Goal: Task Accomplishment & Management: Complete application form

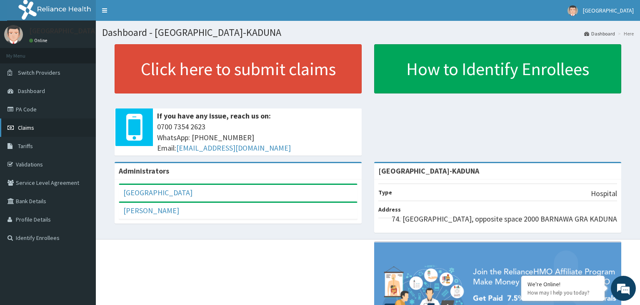
click at [33, 125] on span "Claims" at bounding box center [26, 128] width 16 height 8
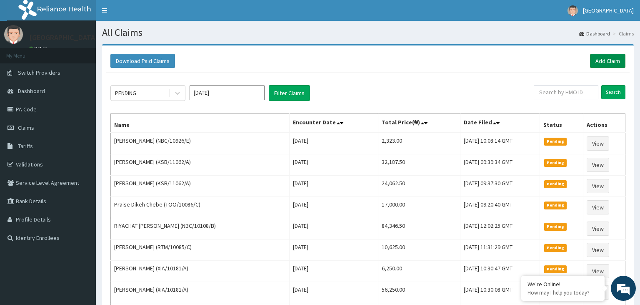
click at [605, 64] on link "Add Claim" at bounding box center [607, 61] width 35 height 14
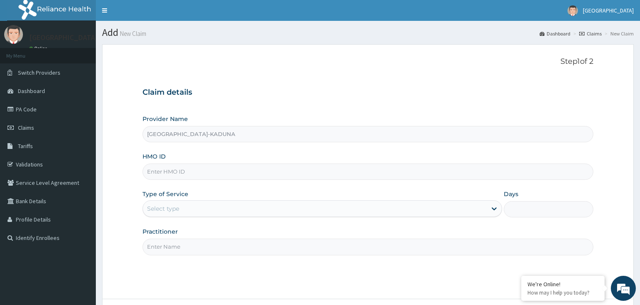
paste input "GSV/11038/B"
click at [161, 174] on input "GSV/11038/B" at bounding box center [369, 171] width 452 height 16
type input "GSV/11038/B"
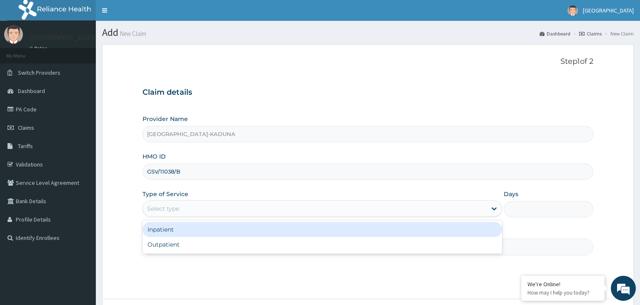
click at [186, 214] on div "Select type" at bounding box center [315, 208] width 344 height 13
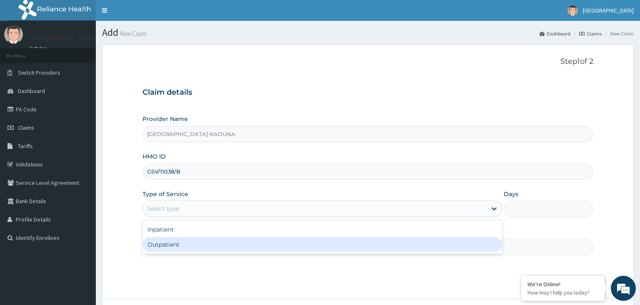
click at [181, 241] on div "Outpatient" at bounding box center [323, 244] width 360 height 15
type input "1"
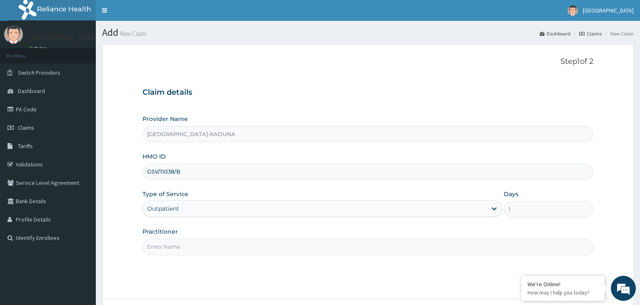
click at [181, 246] on input "Practitioner" at bounding box center [369, 246] width 452 height 16
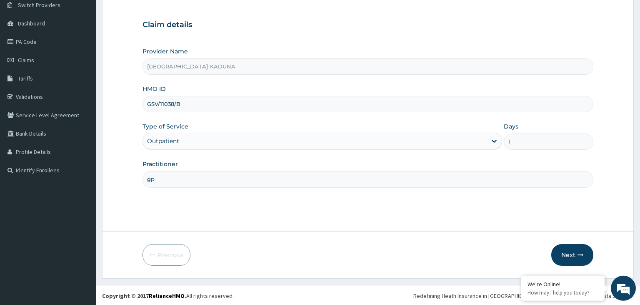
scroll to position [68, 0]
type input "gp"
click at [578, 252] on button "Next" at bounding box center [573, 254] width 42 height 22
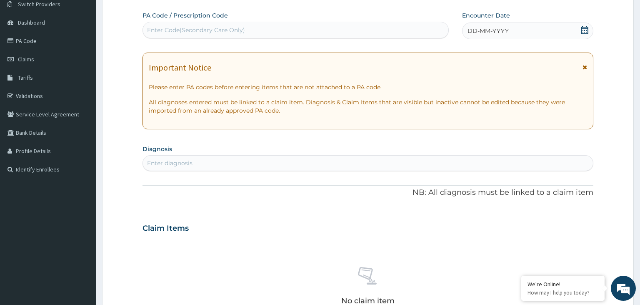
scroll to position [0, 0]
click at [213, 34] on div "Enter Code(Secondary Care Only)" at bounding box center [196, 30] width 98 height 8
type input "PA/"
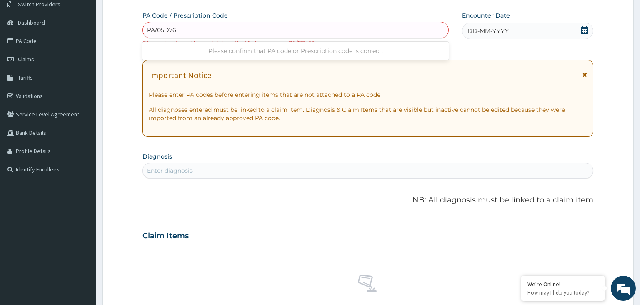
type input "PA/05D763"
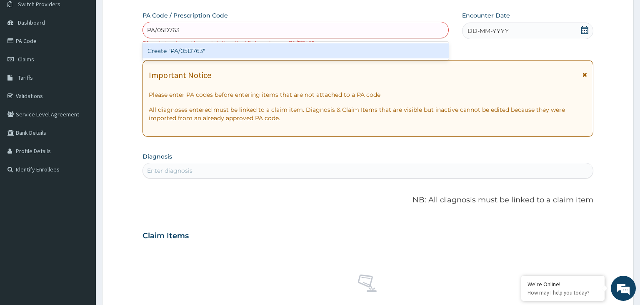
click at [203, 58] on div "Create "PA/05D763"" at bounding box center [296, 50] width 307 height 15
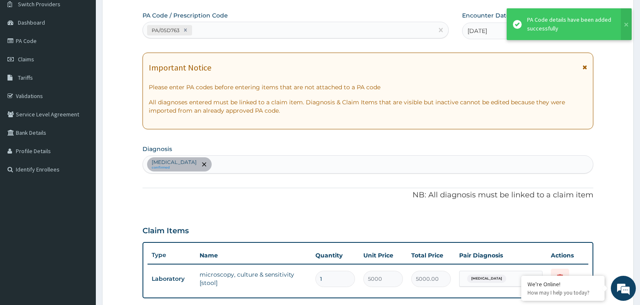
click at [221, 165] on div "Typhoid fever confirmed" at bounding box center [368, 165] width 451 height 18
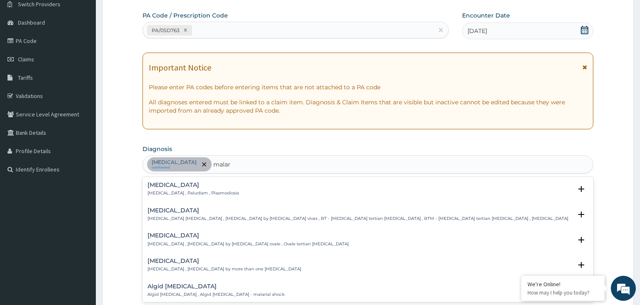
type input "malari"
click at [174, 185] on h4 "Malaria" at bounding box center [194, 185] width 92 height 6
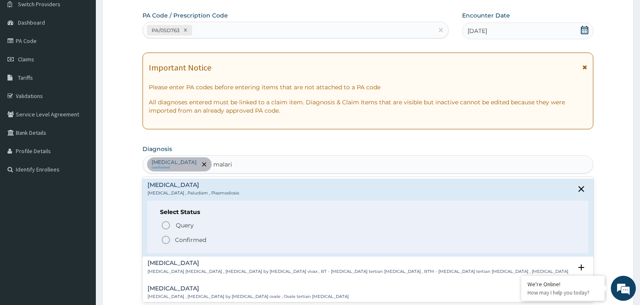
click at [187, 238] on p "Confirmed" at bounding box center [190, 240] width 31 height 8
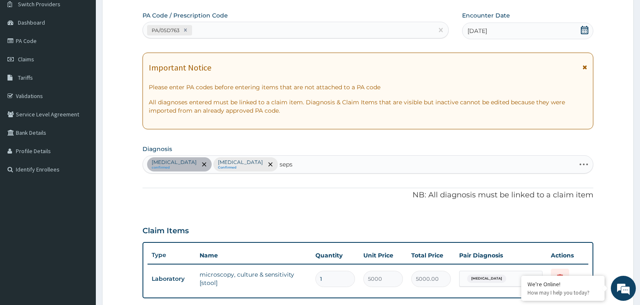
type input "sepsi"
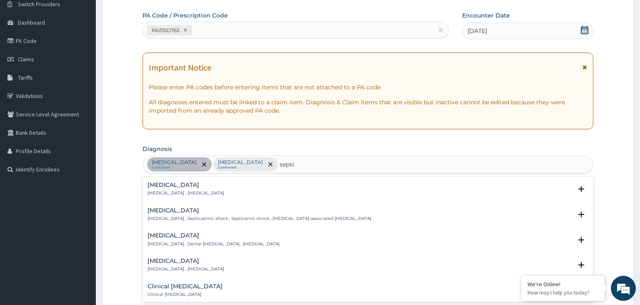
click at [164, 189] on div "Sepsis Systemic infection , Sepsis" at bounding box center [186, 189] width 77 height 15
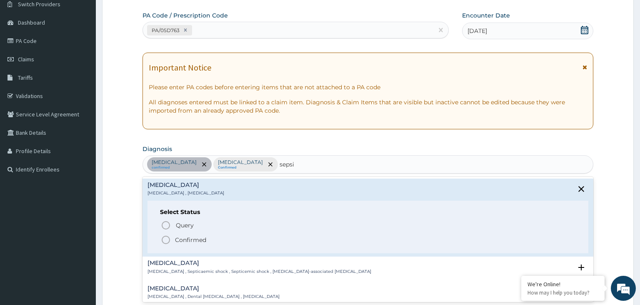
click at [185, 236] on p "Confirmed" at bounding box center [190, 240] width 31 height 8
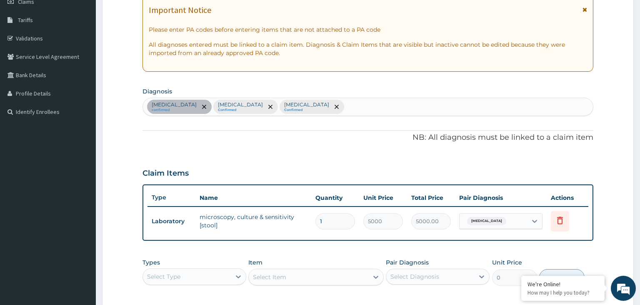
scroll to position [200, 0]
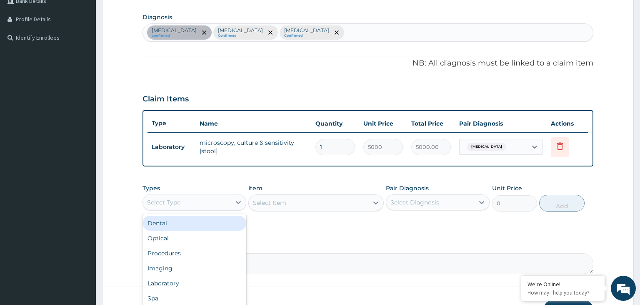
click at [205, 196] on div "Select Type" at bounding box center [187, 202] width 88 height 13
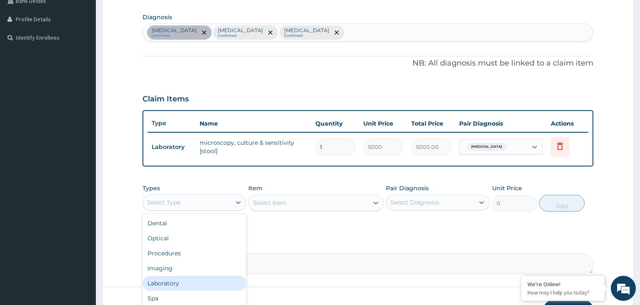
click at [195, 283] on div "Laboratory" at bounding box center [195, 283] width 104 height 15
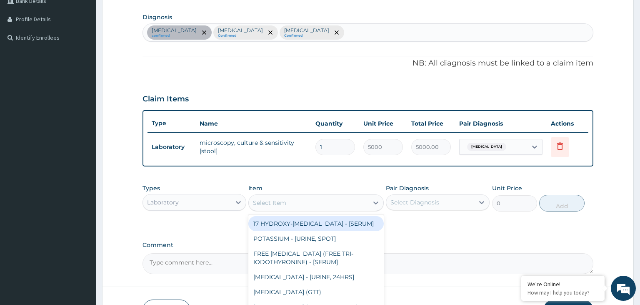
click at [273, 196] on div "Select Item" at bounding box center [309, 202] width 120 height 13
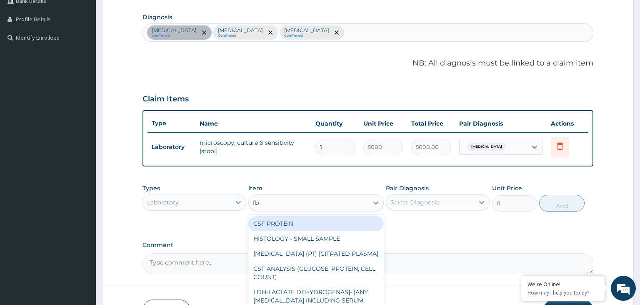
type input "fbc"
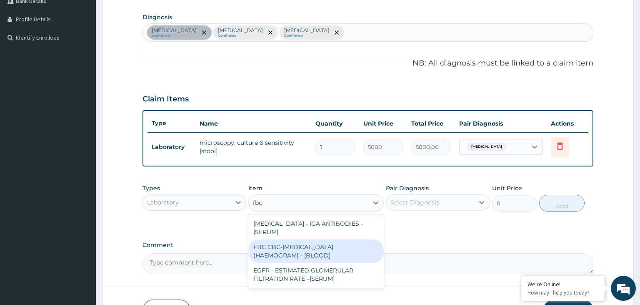
click at [286, 244] on div "FBC CBC-COMPLETE BLOOD COUNT (HAEMOGRAM) - [BLOOD]" at bounding box center [315, 250] width 135 height 23
type input "5000"
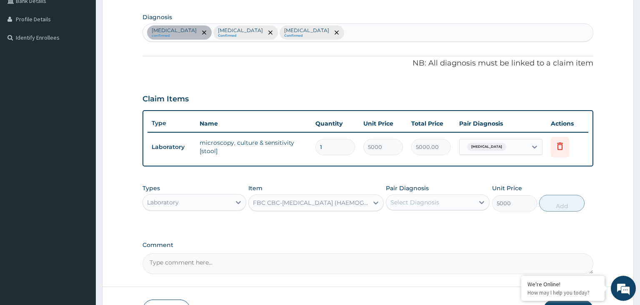
click at [433, 198] on div "Select Diagnosis" at bounding box center [415, 202] width 49 height 8
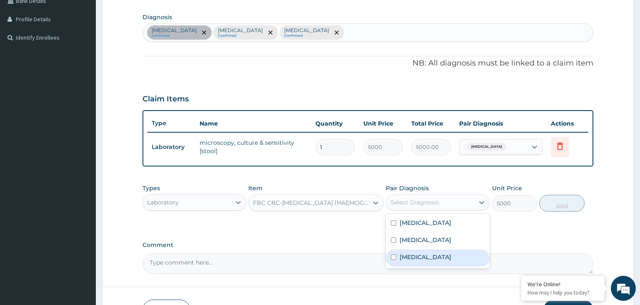
drag, startPoint x: 419, startPoint y: 253, endPoint x: 520, endPoint y: 226, distance: 104.4
click at [419, 253] on div "Sepsis" at bounding box center [438, 257] width 104 height 17
checkbox input "true"
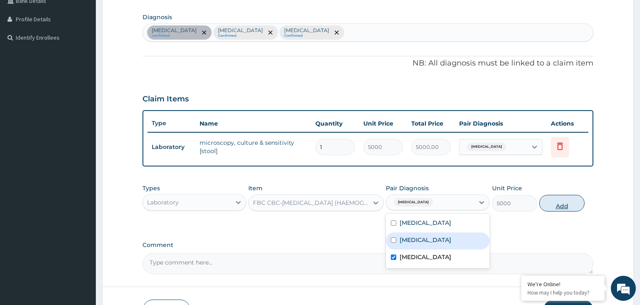
click at [568, 204] on button "Add" at bounding box center [561, 203] width 45 height 17
type input "0"
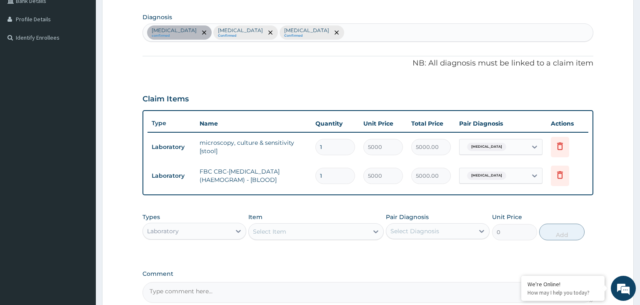
click at [292, 228] on div "Select Item" at bounding box center [309, 231] width 120 height 13
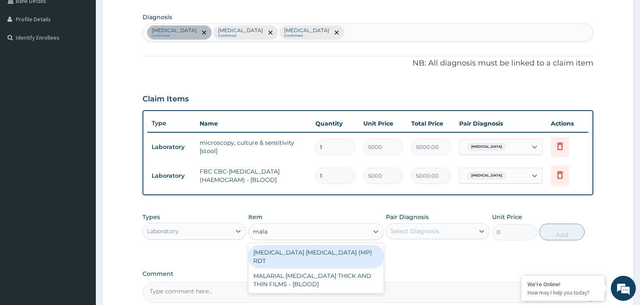
type input "malar"
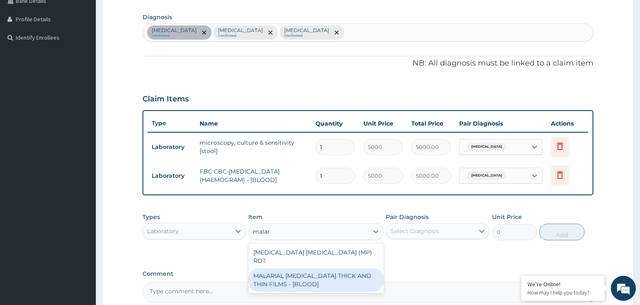
drag, startPoint x: 323, startPoint y: 273, endPoint x: 436, endPoint y: 261, distance: 113.7
click at [324, 273] on div "MALARIAL PARASITE THICK AND THIN FILMS - [BLOOD]" at bounding box center [315, 279] width 135 height 23
type input "2187.5"
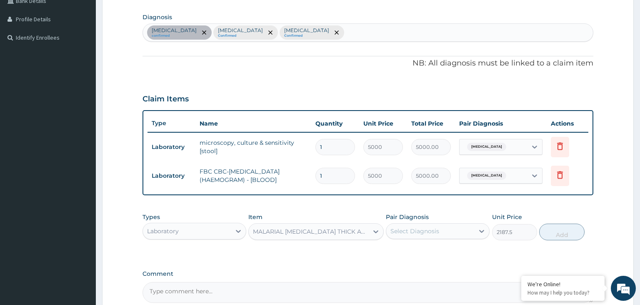
click at [464, 230] on div "Select Diagnosis" at bounding box center [430, 230] width 88 height 13
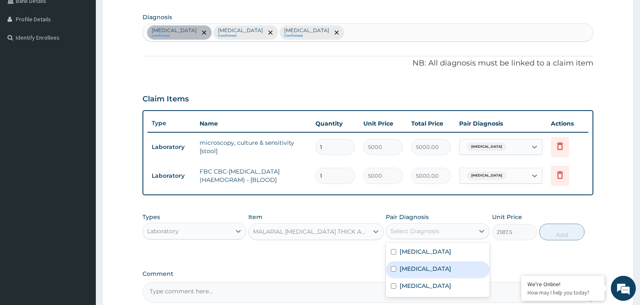
click at [442, 266] on div "Malaria" at bounding box center [438, 269] width 104 height 17
checkbox input "true"
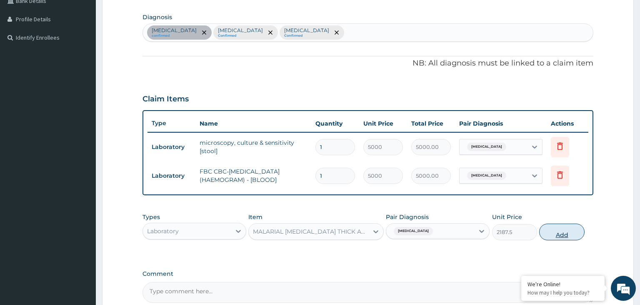
click at [568, 231] on button "Add" at bounding box center [561, 231] width 45 height 17
type input "0"
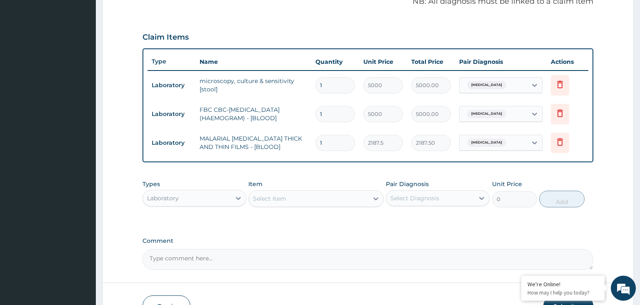
scroll to position [313, 0]
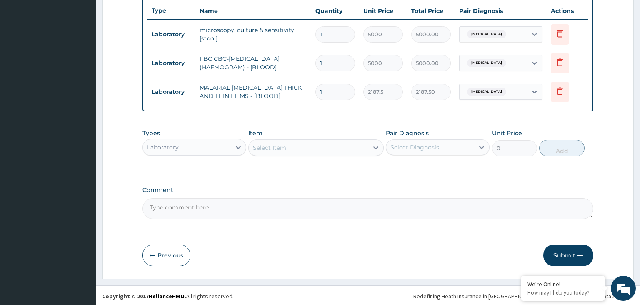
click at [210, 150] on div "Laboratory" at bounding box center [187, 146] width 88 height 13
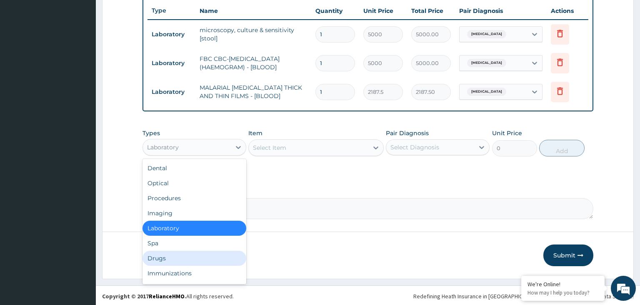
click at [186, 263] on div "Drugs" at bounding box center [195, 258] width 104 height 15
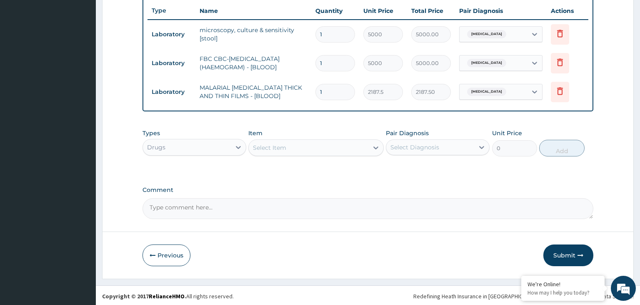
click at [318, 151] on div "Select Item" at bounding box center [309, 147] width 120 height 13
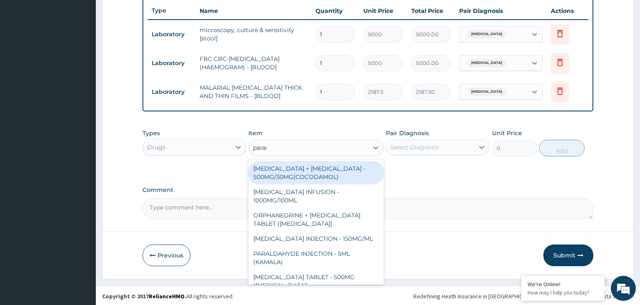
type input "parace"
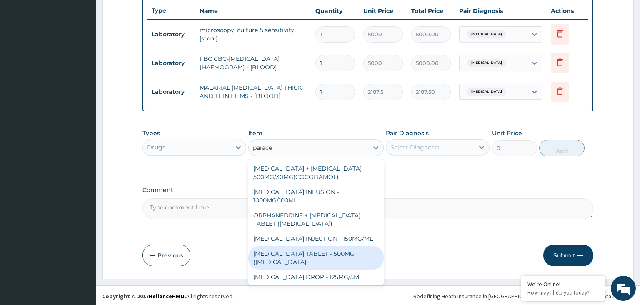
click at [292, 254] on div "PARACETAMOL TABLET - 500MG (PANADOL)" at bounding box center [315, 257] width 135 height 23
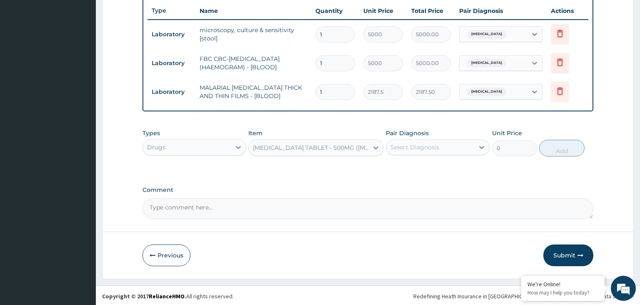
type input "42"
click at [469, 145] on div "Select Diagnosis" at bounding box center [430, 146] width 88 height 13
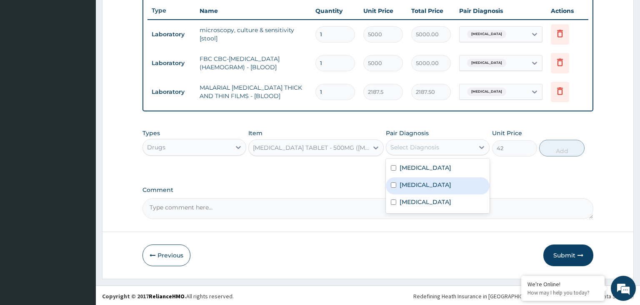
click at [414, 183] on label "Malaria" at bounding box center [426, 185] width 52 height 8
checkbox input "true"
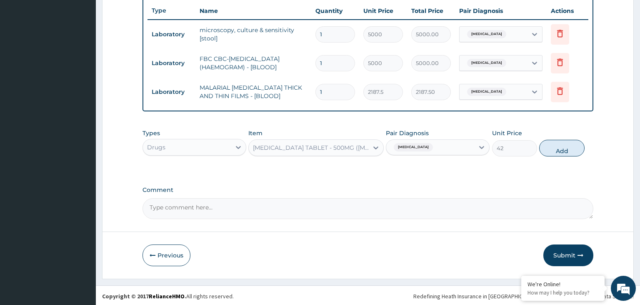
click at [586, 139] on div "Types Drugs Item PARACETAMOL TABLET - 500MG (PANADOL) Pair Diagnosis Malaria Un…" at bounding box center [369, 143] width 452 height 36
click at [573, 146] on button "Add" at bounding box center [561, 148] width 45 height 17
type input "0"
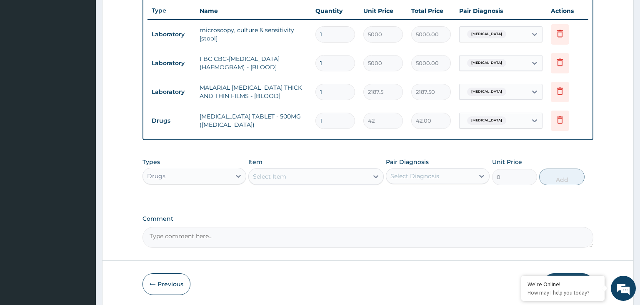
type input "12"
type input "504.00"
type input "12"
click at [318, 180] on div "Select Item" at bounding box center [309, 176] width 120 height 13
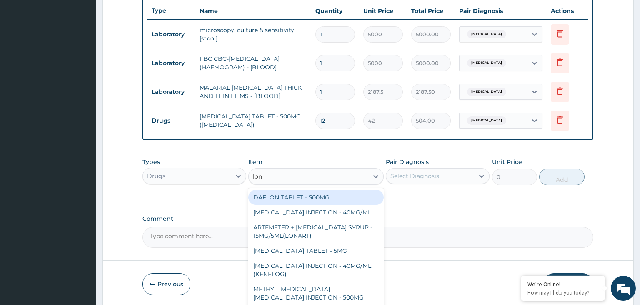
type input "lona"
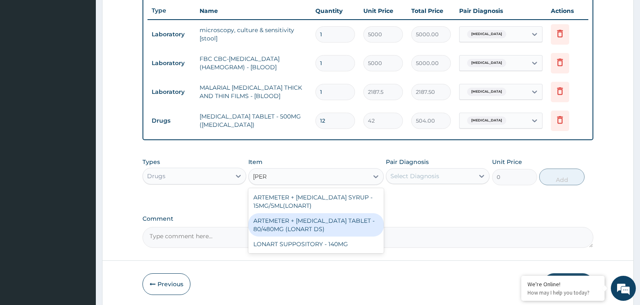
click at [313, 221] on div "ARTEMETER + LUMEFANTRINE TABLET - 80/480MG (LONART DS)" at bounding box center [315, 224] width 135 height 23
type input "588"
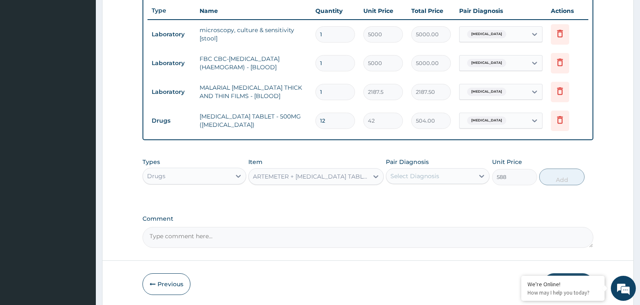
click at [446, 173] on div "Select Diagnosis" at bounding box center [430, 175] width 88 height 13
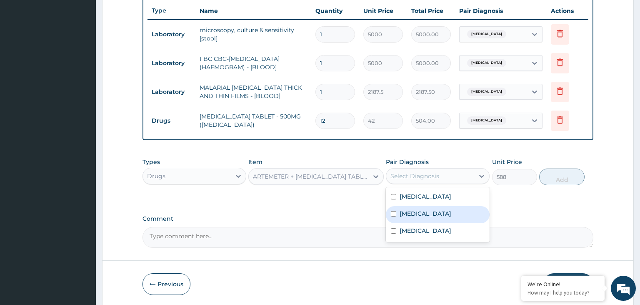
click at [436, 211] on div "Malaria" at bounding box center [438, 214] width 104 height 17
checkbox input "true"
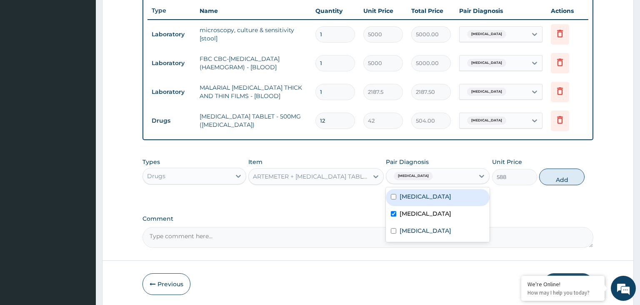
click at [559, 171] on button "Add" at bounding box center [561, 176] width 45 height 17
type input "0"
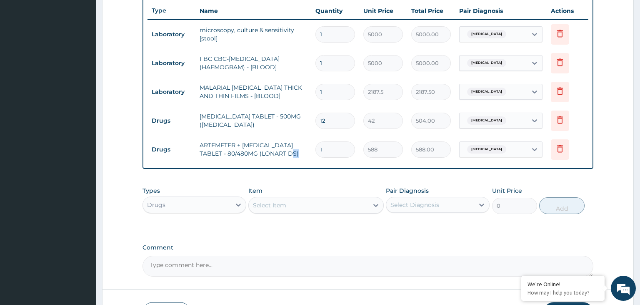
click at [303, 151] on tr "Drugs ARTEMETER + LUMEFANTRINE TABLET - 80/480MG (LONART DS) 1 588 588.00 Malar…" at bounding box center [369, 149] width 442 height 29
drag, startPoint x: 314, startPoint y: 152, endPoint x: 309, endPoint y: 153, distance: 5.1
click at [316, 153] on input "1" at bounding box center [336, 149] width 40 height 16
type input "6"
type input "3528.00"
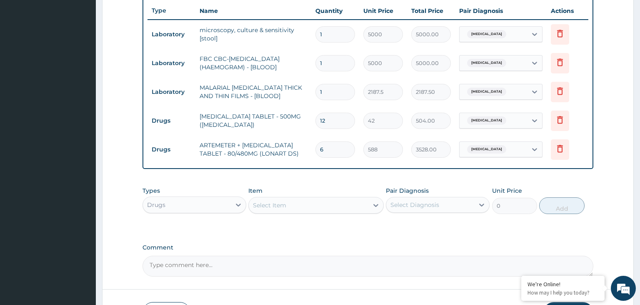
type input "6"
click at [301, 200] on div "Select Item" at bounding box center [309, 204] width 120 height 13
click at [219, 206] on div "Drugs" at bounding box center [187, 204] width 88 height 13
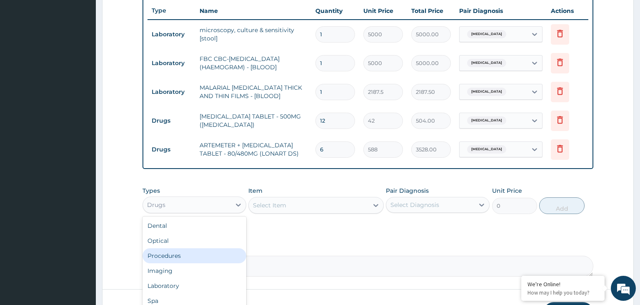
click at [201, 253] on div "Procedures" at bounding box center [195, 255] width 104 height 15
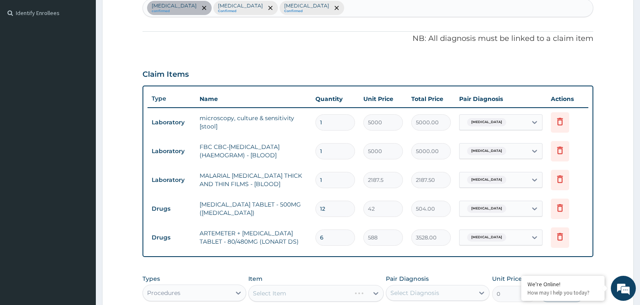
scroll to position [357, 0]
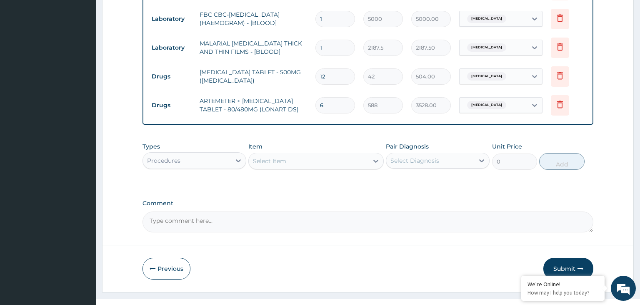
click at [329, 161] on div "Select Item" at bounding box center [309, 160] width 120 height 13
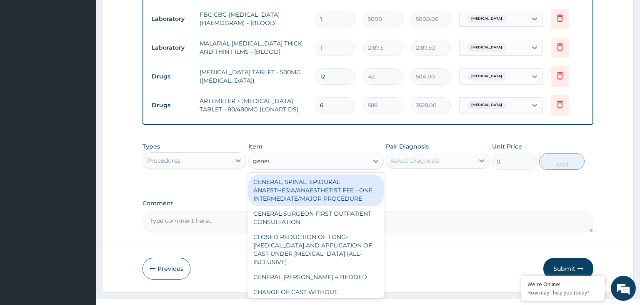
type input "genera"
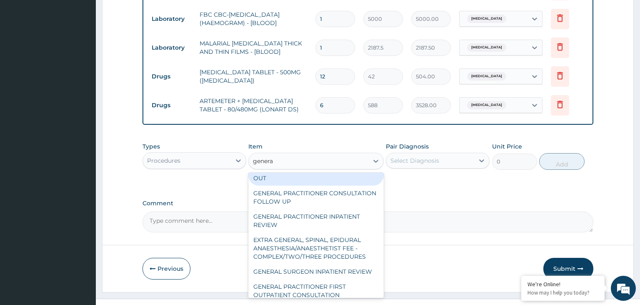
scroll to position [168, 0]
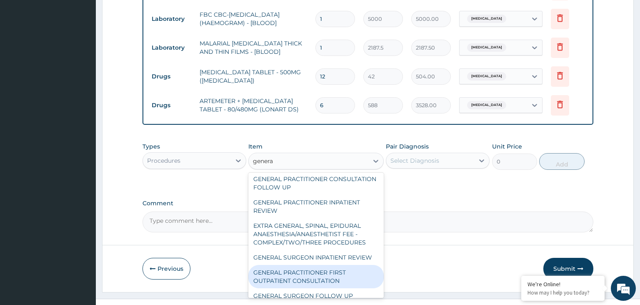
click at [331, 268] on div "GENERAL PRACTITIONER FIRST OUTPATIENT CONSULTATION" at bounding box center [315, 276] width 135 height 23
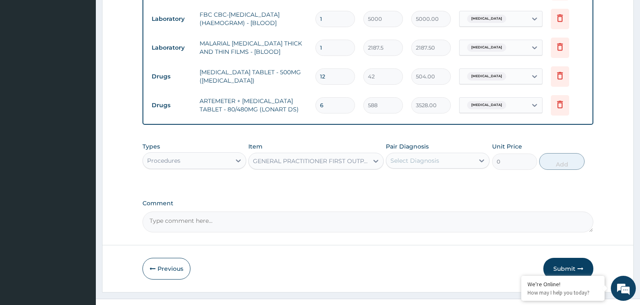
type input "3750"
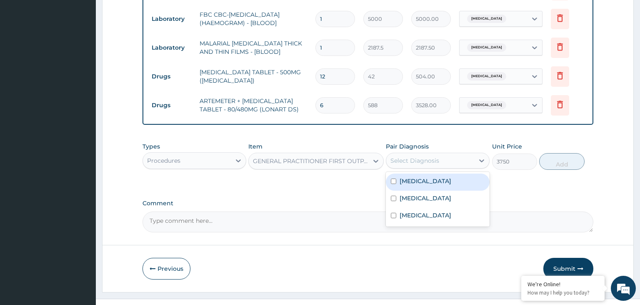
click at [453, 165] on div "Select Diagnosis" at bounding box center [430, 160] width 88 height 13
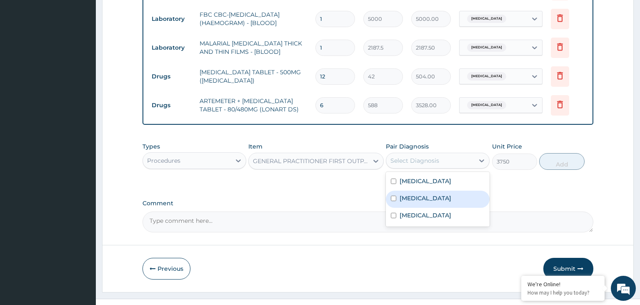
click at [413, 191] on div "Malaria" at bounding box center [438, 199] width 104 height 17
checkbox input "true"
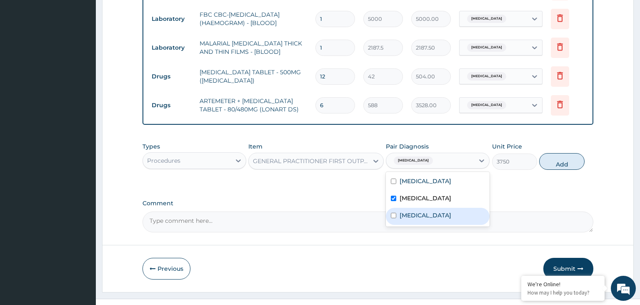
click at [411, 211] on label "Sepsis" at bounding box center [426, 215] width 52 height 8
checkbox input "true"
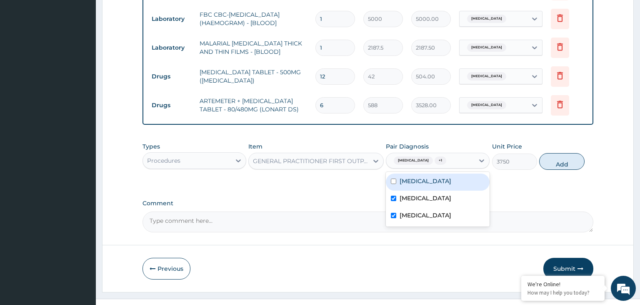
click at [429, 178] on label "Typhoid fever" at bounding box center [426, 181] width 52 height 8
checkbox input "true"
click at [562, 158] on button "Add" at bounding box center [561, 161] width 45 height 17
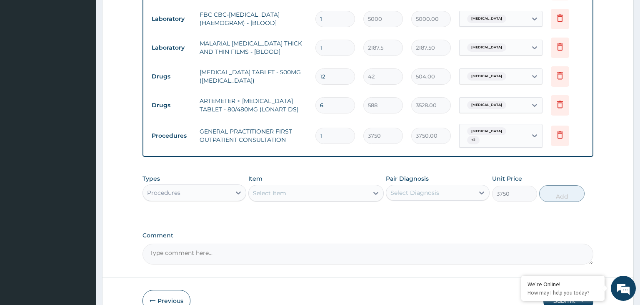
type input "0"
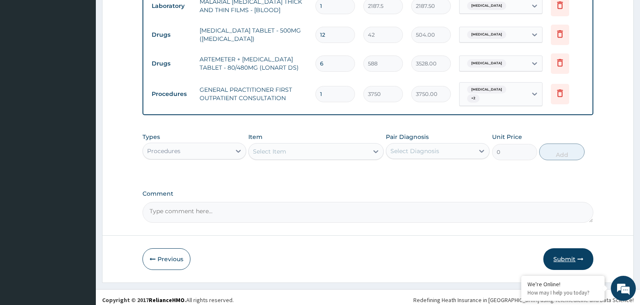
click at [566, 248] on button "Submit" at bounding box center [569, 259] width 50 height 22
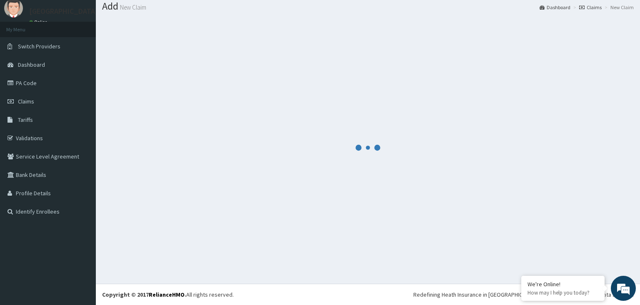
scroll to position [26, 0]
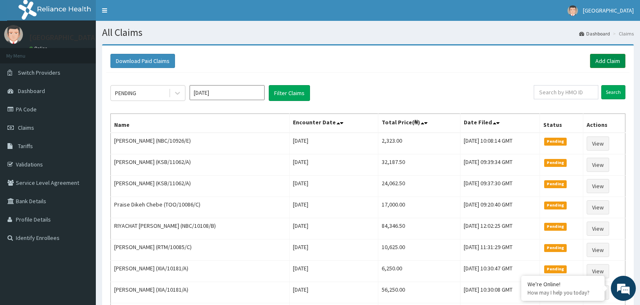
click at [605, 61] on link "Add Claim" at bounding box center [607, 61] width 35 height 14
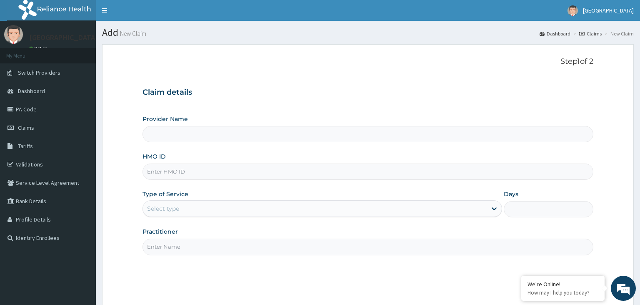
type input "GSV/11038/B"
click at [158, 176] on input "GSV/11038/B" at bounding box center [369, 171] width 452 height 16
type input "[GEOGRAPHIC_DATA]-KADUNA"
click at [161, 171] on input "GSV/11038/B" at bounding box center [369, 171] width 452 height 16
type input "GSV/11038/B"
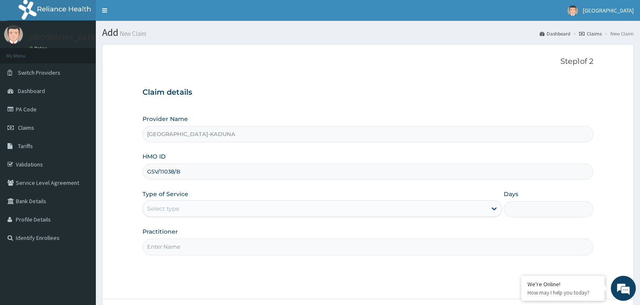
drag, startPoint x: 173, startPoint y: 213, endPoint x: 173, endPoint y: 218, distance: 5.9
click at [173, 213] on div "Select type" at bounding box center [315, 208] width 344 height 13
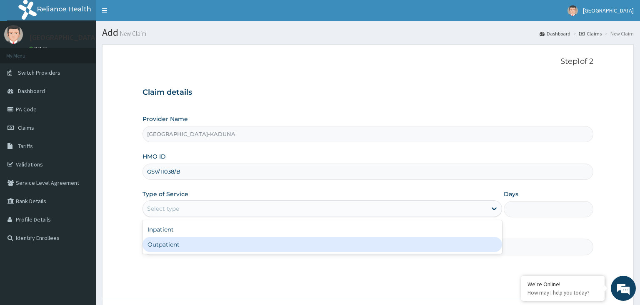
click at [168, 244] on div "Outpatient" at bounding box center [323, 244] width 360 height 15
type input "1"
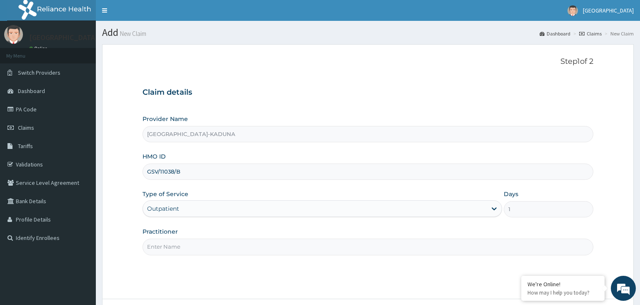
click at [170, 244] on input "Practitioner" at bounding box center [369, 246] width 452 height 16
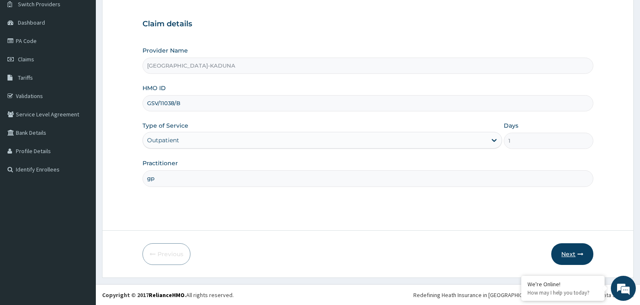
type input "gp"
click at [556, 256] on button "Next" at bounding box center [573, 254] width 42 height 22
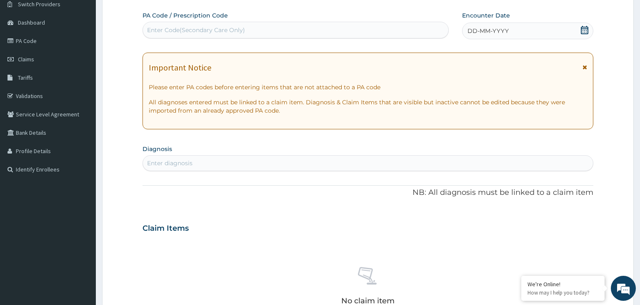
click at [256, 28] on div "Enter Code(Secondary Care Only)" at bounding box center [296, 29] width 306 height 13
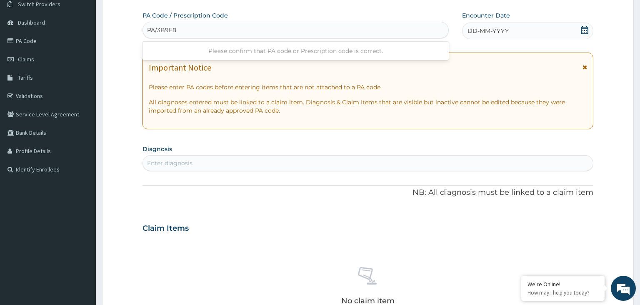
type input "PA/3B9E84"
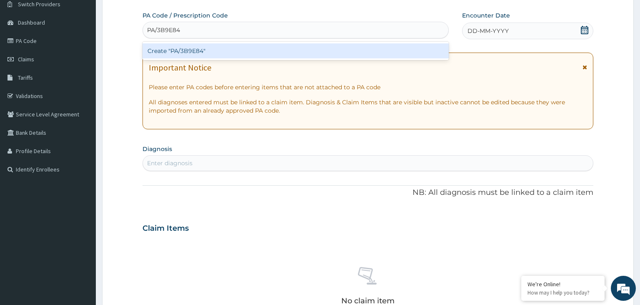
click at [222, 51] on div "Create "PA/3B9E84"" at bounding box center [296, 50] width 307 height 15
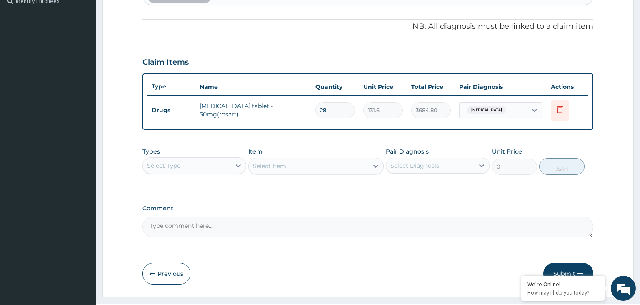
scroll to position [244, 0]
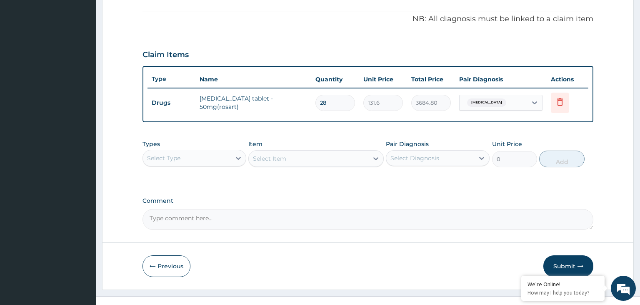
click at [564, 262] on button "Submit" at bounding box center [569, 266] width 50 height 22
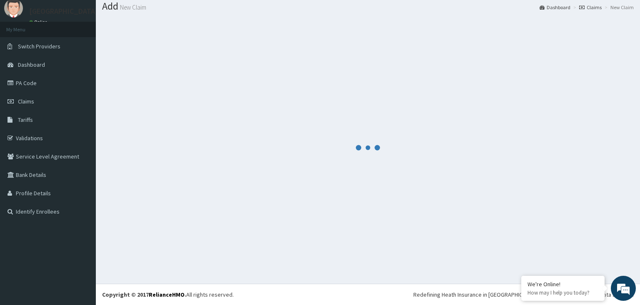
scroll to position [26, 0]
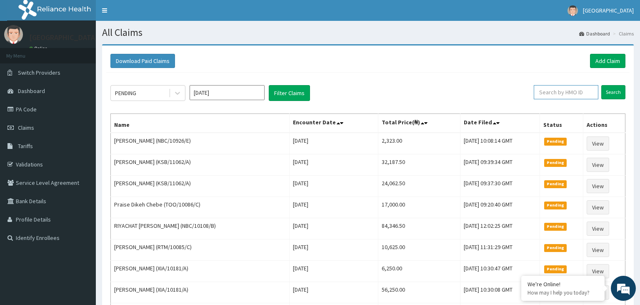
paste input "GSV/11038/C"
click at [547, 89] on input "GSV/11038/C" at bounding box center [553, 92] width 59 height 14
type input "GSV/11038/C"
click at [615, 96] on input "Search" at bounding box center [614, 92] width 24 height 14
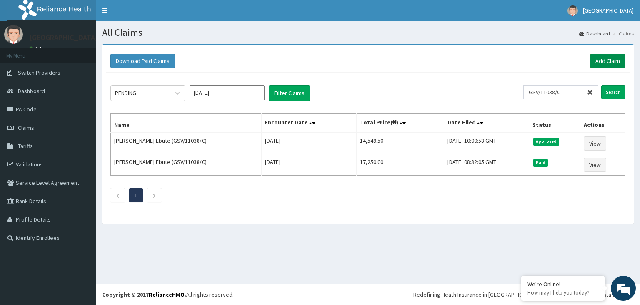
click at [615, 59] on link "Add Claim" at bounding box center [607, 61] width 35 height 14
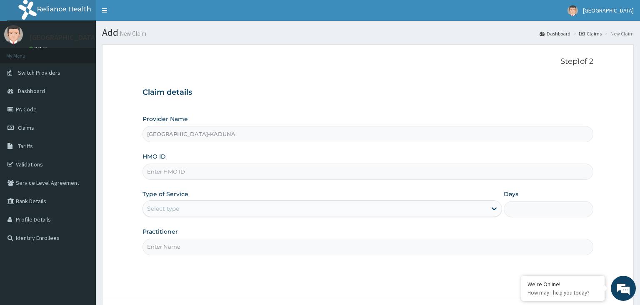
paste input "GSV/11038/C"
click at [161, 175] on input "GSV/11038/C" at bounding box center [369, 171] width 452 height 16
type input "GSV/11038/C"
click at [214, 207] on div "Select type" at bounding box center [315, 208] width 344 height 13
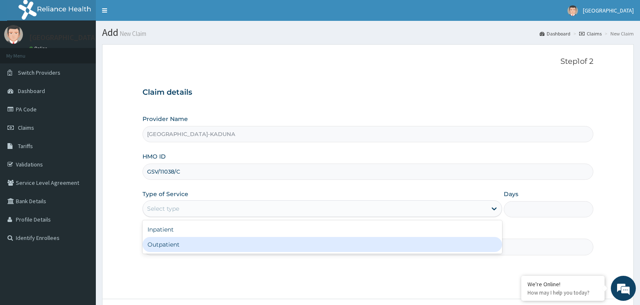
click at [186, 253] on input "Practitioner" at bounding box center [369, 246] width 452 height 16
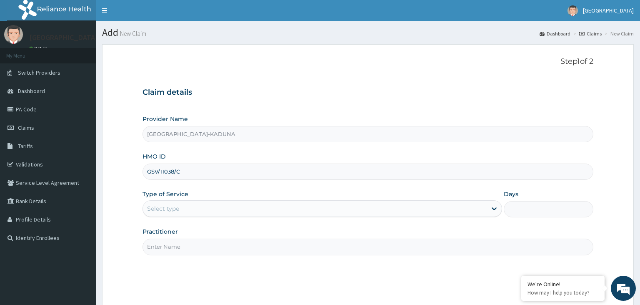
click at [188, 251] on input "Practitioner" at bounding box center [369, 246] width 452 height 16
type input "gp"
click at [259, 208] on div "Select type" at bounding box center [315, 208] width 344 height 13
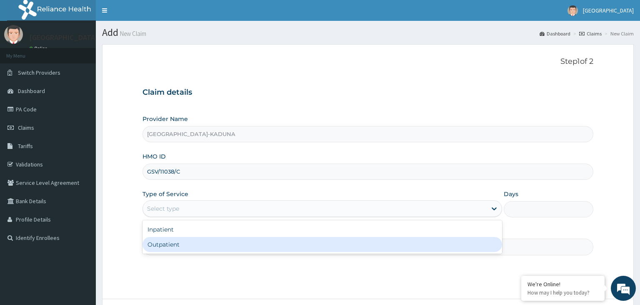
click at [177, 246] on div "Outpatient" at bounding box center [323, 244] width 360 height 15
type input "1"
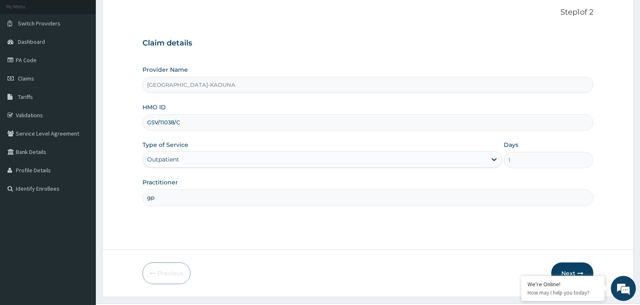
scroll to position [68, 0]
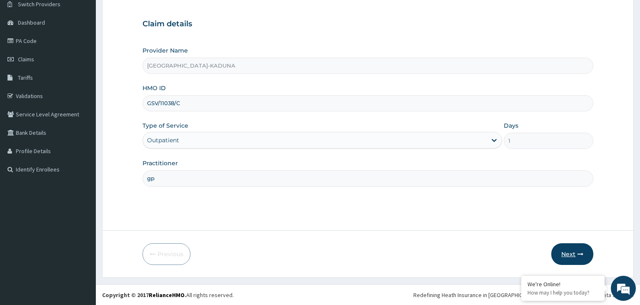
click at [572, 252] on button "Next" at bounding box center [573, 254] width 42 height 22
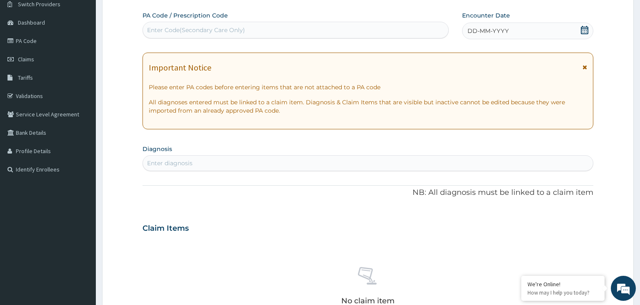
click at [199, 32] on div "Enter Code(Secondary Care Only)" at bounding box center [196, 30] width 98 height 8
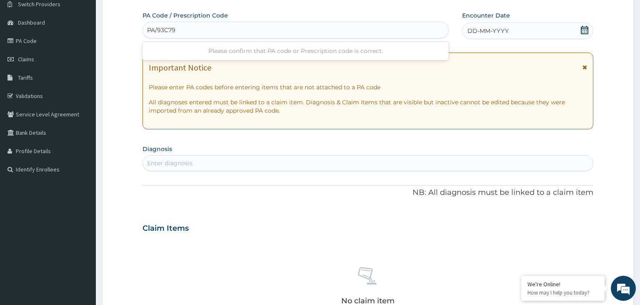
type input "PA/93C794"
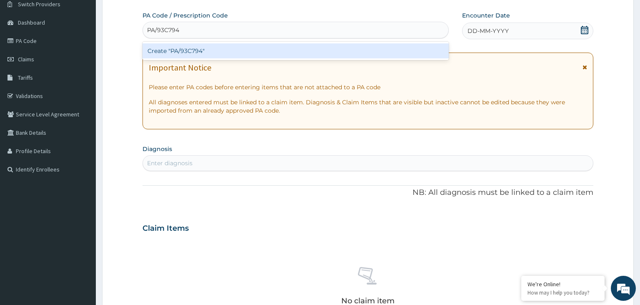
click at [195, 53] on div "Create "PA/93C794"" at bounding box center [296, 50] width 307 height 15
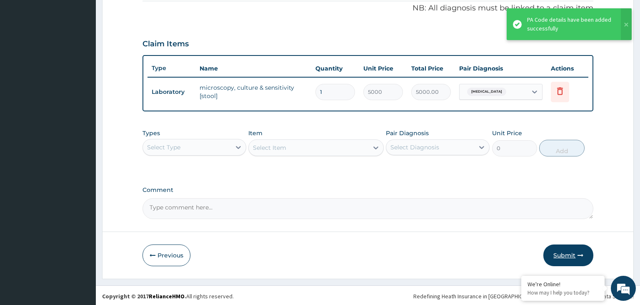
click at [569, 258] on button "Submit" at bounding box center [569, 255] width 50 height 22
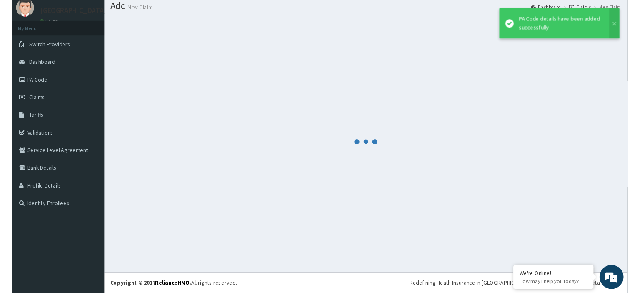
scroll to position [26, 0]
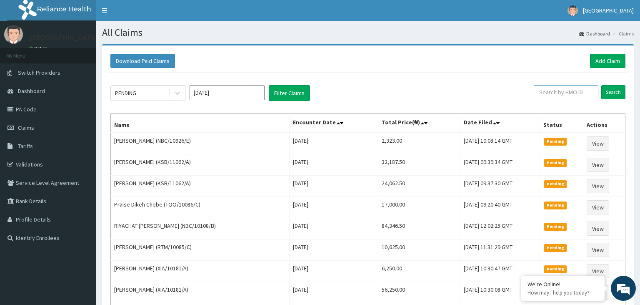
paste input "ENP/11308/B"
click at [547, 93] on input "ENP/11308/B" at bounding box center [553, 92] width 59 height 14
click at [544, 92] on input "ENP/11308/B" at bounding box center [553, 92] width 59 height 14
click at [607, 94] on input "Search" at bounding box center [614, 92] width 24 height 14
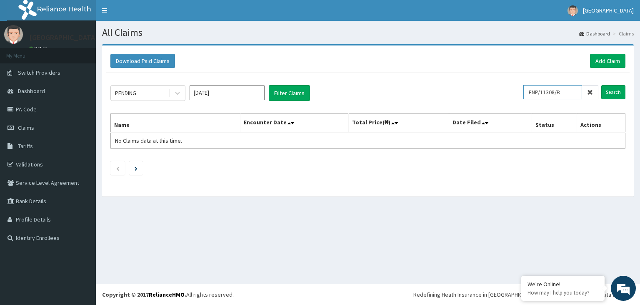
click at [536, 92] on input "ENP/11308/B" at bounding box center [553, 92] width 59 height 14
type input "ENP/11308/B"
click at [611, 93] on input "Search" at bounding box center [614, 92] width 24 height 14
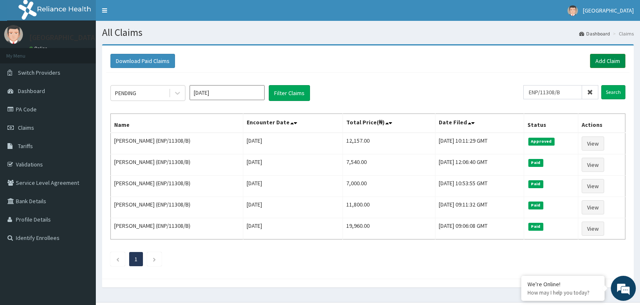
click at [600, 59] on link "Add Claim" at bounding box center [607, 61] width 35 height 14
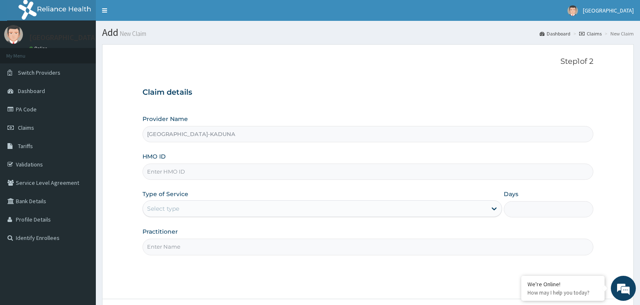
paste input "ENP/11308/B"
click at [161, 176] on input "ENP/11308/B" at bounding box center [369, 171] width 452 height 16
type input "ENP/11308/B"
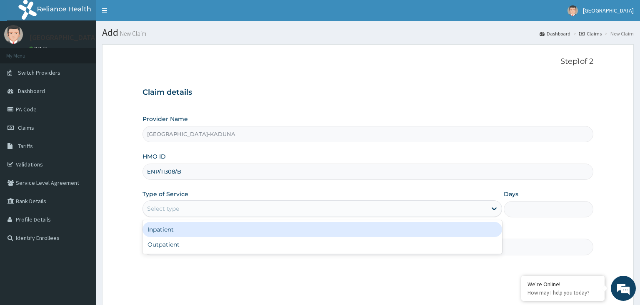
drag, startPoint x: 212, startPoint y: 209, endPoint x: 196, endPoint y: 241, distance: 35.4
click at [212, 209] on div "Select type" at bounding box center [315, 208] width 344 height 13
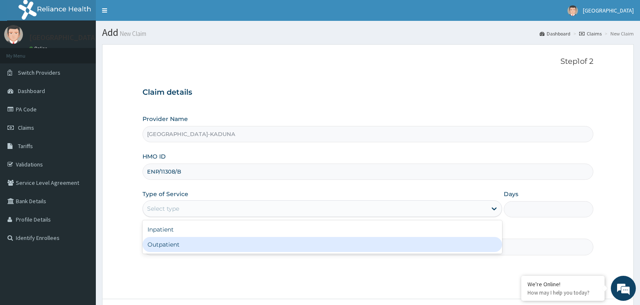
click at [194, 249] on div "Outpatient" at bounding box center [323, 244] width 360 height 15
type input "1"
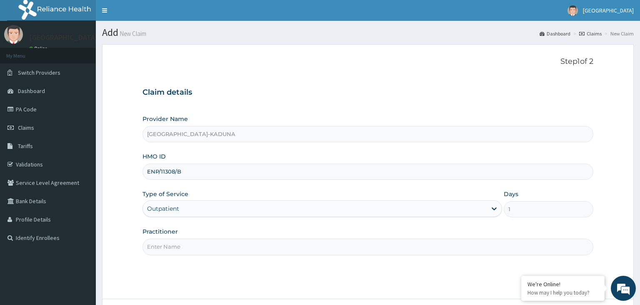
click at [194, 249] on input "Practitioner" at bounding box center [369, 246] width 452 height 16
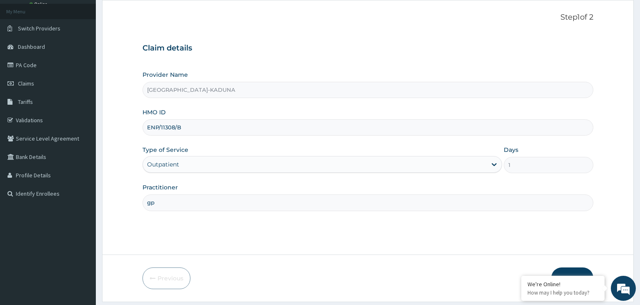
scroll to position [68, 0]
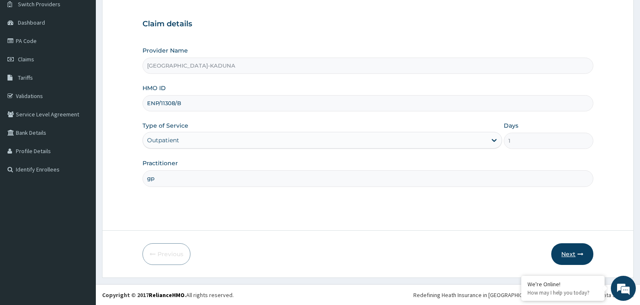
type input "gp"
click at [568, 251] on button "Next" at bounding box center [573, 254] width 42 height 22
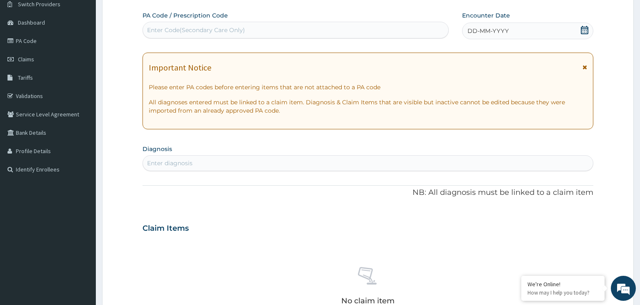
click at [173, 32] on div "Enter Code(Secondary Care Only)" at bounding box center [196, 30] width 98 height 8
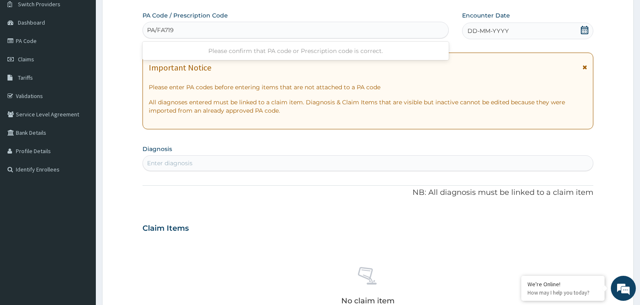
type input "PA/FA7196"
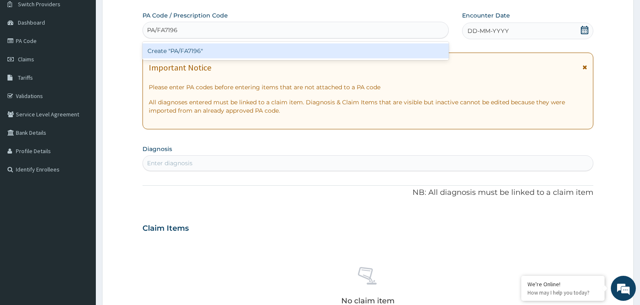
click at [176, 51] on div "Create "PA/FA7196"" at bounding box center [296, 50] width 307 height 15
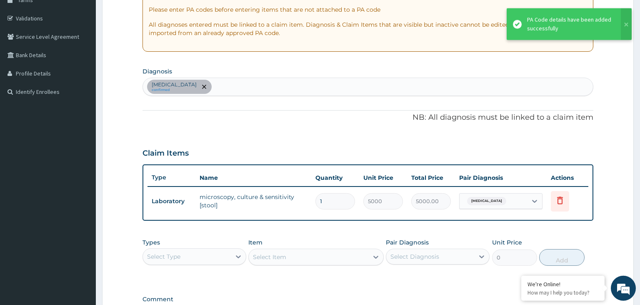
scroll to position [244, 0]
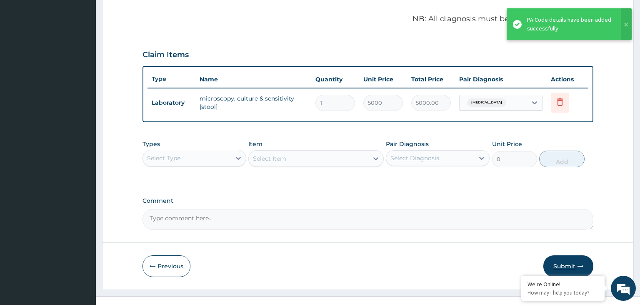
click at [574, 261] on button "Submit" at bounding box center [569, 266] width 50 height 22
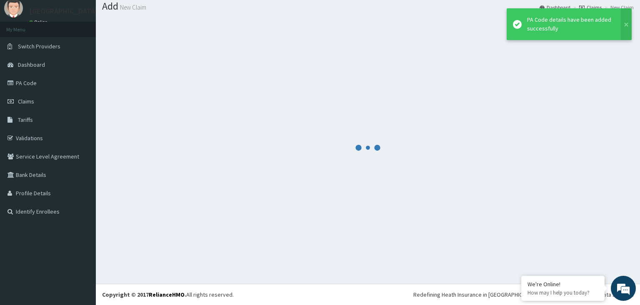
scroll to position [26, 0]
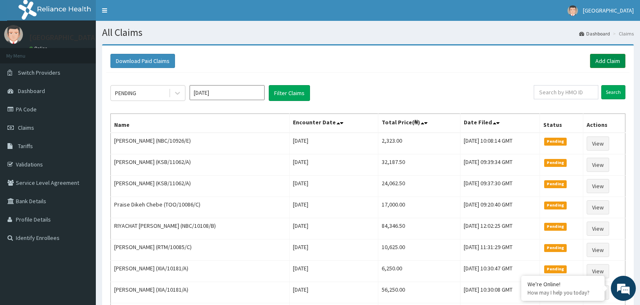
click at [608, 60] on link "Add Claim" at bounding box center [607, 61] width 35 height 14
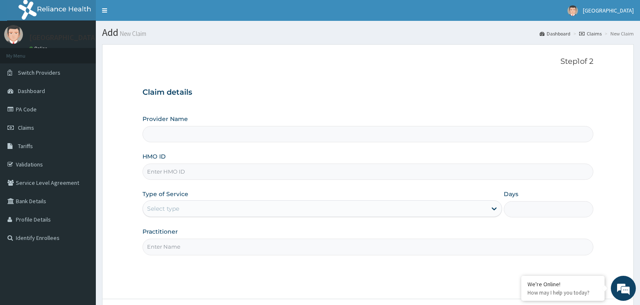
type input "ENP/11308/C"
click at [160, 176] on input "ENP/11308/C" at bounding box center [369, 171] width 452 height 16
type input "Harmony Hospital-KADUNA"
type input "ENP/11308/C"
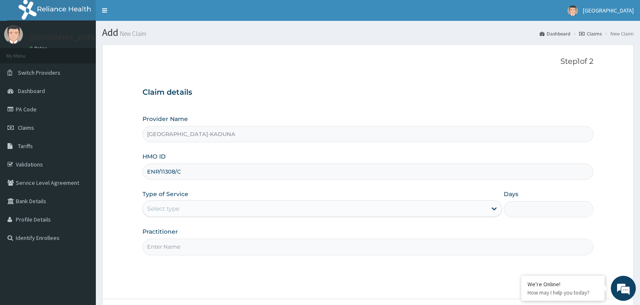
click at [232, 210] on div "Select type" at bounding box center [315, 208] width 344 height 13
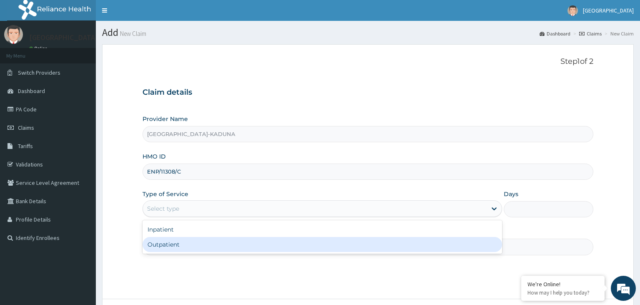
click at [188, 243] on div "Outpatient" at bounding box center [323, 244] width 360 height 15
type input "1"
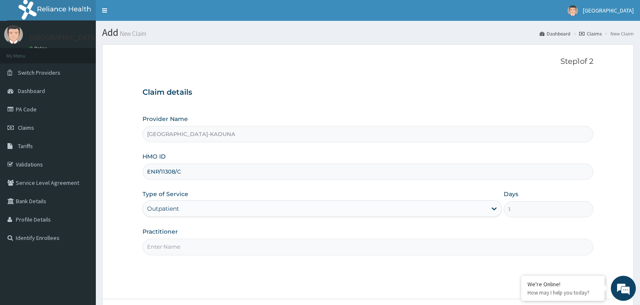
click at [188, 245] on input "Practitioner" at bounding box center [369, 246] width 452 height 16
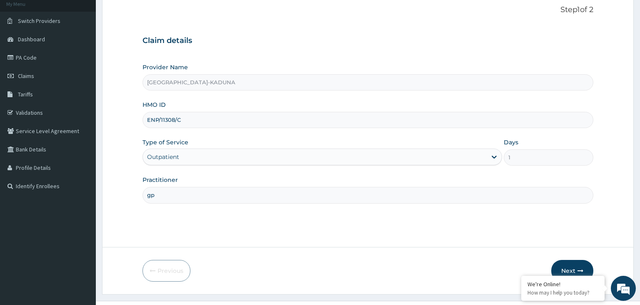
scroll to position [68, 0]
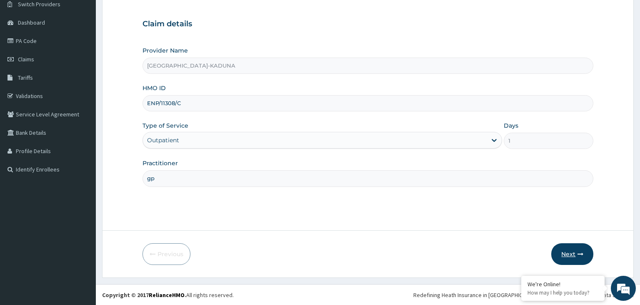
type input "gp"
click at [565, 251] on button "Next" at bounding box center [573, 254] width 42 height 22
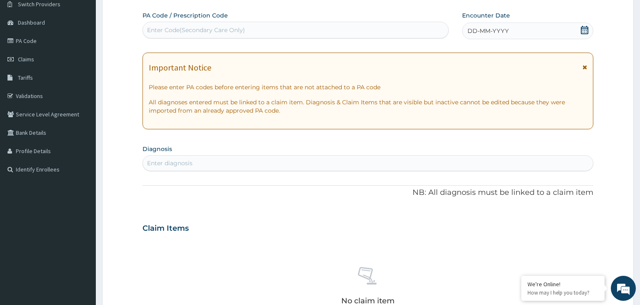
click at [202, 33] on div "Enter Code(Secondary Care Only)" at bounding box center [196, 30] width 98 height 8
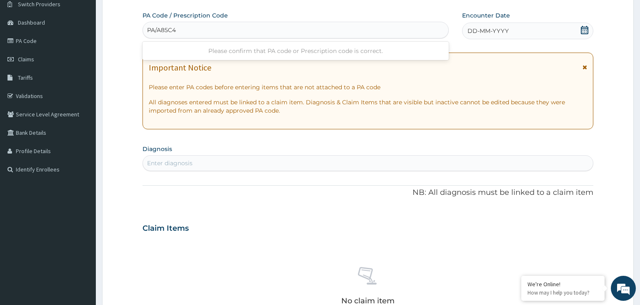
type input "PA/A85C40"
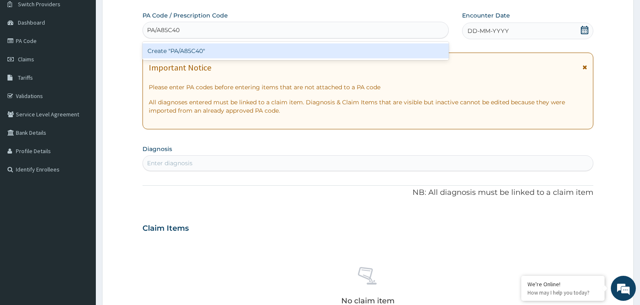
click at [182, 47] on div "Create "PA/A85C40"" at bounding box center [296, 50] width 307 height 15
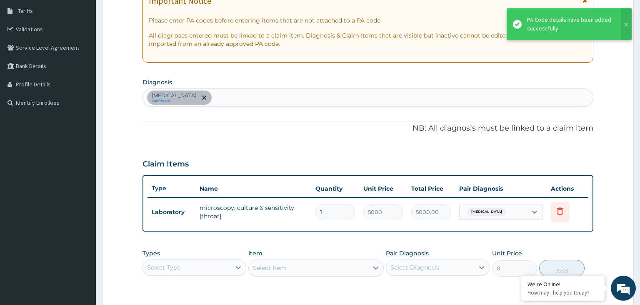
scroll to position [156, 0]
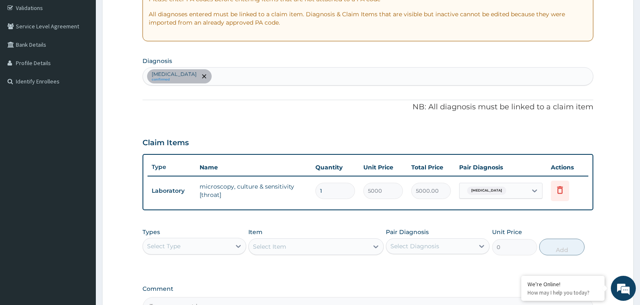
click at [248, 81] on div "Upper respiratory infection confirmed" at bounding box center [368, 77] width 451 height 18
type input "malariA"
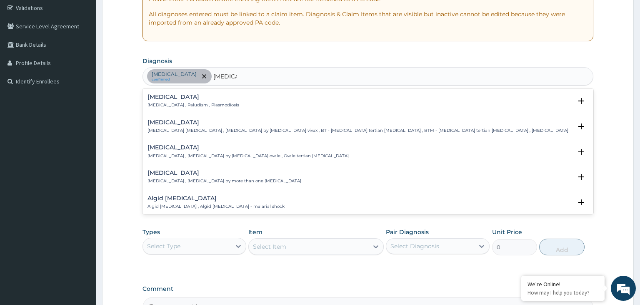
click at [194, 103] on p "Malaria , Paludism , Plasmodiosis" at bounding box center [194, 105] width 92 height 6
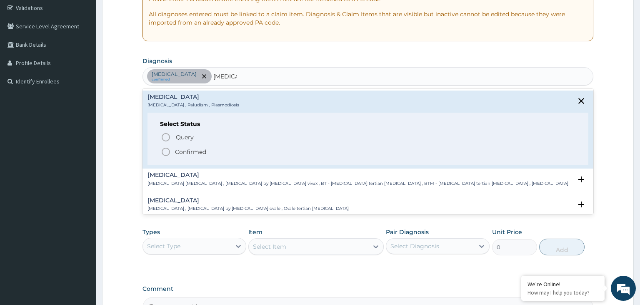
click at [203, 153] on p "Confirmed" at bounding box center [190, 152] width 31 height 8
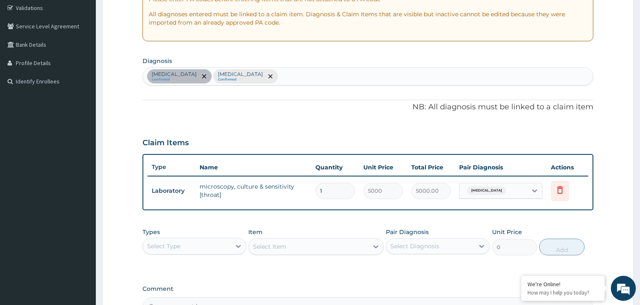
scroll to position [255, 0]
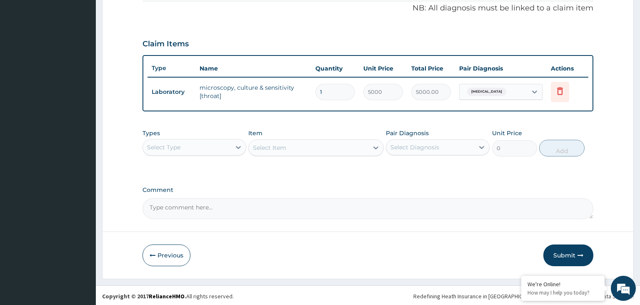
click at [206, 131] on div "Types Select Type" at bounding box center [195, 143] width 104 height 28
click at [203, 149] on div "Select Type" at bounding box center [187, 146] width 88 height 13
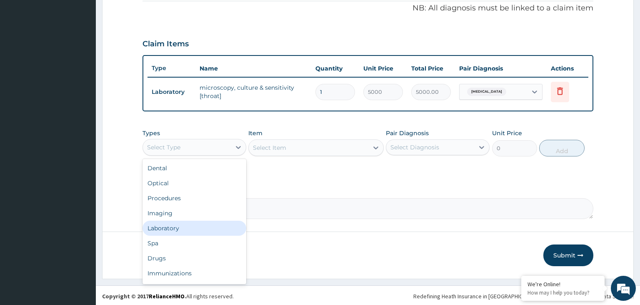
drag, startPoint x: 181, startPoint y: 198, endPoint x: 182, endPoint y: 221, distance: 23.4
click at [182, 221] on div "Dental Optical Procedures Imaging Laboratory Spa Drugs Immunizations Others Gym" at bounding box center [195, 221] width 104 height 125
drag, startPoint x: 182, startPoint y: 221, endPoint x: 182, endPoint y: 226, distance: 5.4
click at [182, 225] on div "Laboratory" at bounding box center [195, 228] width 104 height 15
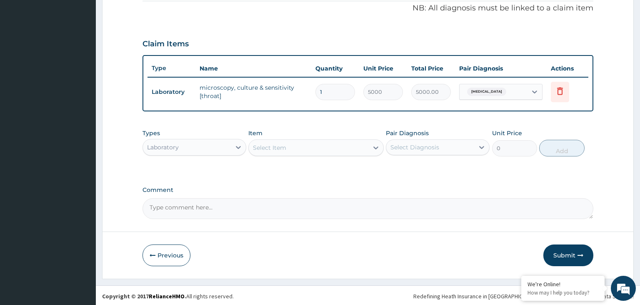
click at [317, 153] on div "Select Item" at bounding box center [309, 147] width 120 height 13
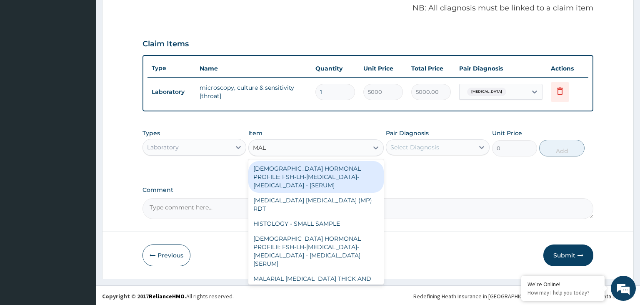
type input "MALA"
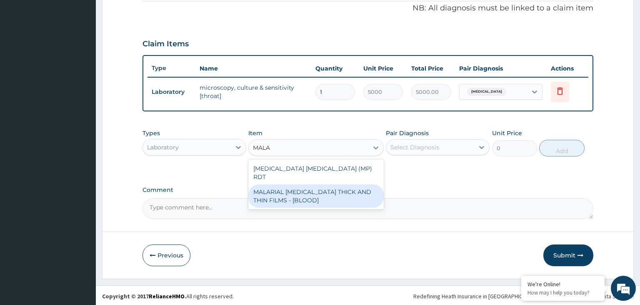
click at [325, 184] on div "MALARIAL [MEDICAL_DATA] THICK AND THIN FILMS - [BLOOD]" at bounding box center [315, 195] width 135 height 23
type input "2187.5"
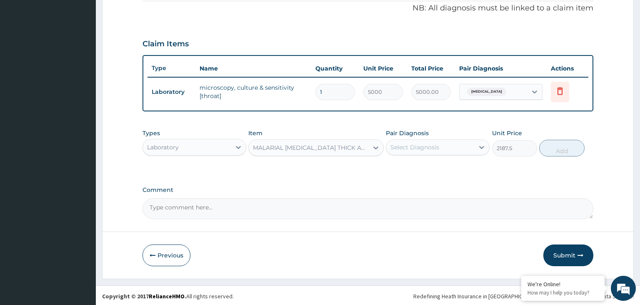
click at [456, 143] on div "Select Diagnosis" at bounding box center [430, 146] width 88 height 13
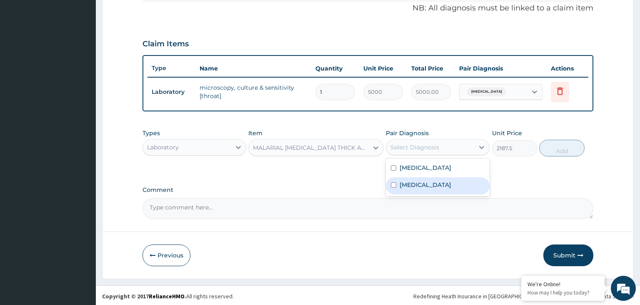
click at [442, 177] on div "[MEDICAL_DATA]" at bounding box center [438, 185] width 104 height 17
checkbox input "true"
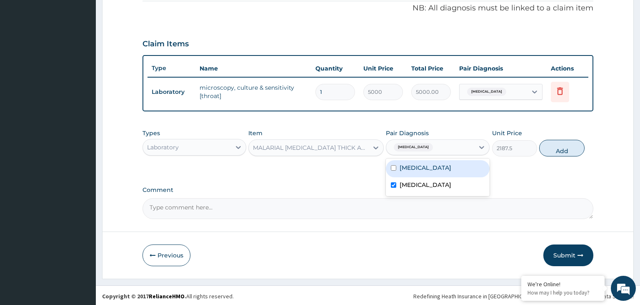
click at [556, 150] on button "Add" at bounding box center [561, 148] width 45 height 17
type input "0"
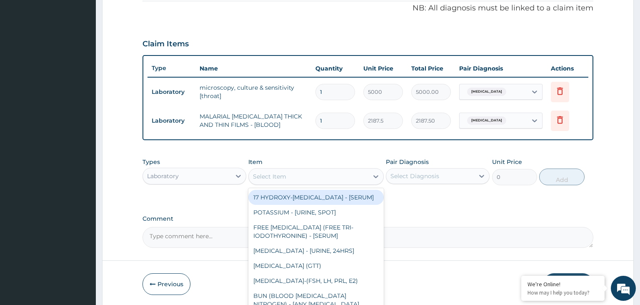
click at [319, 178] on div "Select Item" at bounding box center [309, 176] width 120 height 13
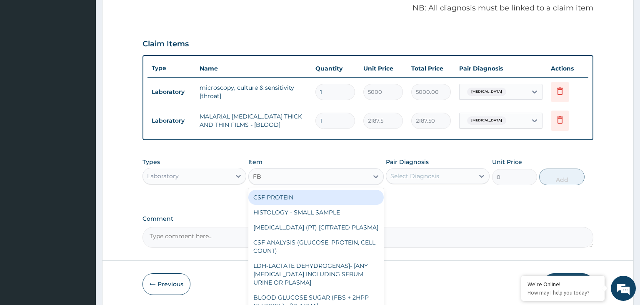
type input "FBC"
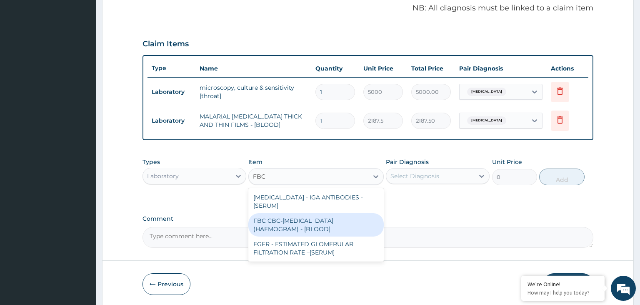
click at [329, 218] on div "FBC CBC-COMPLETE BLOOD COUNT (HAEMOGRAM) - [BLOOD]" at bounding box center [315, 224] width 135 height 23
type input "5000"
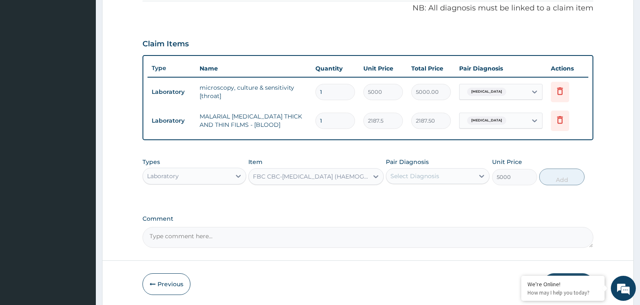
click at [444, 174] on div "Select Diagnosis" at bounding box center [430, 175] width 88 height 13
click at [438, 196] on label "Upper respiratory infection" at bounding box center [426, 196] width 52 height 8
checkbox input "true"
click at [567, 182] on button "Add" at bounding box center [561, 176] width 45 height 17
type input "0"
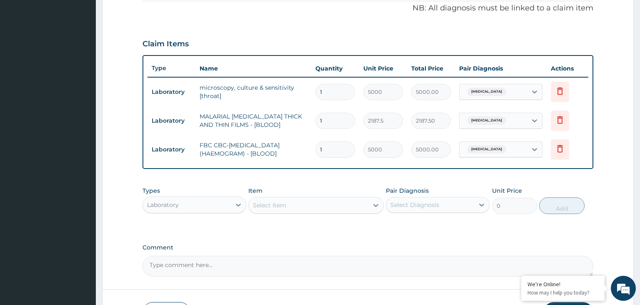
click at [198, 205] on div "Laboratory" at bounding box center [187, 204] width 88 height 13
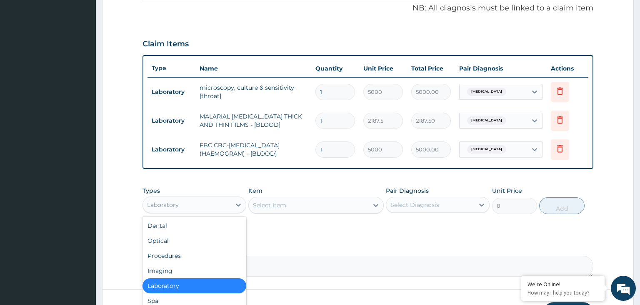
scroll to position [28, 0]
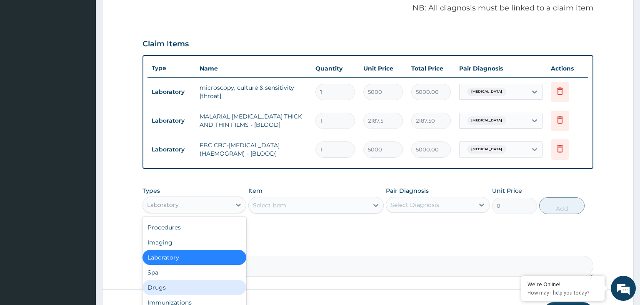
click at [174, 291] on div "Drugs" at bounding box center [195, 287] width 104 height 15
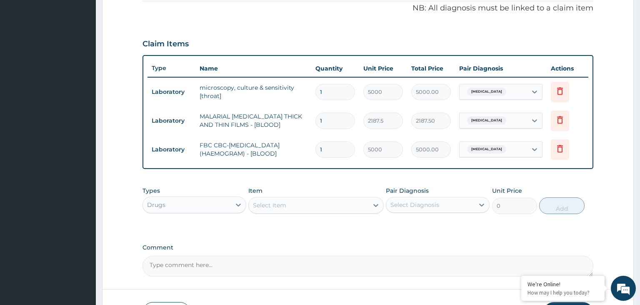
click at [291, 201] on div "Select Item" at bounding box center [309, 204] width 120 height 13
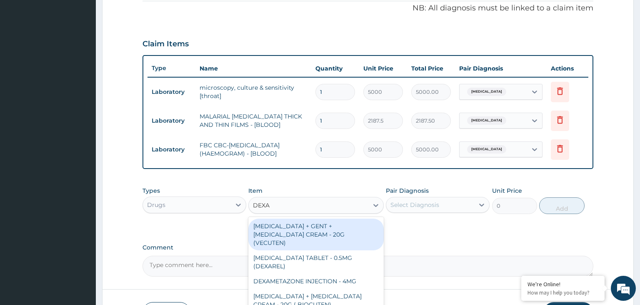
type input "DEXAM"
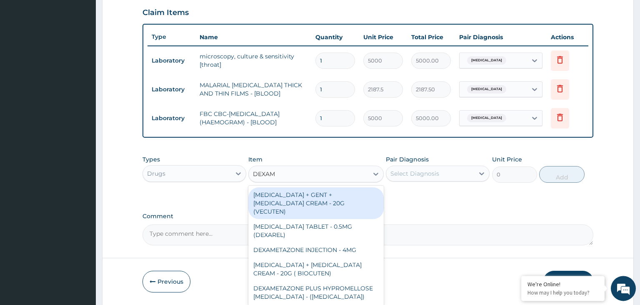
scroll to position [299, 0]
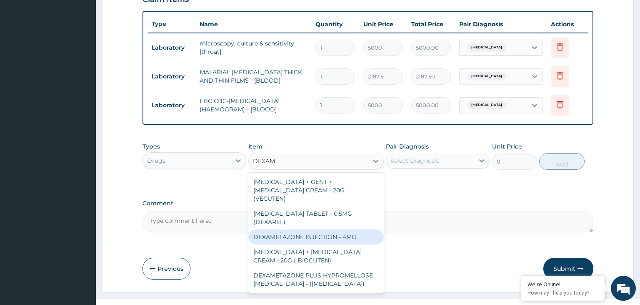
click at [331, 229] on div "DEXAMETAZONE INJECTION - 4MG" at bounding box center [315, 236] width 135 height 15
type input "280"
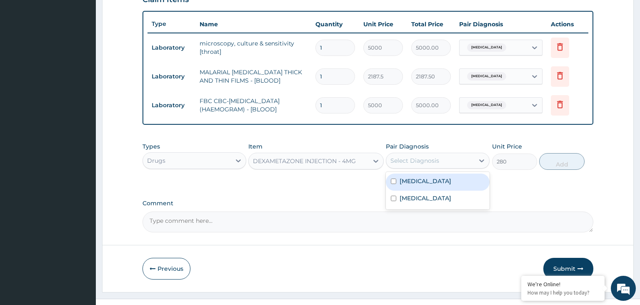
click at [457, 166] on div "Select Diagnosis" at bounding box center [438, 161] width 104 height 16
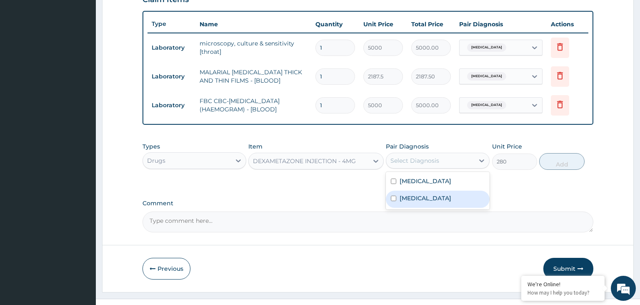
click at [422, 196] on div "Malaria" at bounding box center [438, 199] width 104 height 17
checkbox input "true"
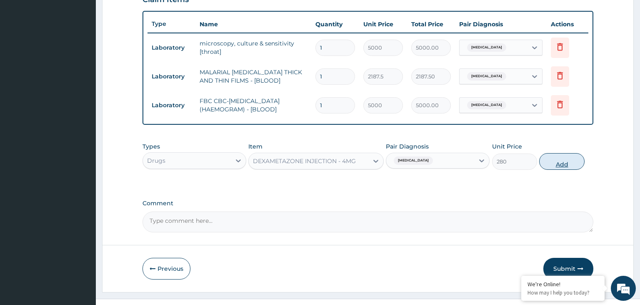
click at [546, 160] on button "Add" at bounding box center [561, 161] width 45 height 17
type input "0"
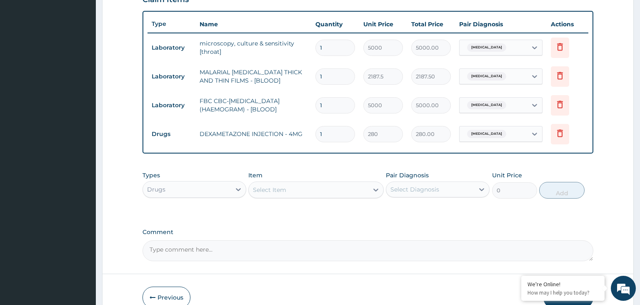
click at [303, 192] on div "Select Item" at bounding box center [309, 189] width 120 height 13
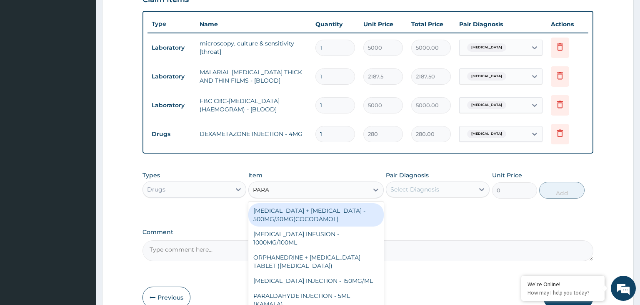
type input "PARAC"
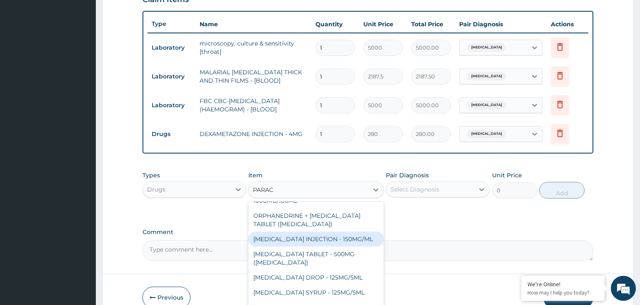
scroll to position [47, 0]
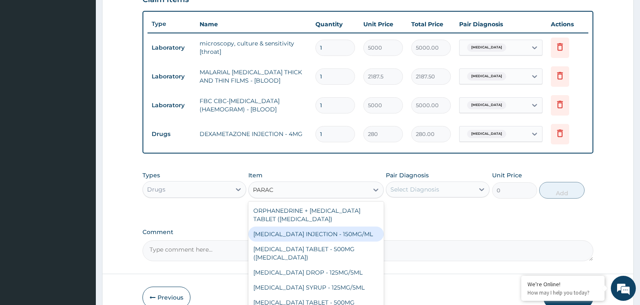
click at [340, 229] on div "PARACETAMOL INJECTION - 150MG/ML" at bounding box center [315, 233] width 135 height 15
type input "560"
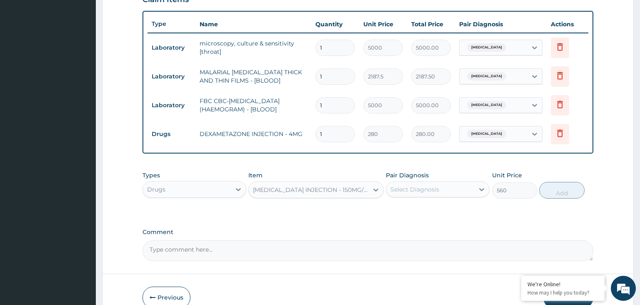
click at [414, 196] on div "Pair Diagnosis Select Diagnosis" at bounding box center [438, 185] width 104 height 28
click at [416, 191] on div "Select Diagnosis" at bounding box center [415, 189] width 49 height 8
click at [421, 228] on label "Malaria" at bounding box center [426, 227] width 52 height 8
checkbox input "true"
drag, startPoint x: 561, startPoint y: 190, endPoint x: 543, endPoint y: 199, distance: 20.1
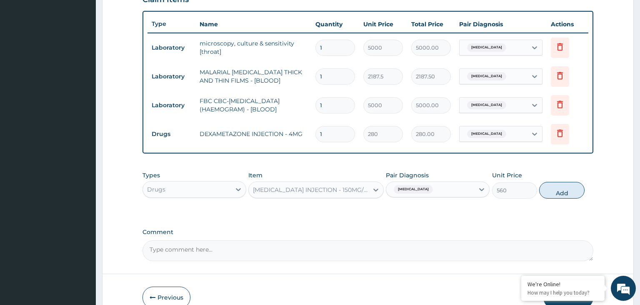
click at [560, 191] on button "Add" at bounding box center [561, 190] width 45 height 17
type input "0"
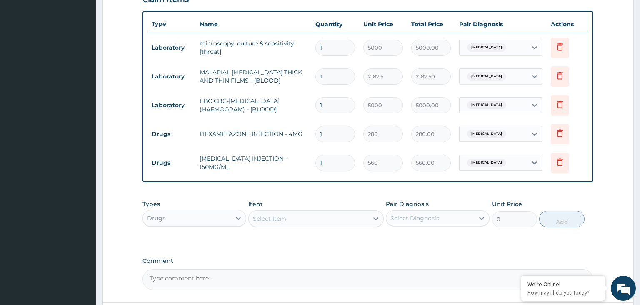
click at [312, 219] on div "Select Item" at bounding box center [309, 218] width 120 height 13
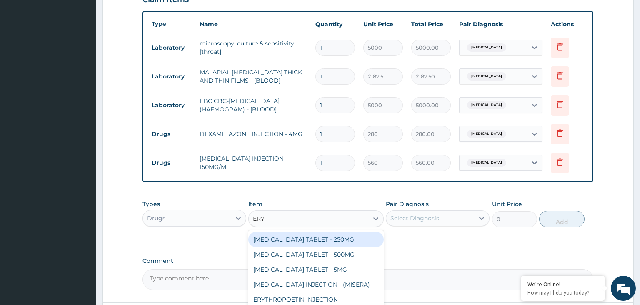
type input "ERYT"
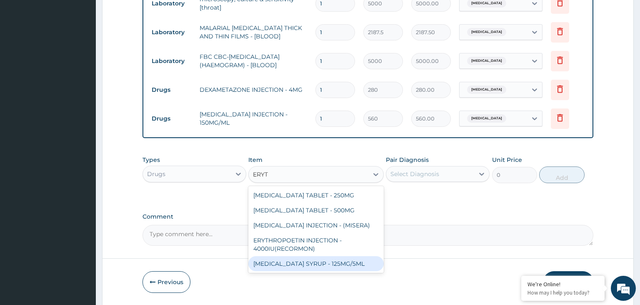
click at [346, 263] on div "ERYTHROMYCIN SYRUP - 125MG/5ML" at bounding box center [315, 263] width 135 height 15
type input "840"
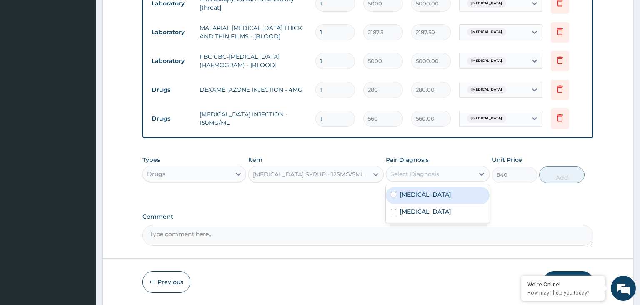
click at [462, 172] on div "Select Diagnosis" at bounding box center [430, 173] width 88 height 13
click at [444, 193] on label "Upper respiratory infection" at bounding box center [426, 194] width 52 height 8
checkbox input "true"
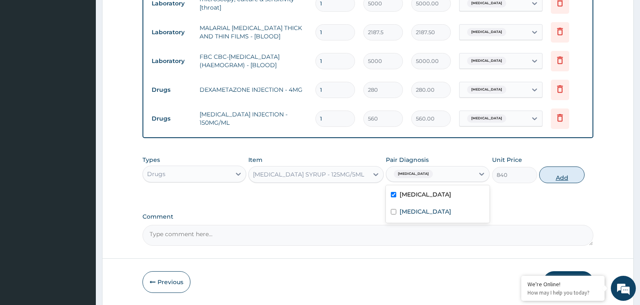
click at [557, 171] on button "Add" at bounding box center [561, 174] width 45 height 17
type input "0"
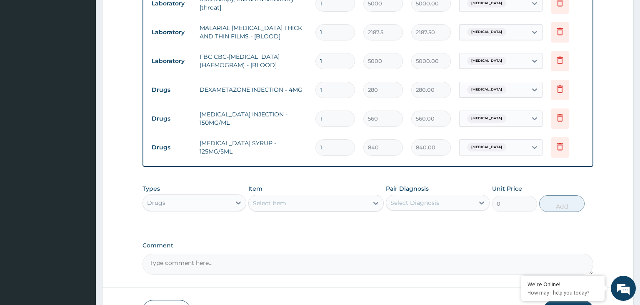
click at [326, 203] on div "Select Item" at bounding box center [309, 202] width 120 height 13
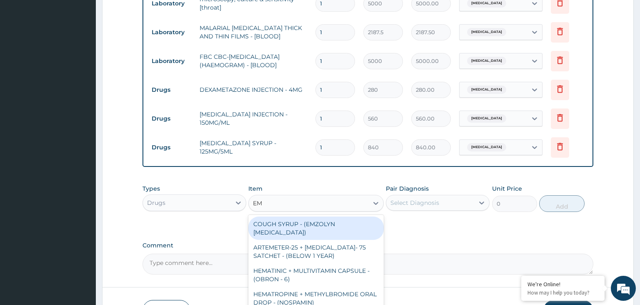
type input "EMZ"
drag, startPoint x: 329, startPoint y: 222, endPoint x: 384, endPoint y: 219, distance: 55.1
click at [329, 223] on div "COUGH SYRUP - (EMZOLYN EXPECTORANT)" at bounding box center [315, 227] width 135 height 23
type input "1120"
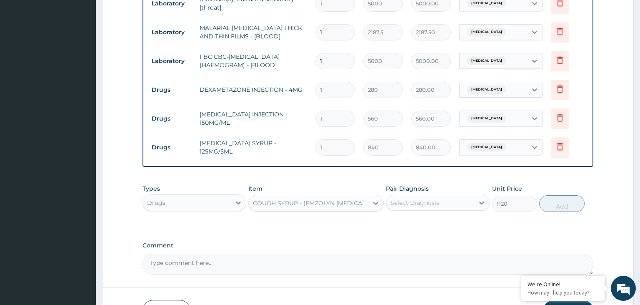
click at [453, 199] on div "Select Diagnosis" at bounding box center [430, 202] width 88 height 13
drag, startPoint x: 449, startPoint y: 223, endPoint x: 542, endPoint y: 211, distance: 93.8
click at [449, 223] on label "Upper respiratory infection" at bounding box center [426, 223] width 52 height 8
checkbox input "true"
click at [565, 204] on button "Add" at bounding box center [561, 203] width 45 height 17
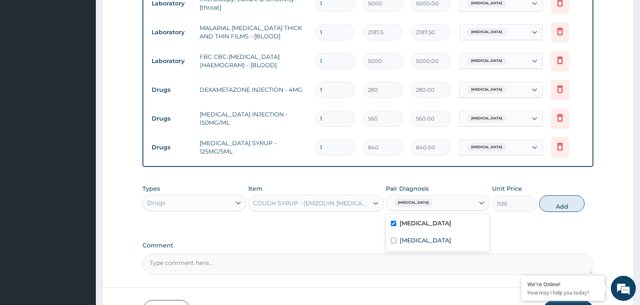
type input "0"
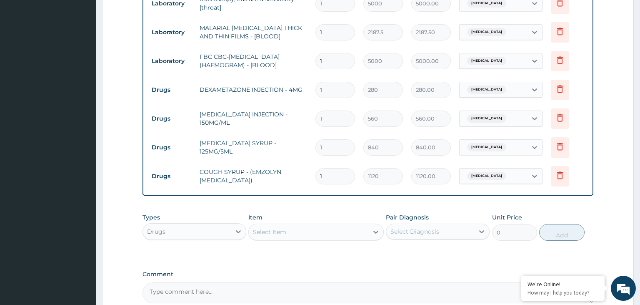
click at [303, 234] on div "Select Item" at bounding box center [309, 231] width 120 height 13
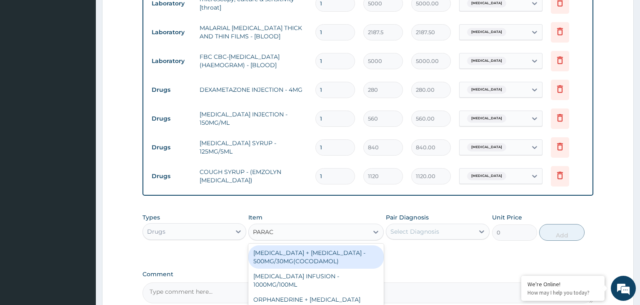
type input "PARACE"
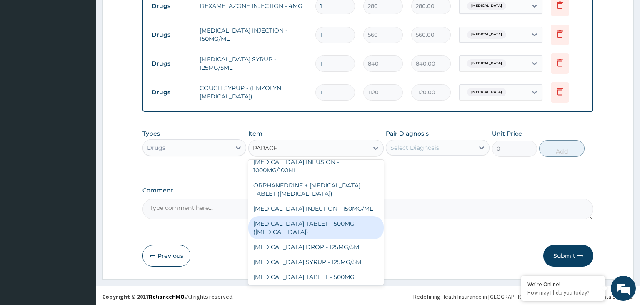
scroll to position [47, 0]
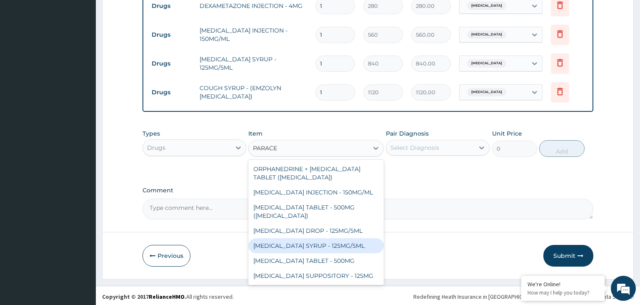
click at [329, 241] on div "[MEDICAL_DATA] SYRUP - 125MG/5ML" at bounding box center [315, 245] width 135 height 15
type input "840"
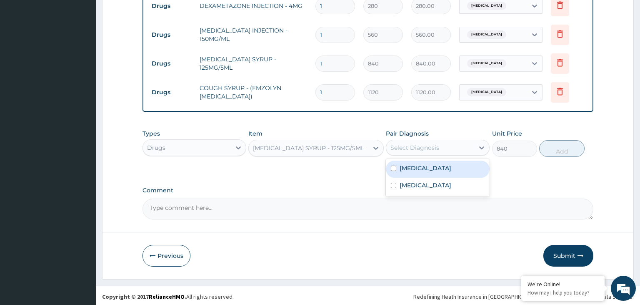
click at [444, 148] on div "Select Diagnosis" at bounding box center [430, 147] width 88 height 13
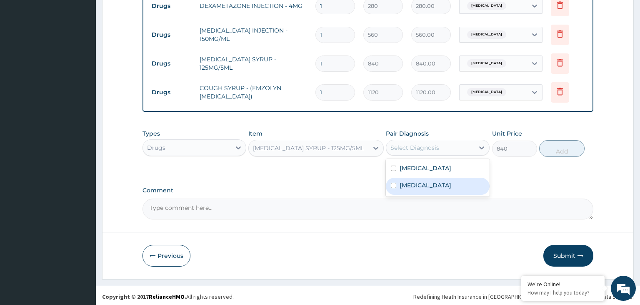
click at [424, 189] on div "[MEDICAL_DATA]" at bounding box center [438, 186] width 104 height 17
checkbox input "true"
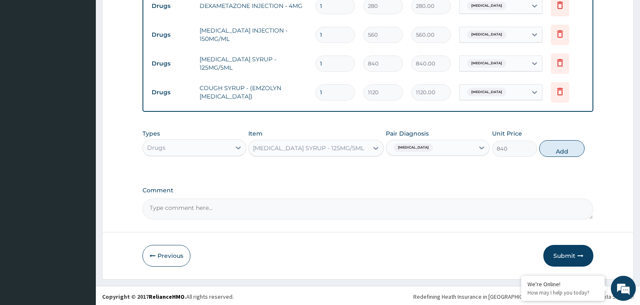
click at [574, 143] on button "Add" at bounding box center [561, 148] width 45 height 17
type input "0"
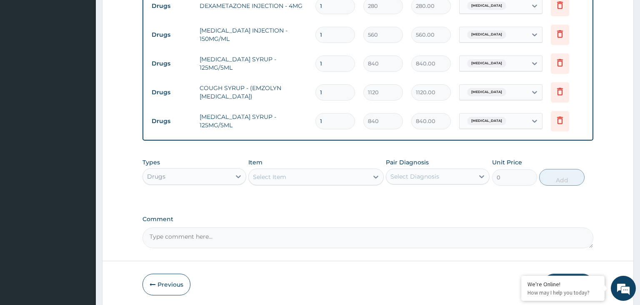
click at [277, 175] on div "Select Item" at bounding box center [269, 177] width 33 height 8
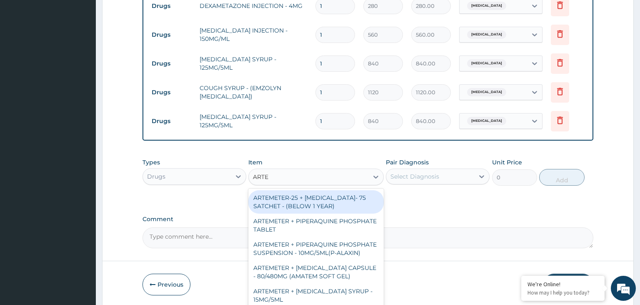
type input "ARTEM"
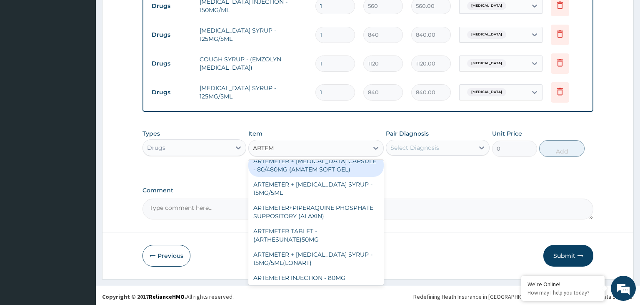
scroll to position [84, 0]
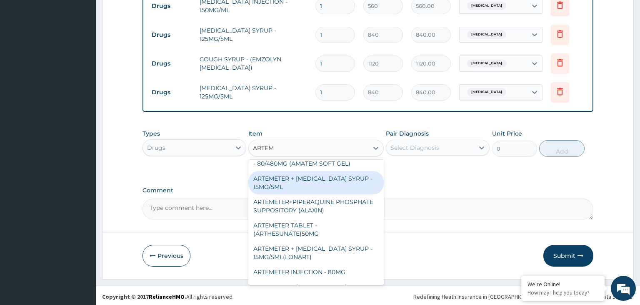
click at [331, 191] on div "ARTEMETER + [MEDICAL_DATA] SYRUP - 15MG/5ML" at bounding box center [315, 182] width 135 height 23
type input "1400"
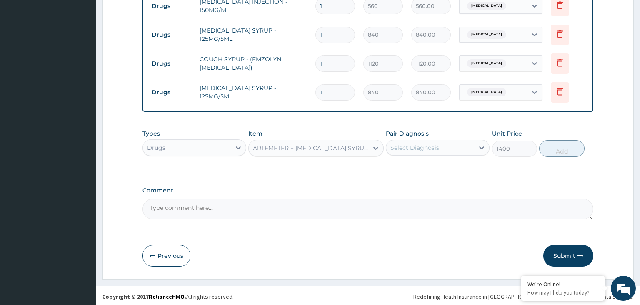
click at [421, 151] on div "Select Diagnosis" at bounding box center [430, 147] width 88 height 13
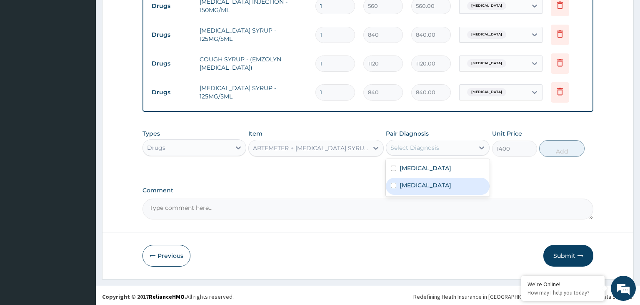
click at [408, 186] on label "[MEDICAL_DATA]" at bounding box center [426, 185] width 52 height 8
checkbox input "true"
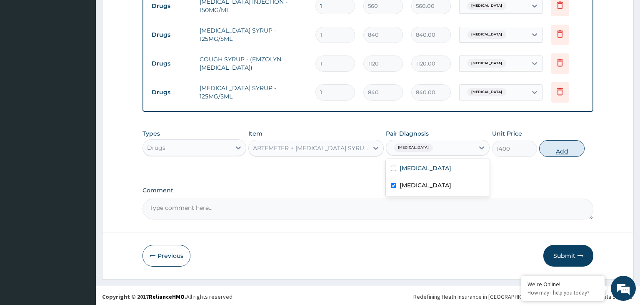
click at [568, 147] on button "Add" at bounding box center [561, 148] width 45 height 17
type input "0"
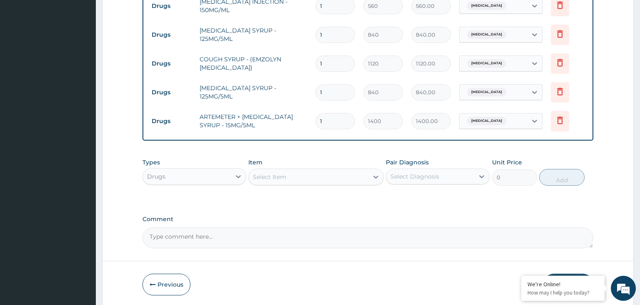
click at [305, 182] on div "Select Item" at bounding box center [315, 176] width 135 height 17
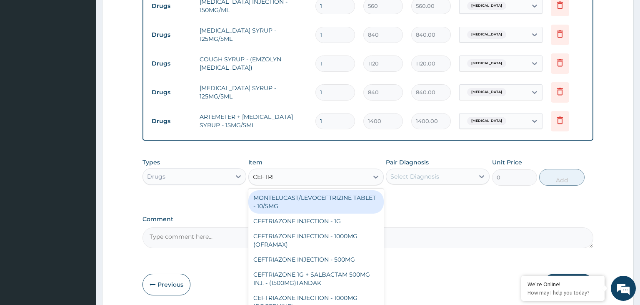
type input "CEFTRIA"
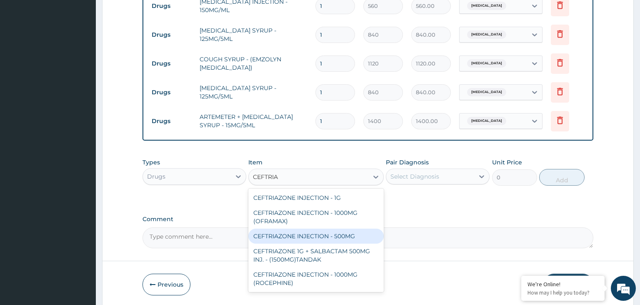
click at [311, 229] on div "CEFTRIAZONE INJECTION - 500MG" at bounding box center [315, 235] width 135 height 15
type input "1232"
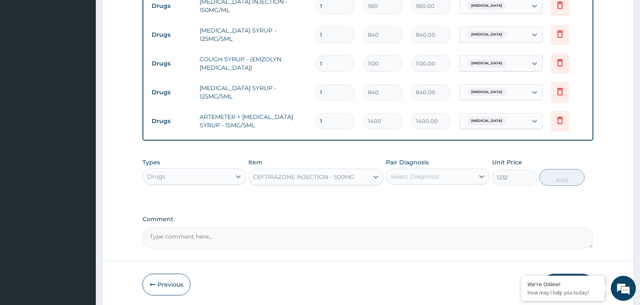
click at [449, 176] on div "Select Diagnosis" at bounding box center [430, 176] width 88 height 13
click at [432, 198] on label "Upper respiratory infection" at bounding box center [426, 197] width 52 height 8
checkbox input "true"
click at [549, 178] on button "Add" at bounding box center [561, 177] width 45 height 17
type input "0"
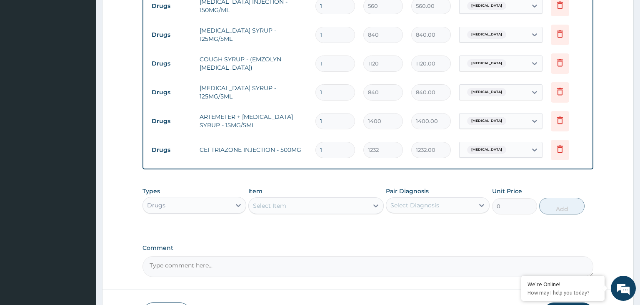
click at [291, 197] on div "Select Item" at bounding box center [315, 205] width 135 height 17
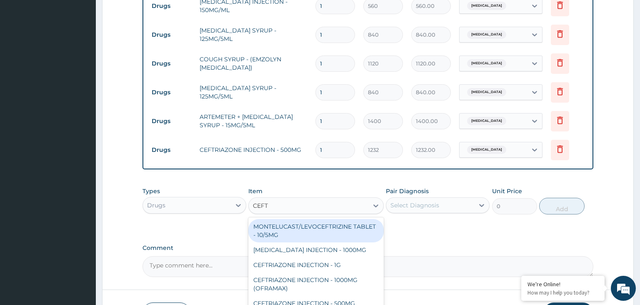
type input "CEFTR"
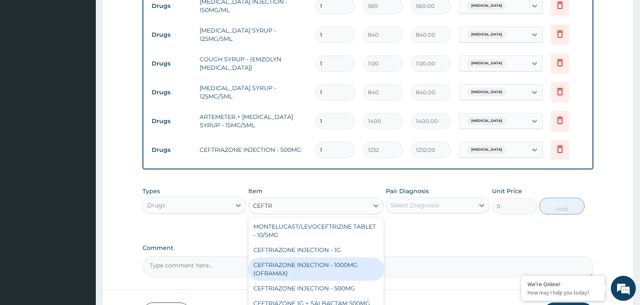
click at [285, 268] on div "CEFTRIAZONE INJECTION - 1000MG (OFRAMAX)" at bounding box center [315, 268] width 135 height 23
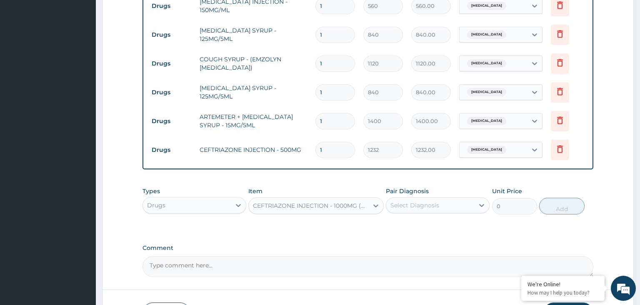
type input "2520"
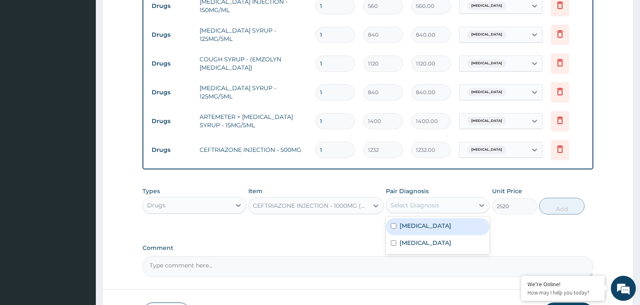
click at [419, 206] on div "Select Diagnosis" at bounding box center [415, 205] width 49 height 8
drag, startPoint x: 419, startPoint y: 227, endPoint x: 563, endPoint y: 223, distance: 143.9
click at [419, 227] on label "Upper respiratory infection" at bounding box center [426, 225] width 52 height 8
checkbox input "true"
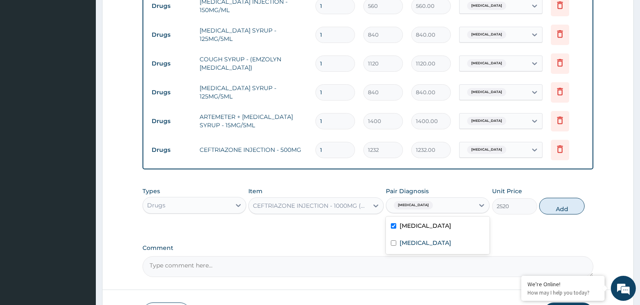
click at [577, 213] on div "Types Drugs Item CEFTRIAZONE INJECTION - 1000MG (OFRAMAX) Pair Diagnosis option…" at bounding box center [369, 201] width 452 height 36
click at [562, 207] on button "Add" at bounding box center [561, 206] width 45 height 17
type input "0"
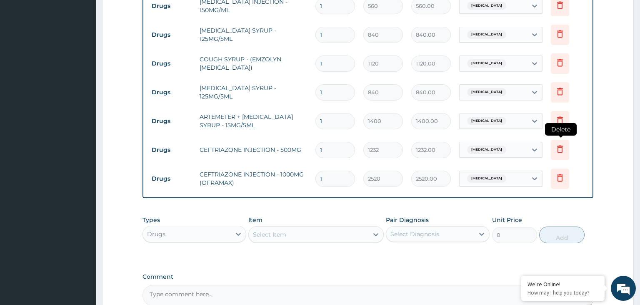
click at [559, 147] on icon at bounding box center [560, 149] width 6 height 8
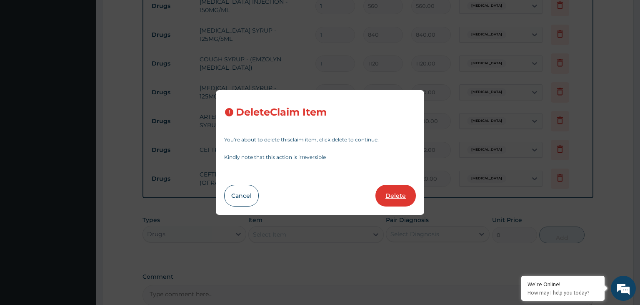
click at [396, 198] on button "Delete" at bounding box center [396, 196] width 40 height 22
type input "2520"
type input "2520.00"
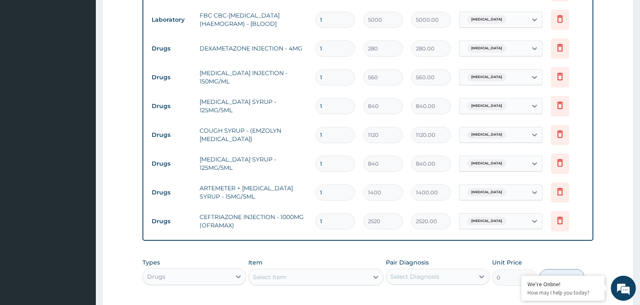
scroll to position [412, 0]
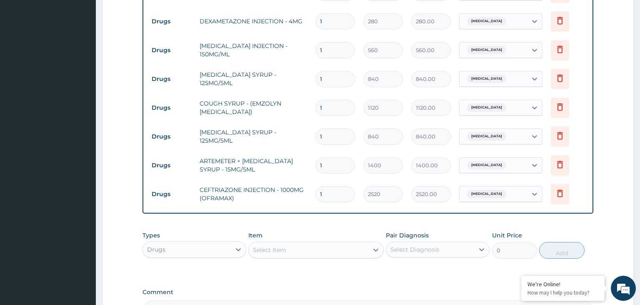
click at [208, 243] on div "Drugs" at bounding box center [187, 249] width 88 height 13
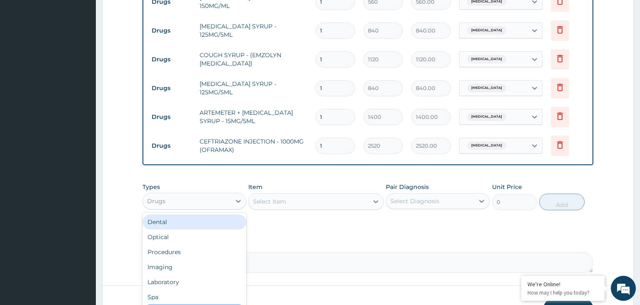
scroll to position [514, 0]
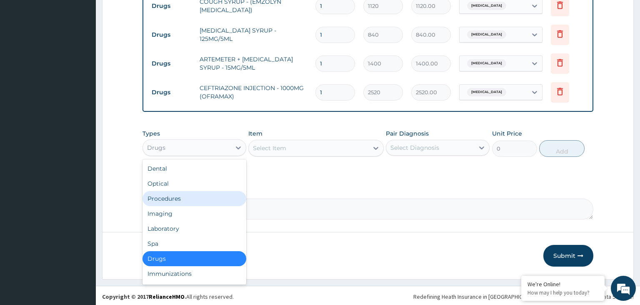
click at [186, 200] on div "Procedures" at bounding box center [195, 198] width 104 height 15
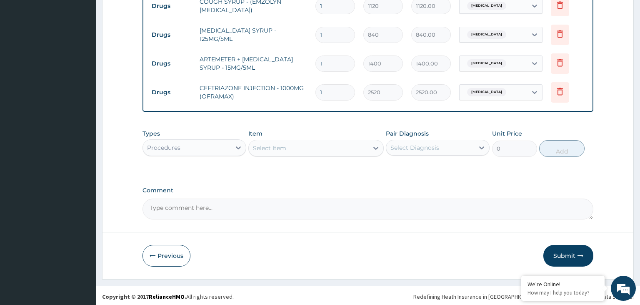
click at [329, 151] on div "Select Item" at bounding box center [309, 147] width 120 height 13
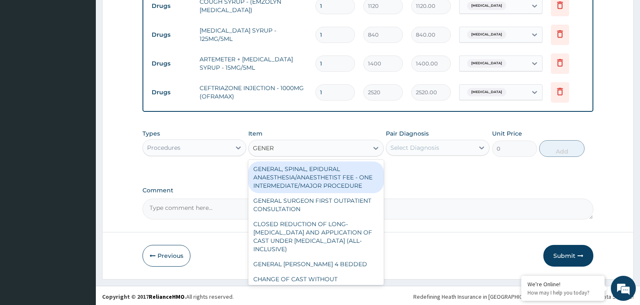
type input "GENERA"
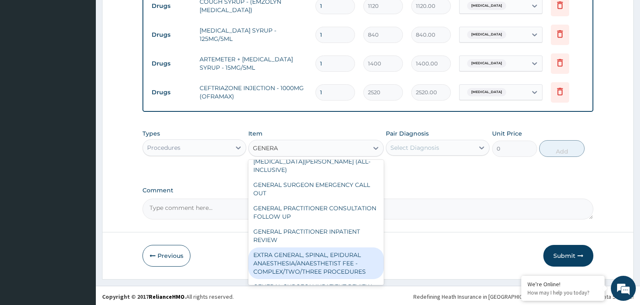
scroll to position [168, 0]
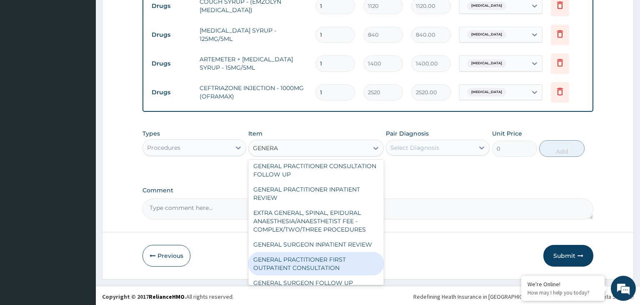
click at [332, 252] on div "GENERAL PRACTITIONER FIRST OUTPATIENT CONSULTATION" at bounding box center [315, 263] width 135 height 23
type input "3750"
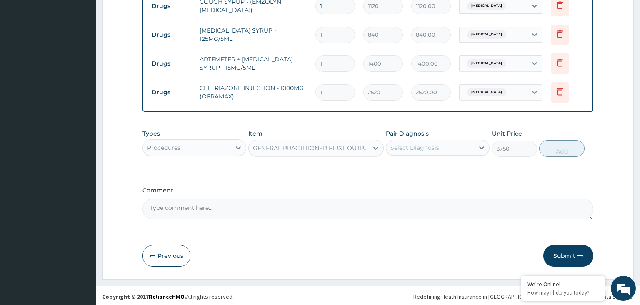
click at [453, 144] on div "Select Diagnosis" at bounding box center [430, 147] width 88 height 13
click at [449, 170] on label "Upper respiratory infection" at bounding box center [426, 168] width 52 height 8
checkbox input "true"
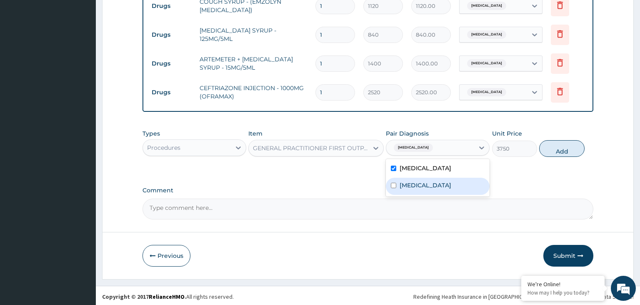
click at [440, 188] on div "[MEDICAL_DATA]" at bounding box center [438, 186] width 104 height 17
checkbox input "true"
click at [570, 149] on button "Add" at bounding box center [561, 148] width 45 height 17
type input "0"
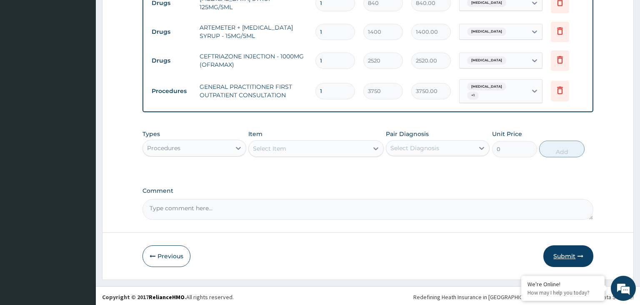
click at [562, 256] on button "Submit" at bounding box center [569, 256] width 50 height 22
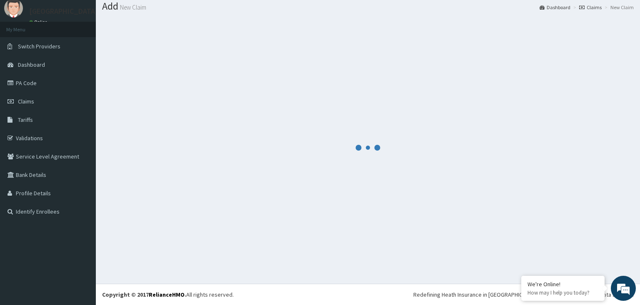
scroll to position [26, 0]
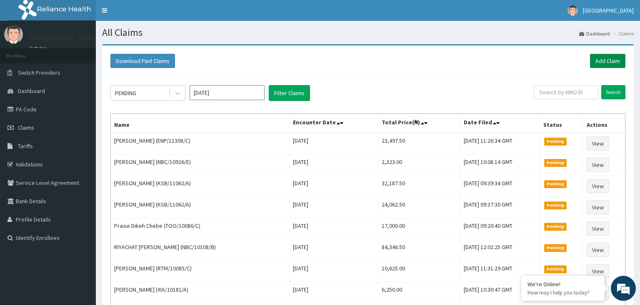
click at [606, 59] on link "Add Claim" at bounding box center [607, 61] width 35 height 14
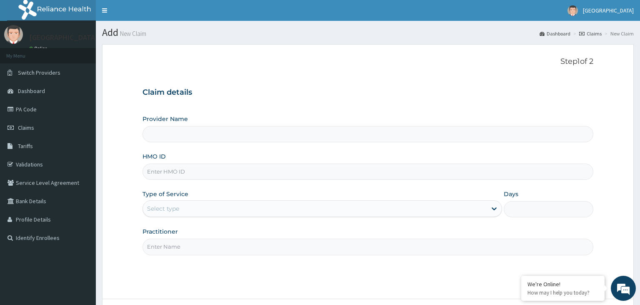
type input "ENP/11308/D"
type input "[GEOGRAPHIC_DATA]-KADUNA"
click at [159, 176] on input "ENP/11308/D" at bounding box center [369, 171] width 452 height 16
click at [160, 168] on input "ENP/11308/D" at bounding box center [369, 171] width 452 height 16
type input "ENP/11308/D"
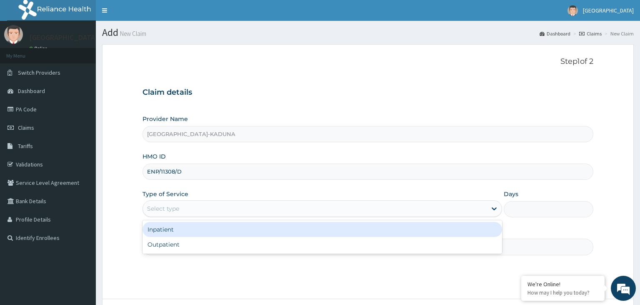
drag, startPoint x: 213, startPoint y: 210, endPoint x: 207, endPoint y: 237, distance: 27.8
click at [213, 211] on div "Select type" at bounding box center [315, 208] width 344 height 13
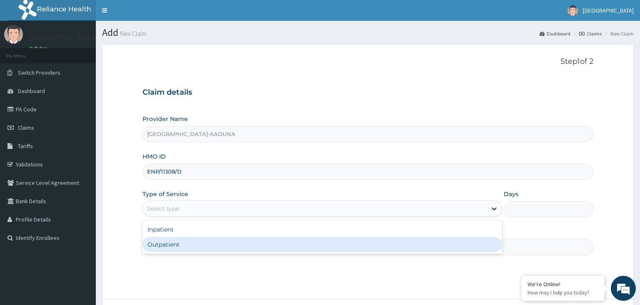
click at [196, 251] on div "Outpatient" at bounding box center [323, 244] width 360 height 15
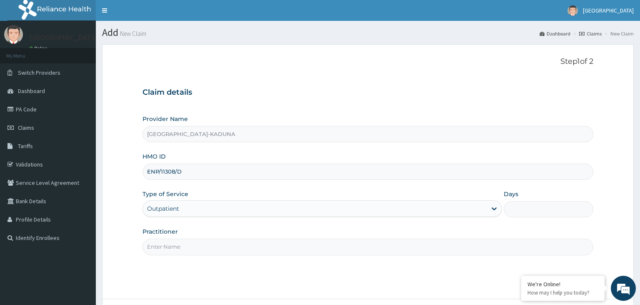
type input "1"
click at [196, 251] on input "Practitioner" at bounding box center [369, 246] width 452 height 16
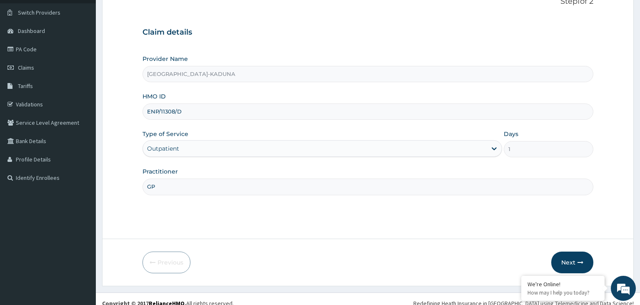
scroll to position [68, 0]
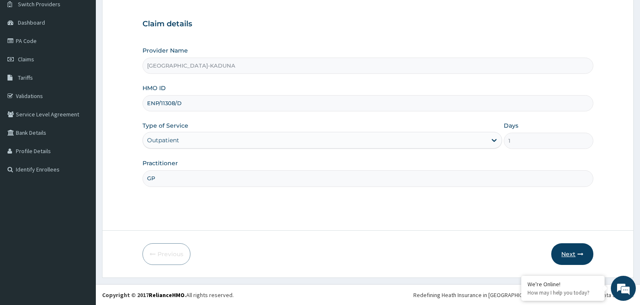
type input "GP"
click at [569, 259] on button "Next" at bounding box center [573, 254] width 42 height 22
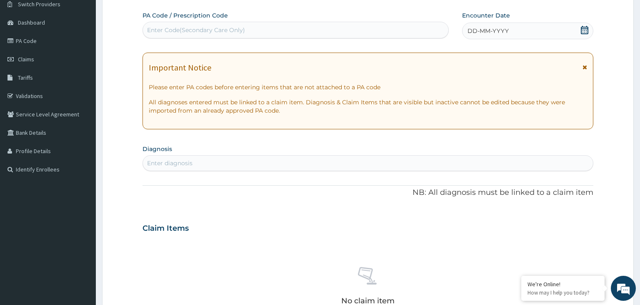
click at [200, 29] on div "Enter Code(Secondary Care Only)" at bounding box center [196, 30] width 98 height 8
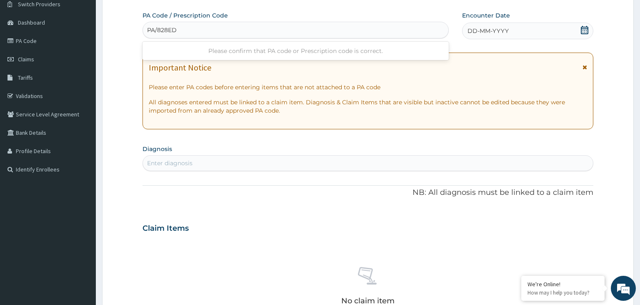
type input "PA/828ED0"
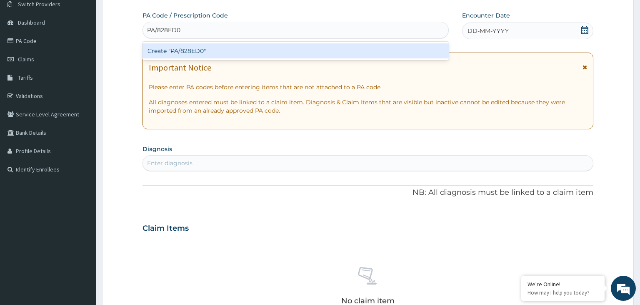
click at [195, 53] on div "Create "PA/828ED0"" at bounding box center [296, 50] width 307 height 15
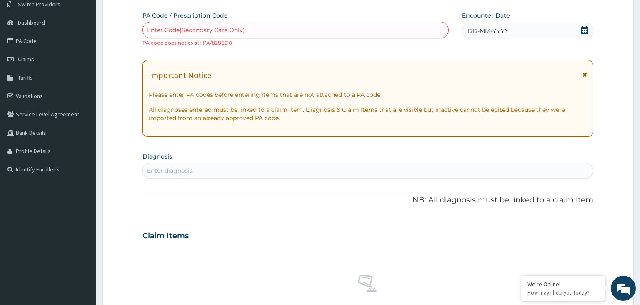
click at [256, 25] on div "Enter Code(Secondary Care Only)" at bounding box center [296, 29] width 306 height 13
type input "PA/82E8D0"
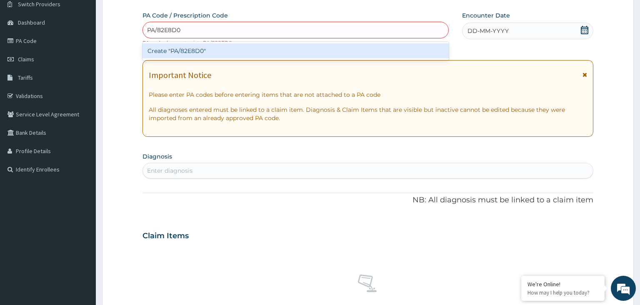
click at [244, 49] on div "Create "PA/82E8D0"" at bounding box center [296, 50] width 307 height 15
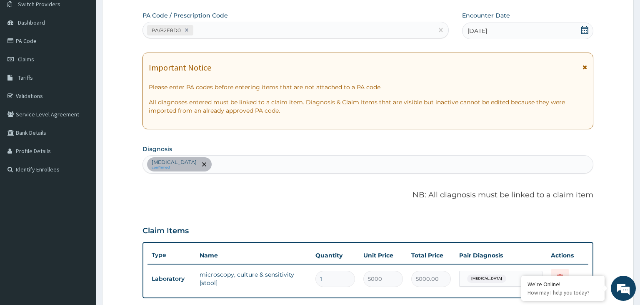
click at [233, 165] on div "Typhoid fever confirmed" at bounding box center [368, 165] width 451 height 18
type input "MALARIA"
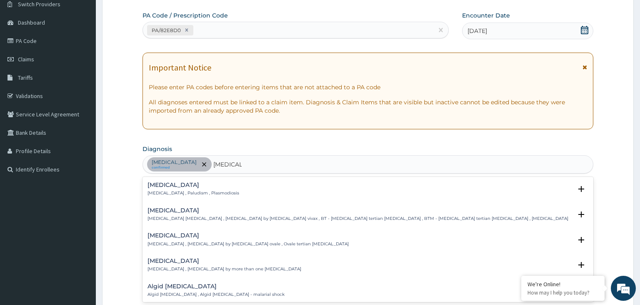
click at [196, 194] on p "Malaria , Paludism , Plasmodiosis" at bounding box center [194, 193] width 92 height 6
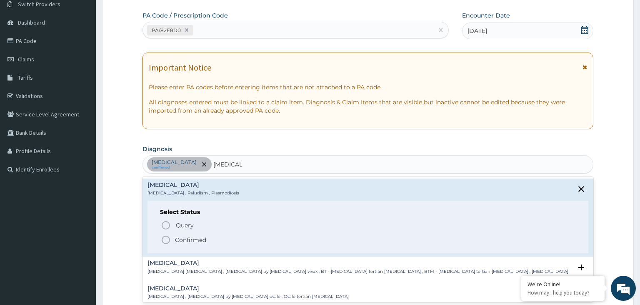
click at [202, 238] on p "Confirmed" at bounding box center [190, 240] width 31 height 8
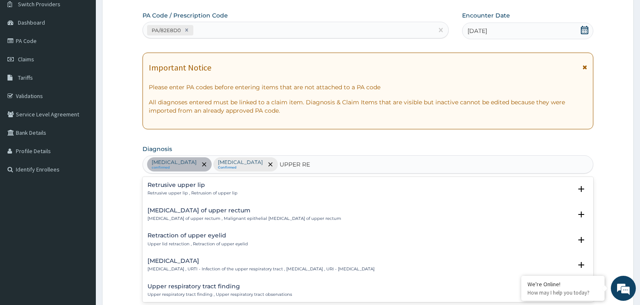
type input "UPPER RES"
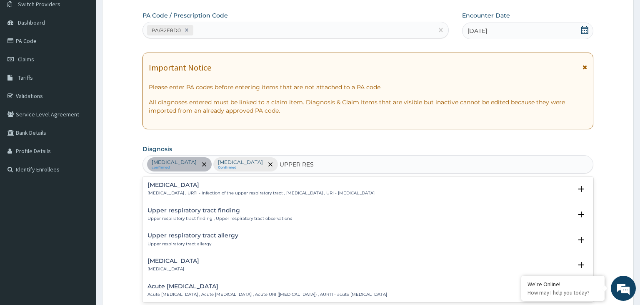
click at [221, 179] on div "Upper respiratory infection Upper respiratory infection , URTI - Infection of t…" at bounding box center [369, 190] width 452 height 25
click at [215, 186] on h4 "Upper respiratory infection" at bounding box center [261, 185] width 227 height 6
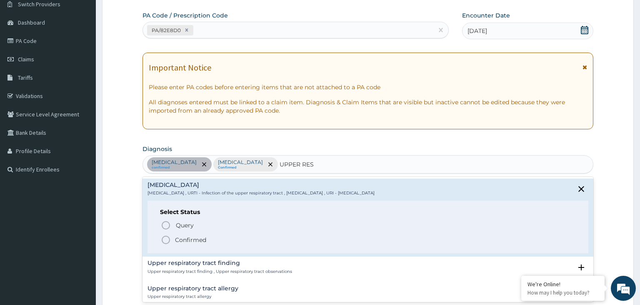
click at [212, 242] on span "Confirmed" at bounding box center [369, 240] width 416 height 10
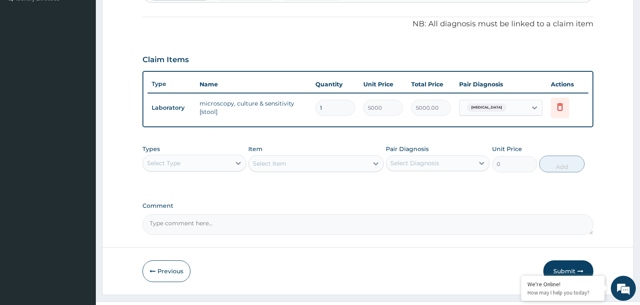
scroll to position [244, 0]
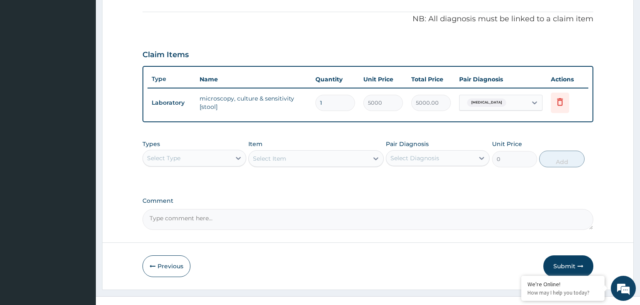
click at [198, 158] on div "Select Type" at bounding box center [187, 157] width 88 height 13
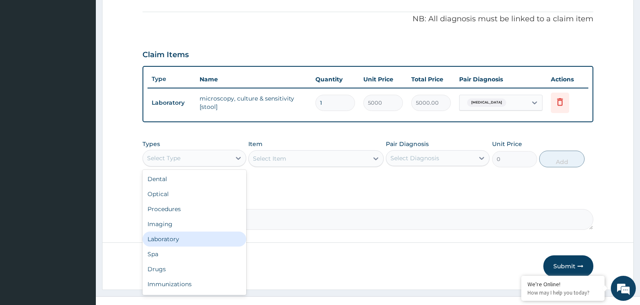
click at [189, 237] on div "Laboratory" at bounding box center [195, 238] width 104 height 15
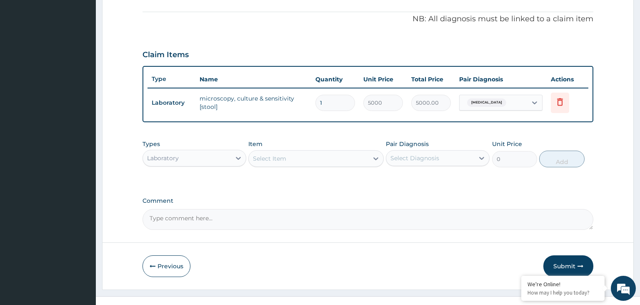
click at [312, 161] on div "Select Item" at bounding box center [309, 158] width 120 height 13
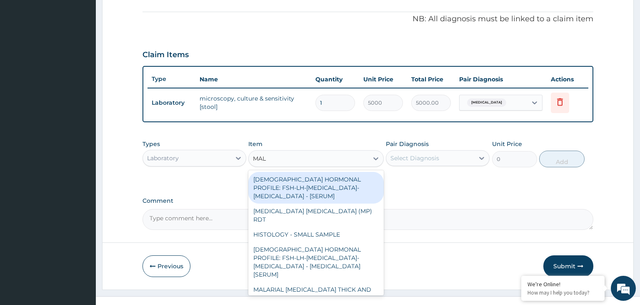
type input "MALA"
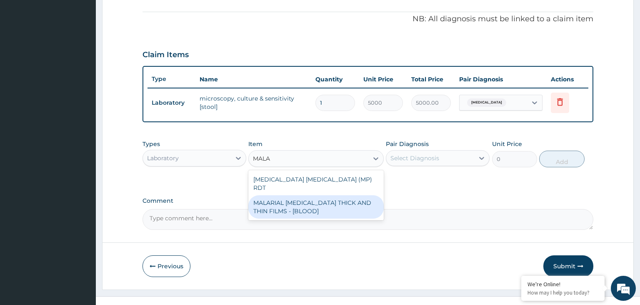
drag, startPoint x: 317, startPoint y: 197, endPoint x: 411, endPoint y: 179, distance: 95.4
click at [318, 197] on div "MALARIAL [MEDICAL_DATA] THICK AND THIN FILMS - [BLOOD]" at bounding box center [315, 206] width 135 height 23
type input "2187.5"
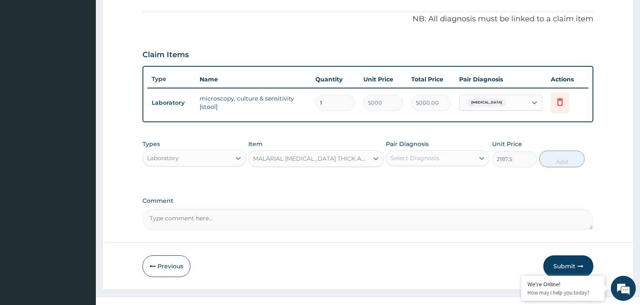
click at [434, 158] on div "Select Diagnosis" at bounding box center [415, 158] width 49 height 8
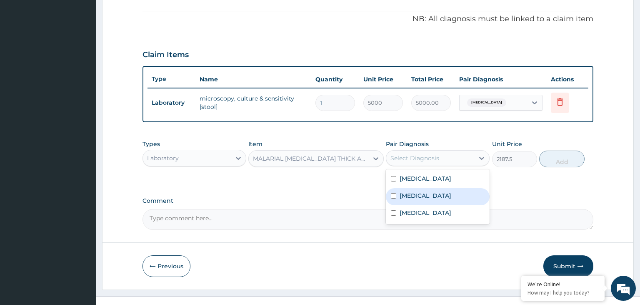
click at [416, 195] on label "[MEDICAL_DATA]" at bounding box center [426, 195] width 52 height 8
checkbox input "true"
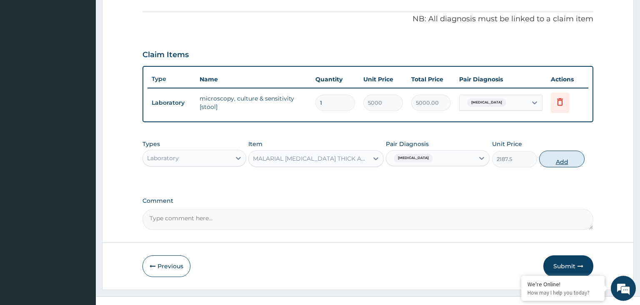
click at [555, 159] on button "Add" at bounding box center [561, 159] width 45 height 17
type input "0"
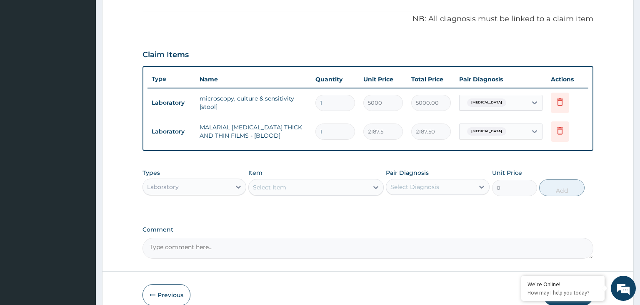
click at [299, 195] on div "Types Laboratory Item Select Item Pair Diagnosis Select Diagnosis Unit Price 0 …" at bounding box center [369, 182] width 452 height 36
click at [305, 188] on div "Select Item" at bounding box center [309, 187] width 120 height 13
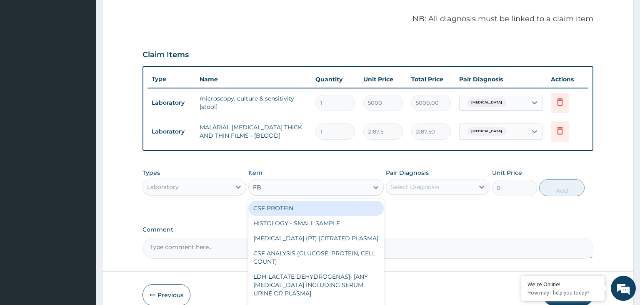
type input "FBC"
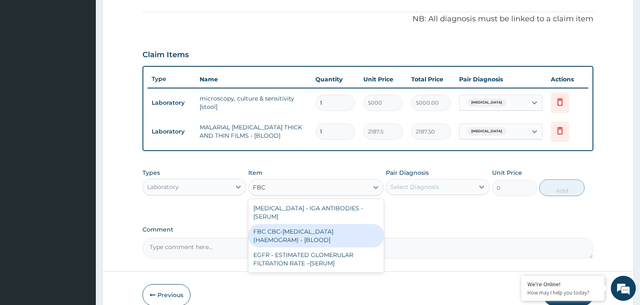
drag, startPoint x: 324, startPoint y: 234, endPoint x: 489, endPoint y: 207, distance: 167.0
click at [326, 235] on div "FBC CBC-[MEDICAL_DATA] (HAEMOGRAM) - [BLOOD]" at bounding box center [315, 235] width 135 height 23
type input "5000"
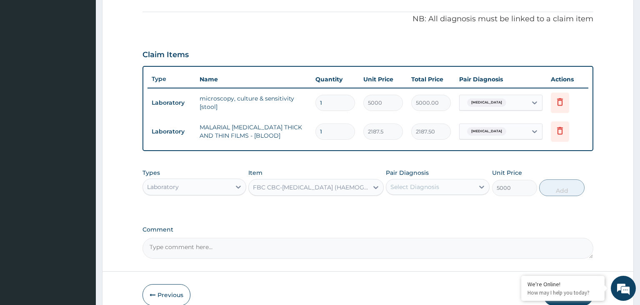
click at [458, 191] on div "Select Diagnosis" at bounding box center [430, 186] width 88 height 13
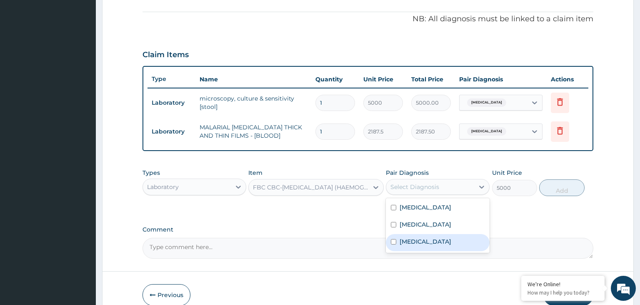
click at [440, 238] on label "Upper respiratory infection" at bounding box center [426, 241] width 52 height 8
checkbox input "true"
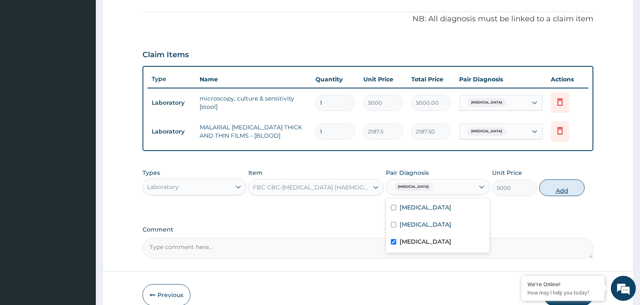
click at [558, 187] on button "Add" at bounding box center [561, 187] width 45 height 17
type input "0"
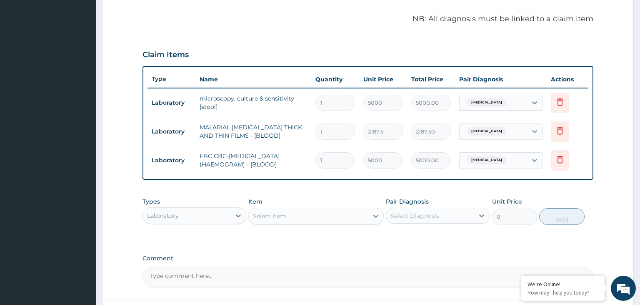
click at [206, 213] on div "Laboratory" at bounding box center [187, 215] width 88 height 13
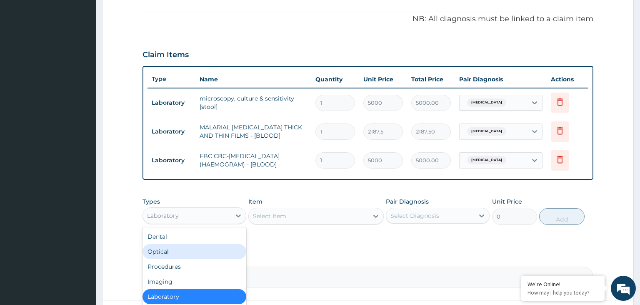
scroll to position [28, 0]
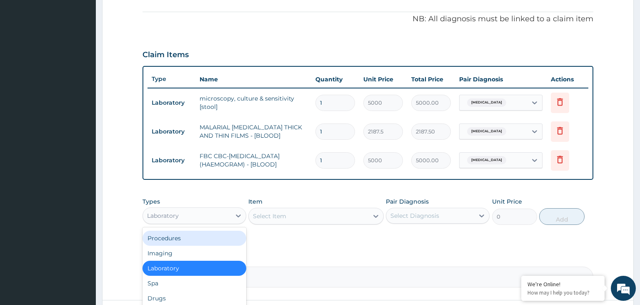
click at [191, 234] on div "Procedures" at bounding box center [195, 238] width 104 height 15
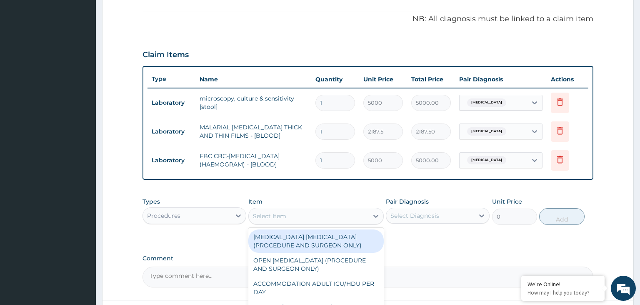
click at [322, 216] on div "Select Item" at bounding box center [309, 215] width 120 height 13
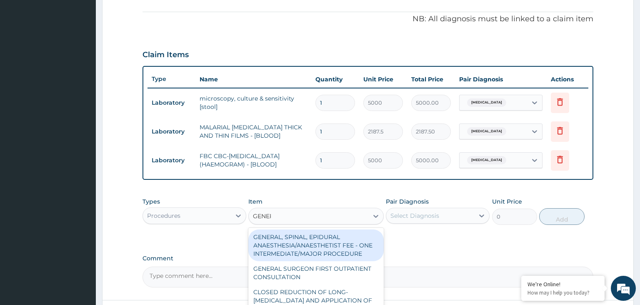
type input "GENERA"
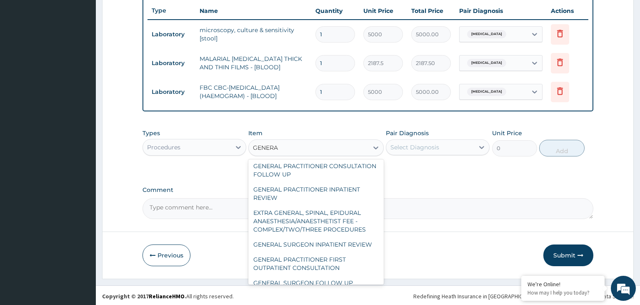
scroll to position [168, 0]
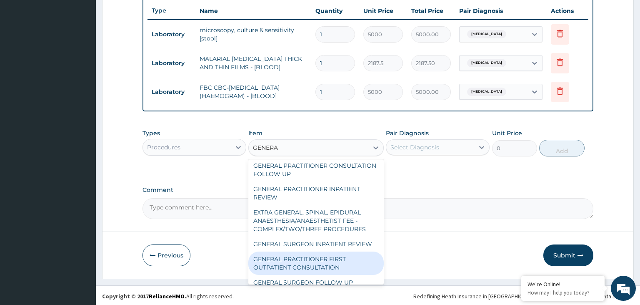
click at [317, 253] on div "GENERAL PRACTITIONER FIRST OUTPATIENT CONSULTATION" at bounding box center [315, 262] width 135 height 23
type input "3750"
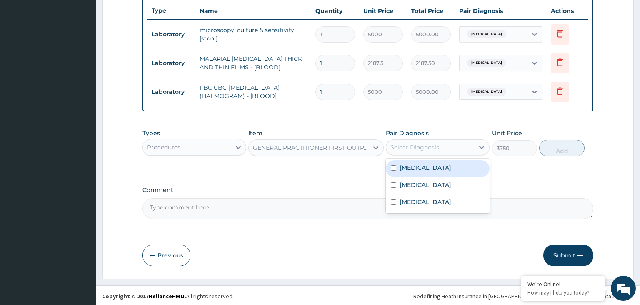
click at [442, 140] on div "Select Diagnosis" at bounding box center [430, 146] width 88 height 13
drag, startPoint x: 430, startPoint y: 166, endPoint x: 429, endPoint y: 173, distance: 7.3
click at [429, 166] on label "Typhoid fever" at bounding box center [426, 167] width 52 height 8
checkbox input "true"
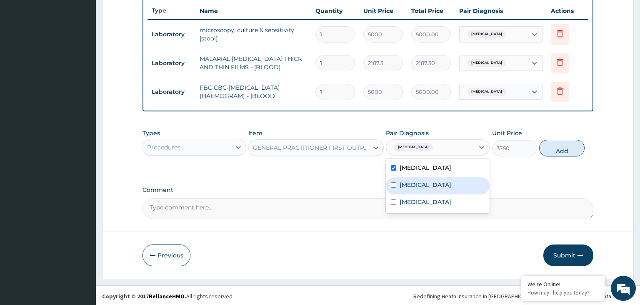
drag, startPoint x: 419, startPoint y: 188, endPoint x: 415, endPoint y: 202, distance: 13.9
click at [419, 189] on div "[MEDICAL_DATA]" at bounding box center [438, 185] width 104 height 17
checkbox input "true"
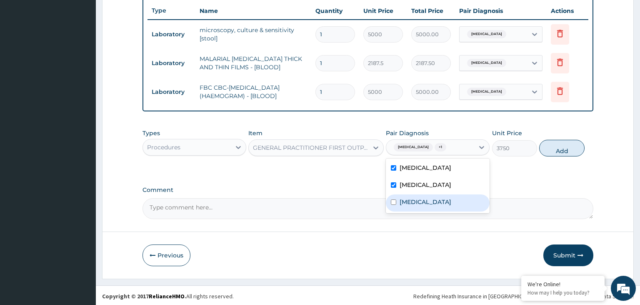
click at [414, 206] on div "Upper respiratory infection" at bounding box center [438, 202] width 104 height 17
checkbox input "true"
click at [551, 149] on button "Add" at bounding box center [561, 148] width 45 height 17
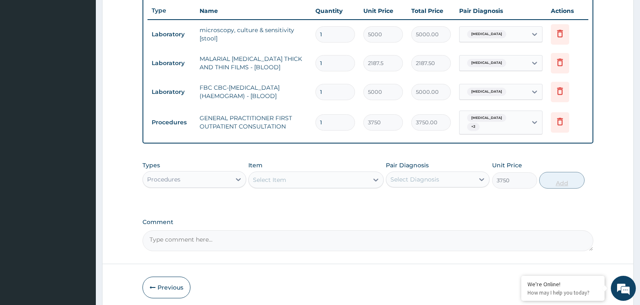
type input "0"
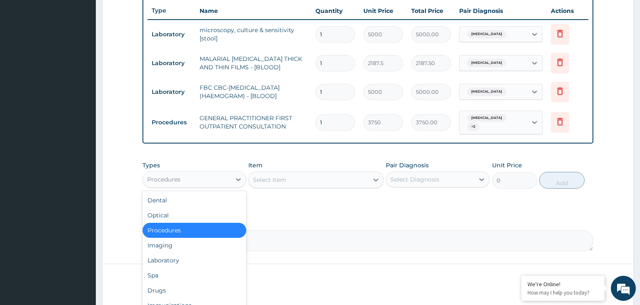
click at [209, 173] on div "Procedures" at bounding box center [187, 179] width 88 height 13
click at [172, 283] on div "Drugs" at bounding box center [195, 290] width 104 height 15
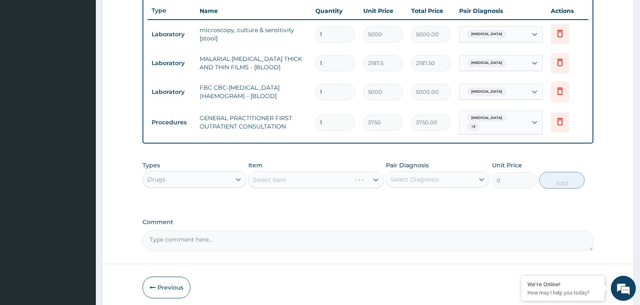
click at [291, 176] on div "Select Item" at bounding box center [315, 179] width 135 height 17
click at [291, 176] on div "Select Item" at bounding box center [300, 179] width 102 height 13
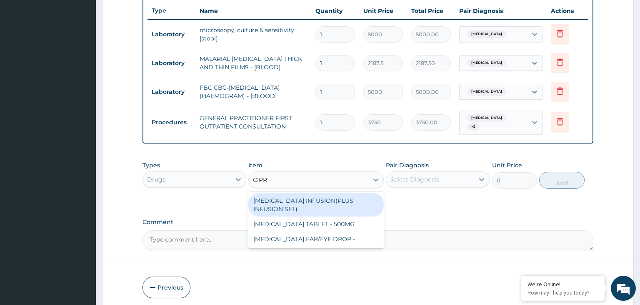
type input "CIPRO"
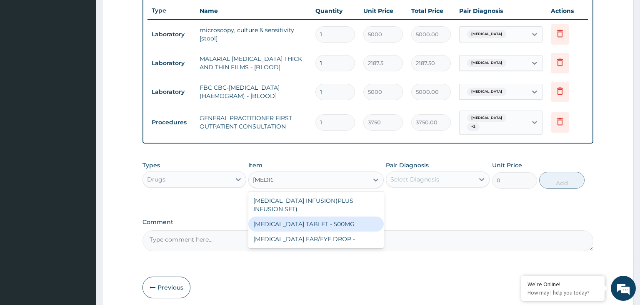
click at [298, 223] on div "[MEDICAL_DATA] TABLET - 500MG" at bounding box center [315, 223] width 135 height 15
type input "196"
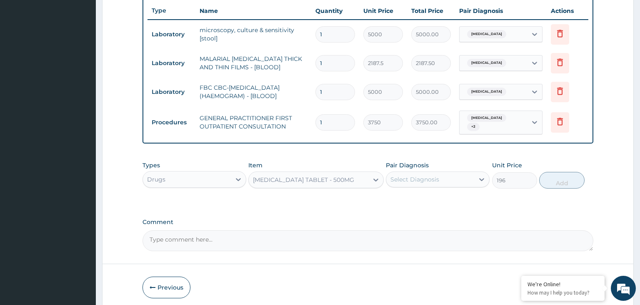
click at [438, 173] on div "Select Diagnosis" at bounding box center [430, 179] width 88 height 13
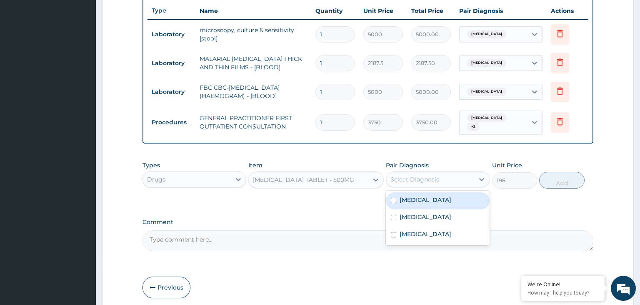
click at [434, 196] on label "Typhoid fever" at bounding box center [426, 200] width 52 height 8
checkbox input "true"
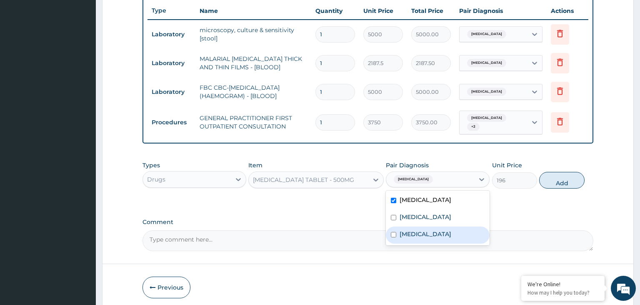
drag, startPoint x: 423, startPoint y: 230, endPoint x: 533, endPoint y: 202, distance: 113.5
click at [425, 230] on label "Upper respiratory infection" at bounding box center [426, 234] width 52 height 8
checkbox input "true"
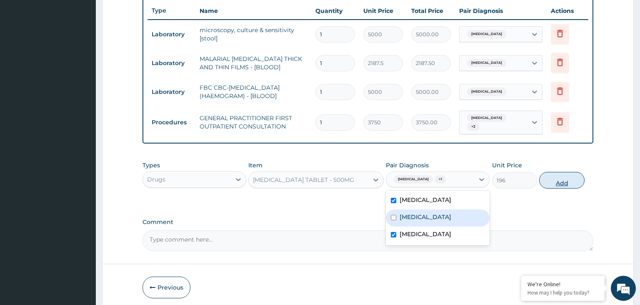
click at [557, 176] on button "Add" at bounding box center [561, 180] width 45 height 17
type input "0"
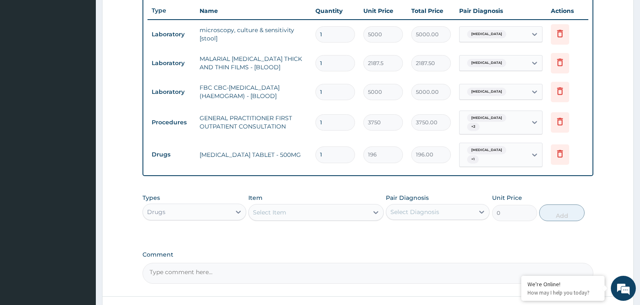
drag, startPoint x: 349, startPoint y: 147, endPoint x: 296, endPoint y: 153, distance: 53.7
click at [316, 153] on input "1" at bounding box center [336, 154] width 40 height 16
type input "7"
type input "1372.00"
type input "7"
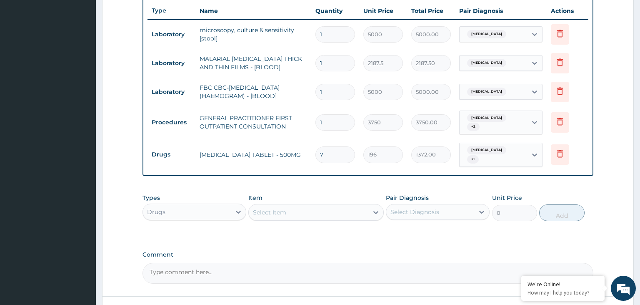
click at [328, 207] on div "Select Item" at bounding box center [309, 212] width 120 height 13
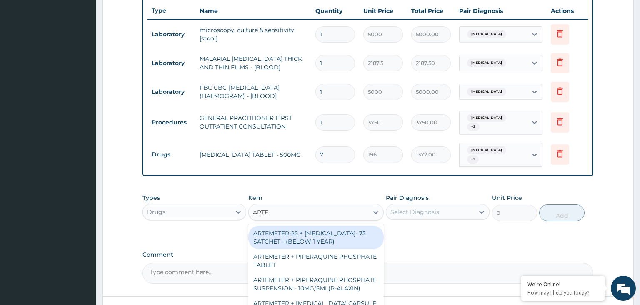
type input "ARTEM"
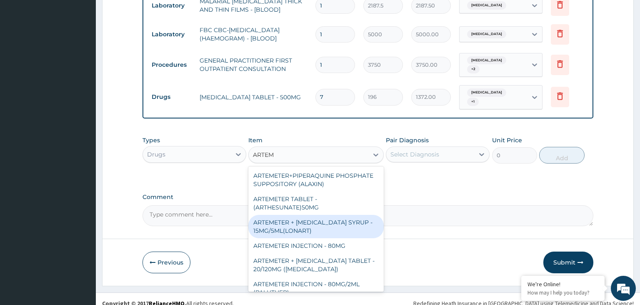
scroll to position [126, 0]
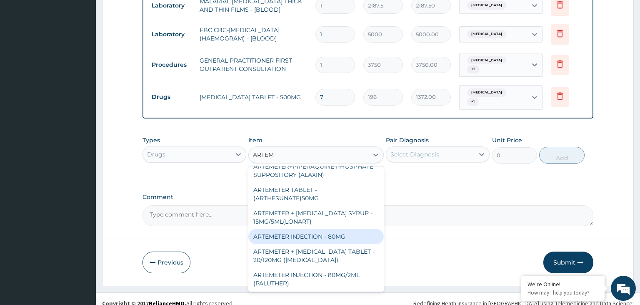
click at [321, 229] on div "ARTEMETER INJECTION - 80MG" at bounding box center [315, 236] width 135 height 15
type input "475.9999999999999"
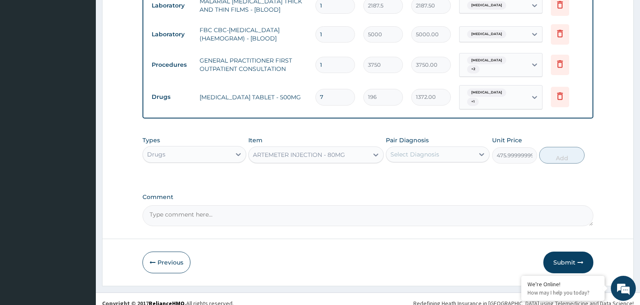
click at [444, 148] on div "Select Diagnosis" at bounding box center [430, 154] width 88 height 13
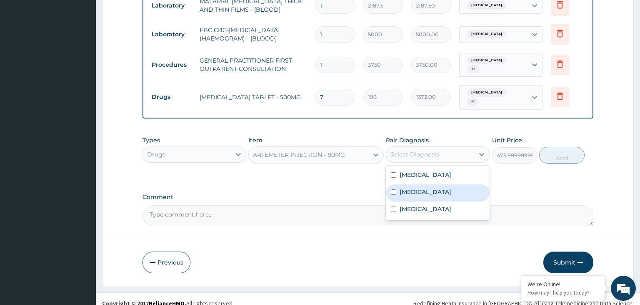
click at [413, 188] on div "Malaria" at bounding box center [438, 192] width 104 height 17
checkbox input "true"
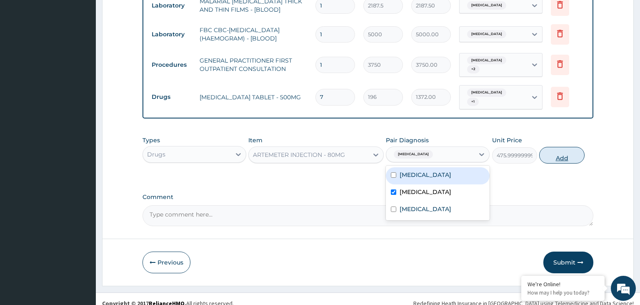
click at [570, 148] on button "Add" at bounding box center [561, 155] width 45 height 17
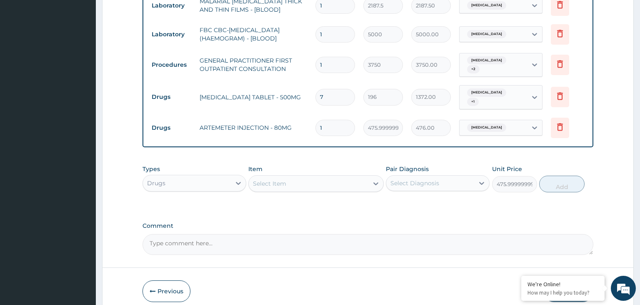
type input "0"
drag, startPoint x: 345, startPoint y: 125, endPoint x: 285, endPoint y: 125, distance: 59.6
click at [316, 125] on input "1" at bounding box center [336, 128] width 40 height 16
type input "5"
type input "2380.00"
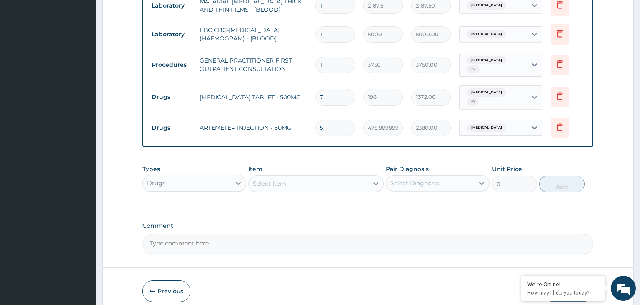
type input "5"
click at [323, 177] on div "Select Item" at bounding box center [309, 183] width 120 height 13
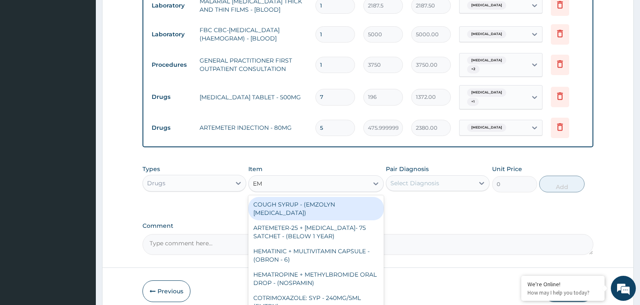
type input "EMZ"
click at [326, 197] on div "COUGH SYRUP - (EMZOLYN EXPECTORANT)" at bounding box center [315, 208] width 135 height 23
type input "1120"
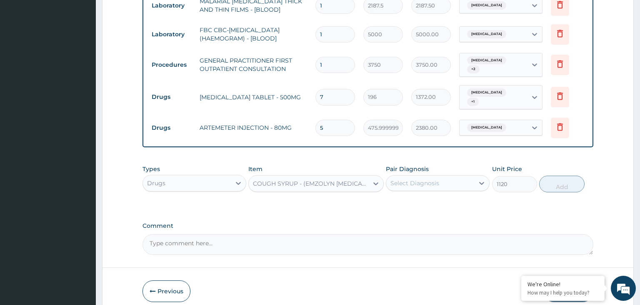
click at [467, 176] on div "Select Diagnosis" at bounding box center [430, 182] width 88 height 13
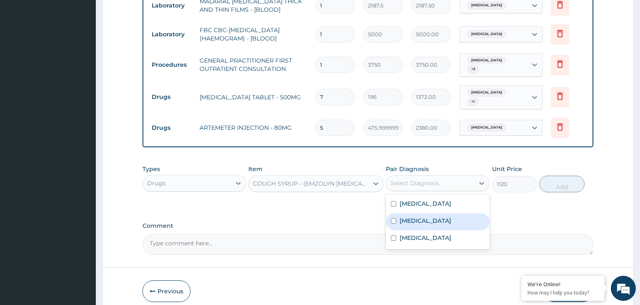
click at [426, 213] on div "Malaria" at bounding box center [438, 221] width 104 height 17
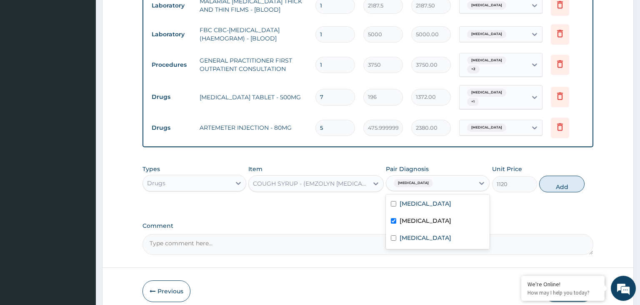
checkbox input "true"
click at [417, 233] on label "Upper respiratory infection" at bounding box center [426, 237] width 52 height 8
checkbox input "true"
click at [417, 216] on label "Malaria" at bounding box center [426, 220] width 52 height 8
checkbox input "false"
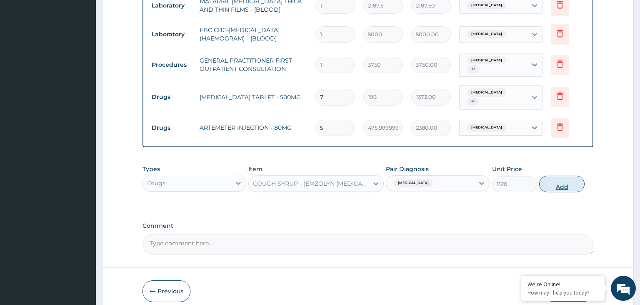
click at [559, 181] on button "Add" at bounding box center [561, 184] width 45 height 17
type input "0"
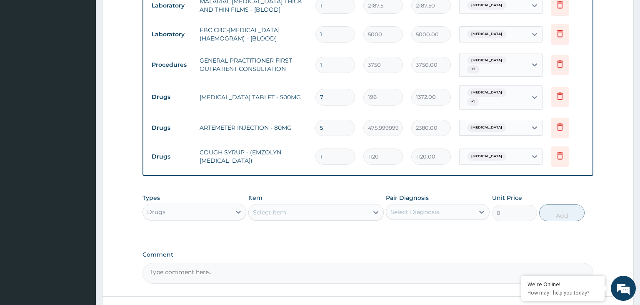
click at [295, 208] on div "Select Item" at bounding box center [309, 212] width 120 height 13
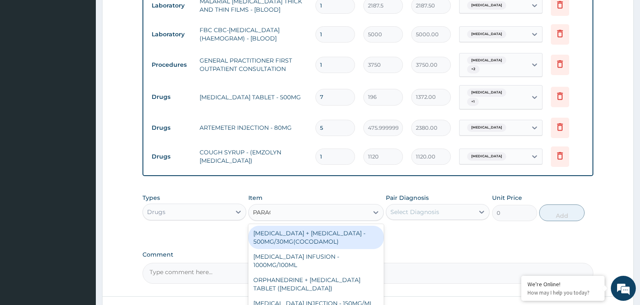
type input "PARACE"
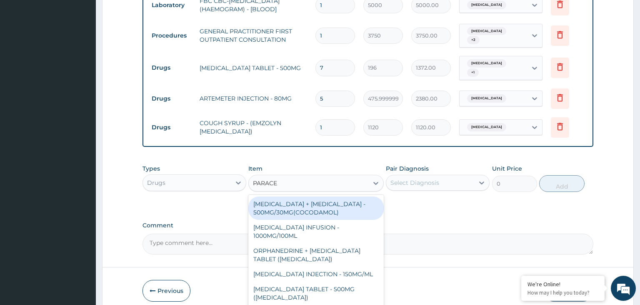
scroll to position [427, 0]
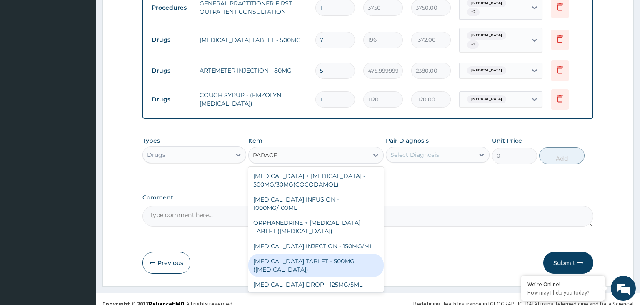
click at [286, 258] on div "[MEDICAL_DATA] TABLET - 500MG ([MEDICAL_DATA])" at bounding box center [315, 264] width 135 height 23
type input "42"
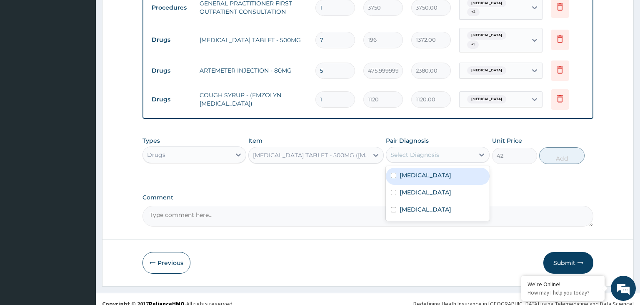
click at [447, 148] on div "Select Diagnosis" at bounding box center [430, 154] width 88 height 13
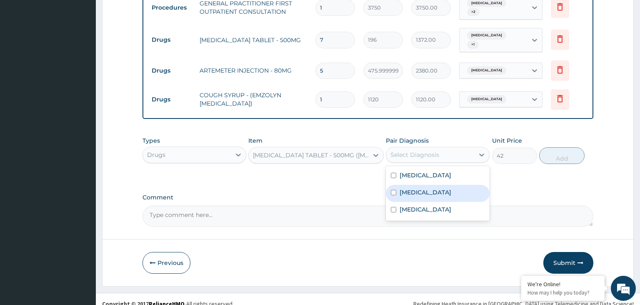
click at [422, 188] on div "[MEDICAL_DATA]" at bounding box center [438, 193] width 104 height 17
checkbox input "true"
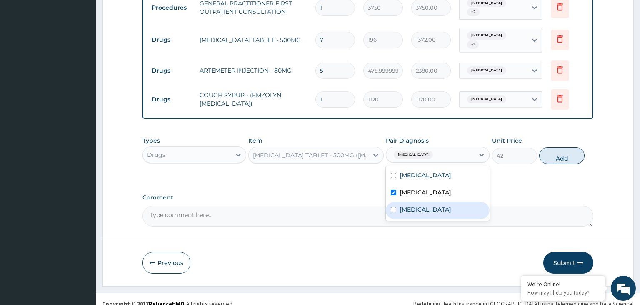
click at [555, 147] on button "Add" at bounding box center [561, 155] width 45 height 17
type input "0"
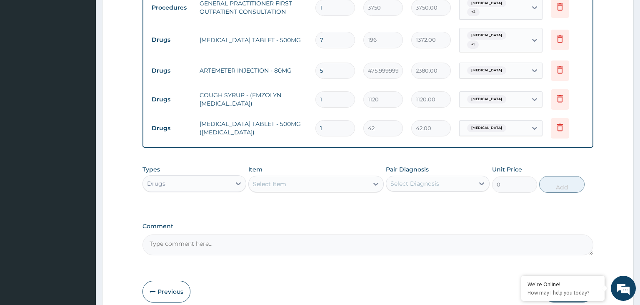
drag, startPoint x: 323, startPoint y: 123, endPoint x: 303, endPoint y: 123, distance: 19.6
click at [316, 123] on input "1" at bounding box center [336, 128] width 40 height 16
type input "9"
type input "378.00"
type input "9"
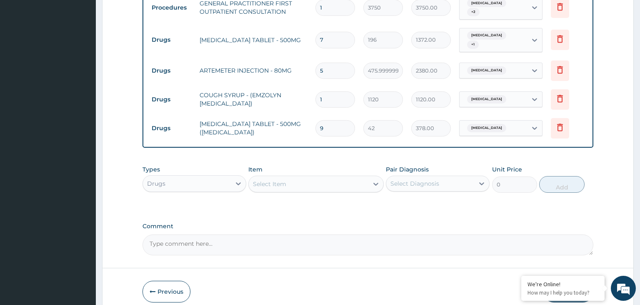
click at [299, 177] on div "Select Item" at bounding box center [309, 183] width 120 height 13
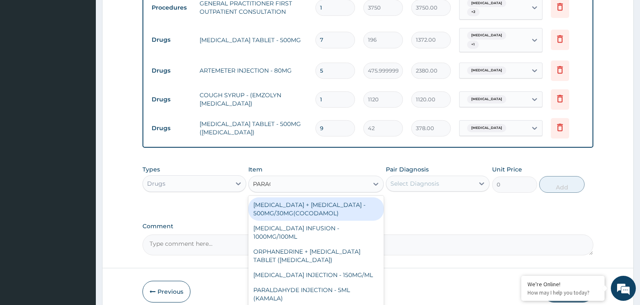
type input "PARACE"
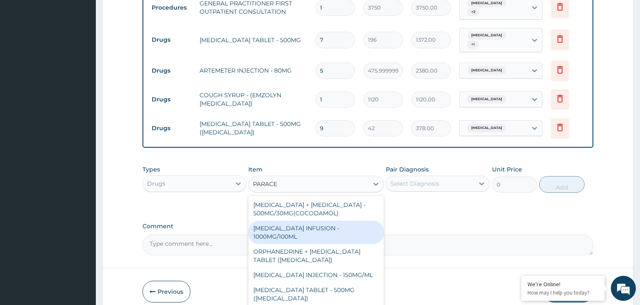
scroll to position [47, 0]
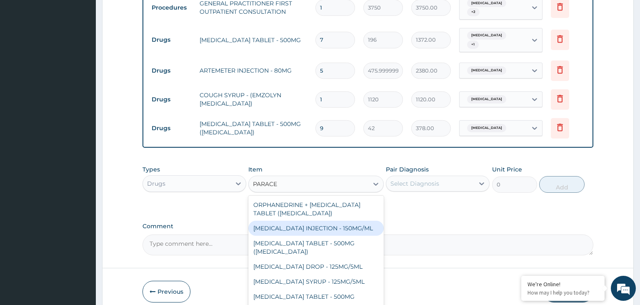
click at [336, 221] on div "PARACETAMOL INJECTION - 150MG/ML" at bounding box center [315, 228] width 135 height 15
type input "560"
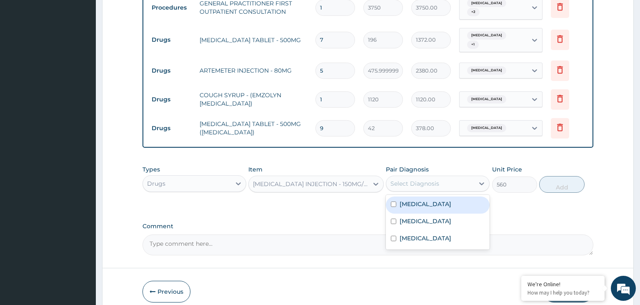
click at [459, 177] on div "Select Diagnosis" at bounding box center [430, 183] width 88 height 13
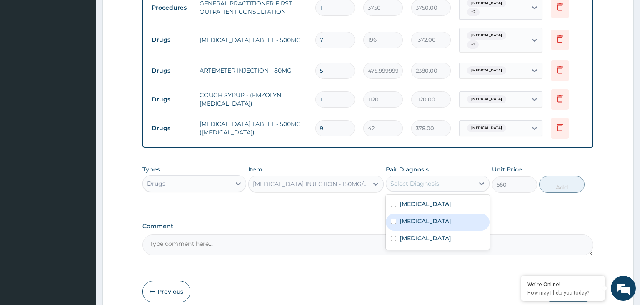
click at [421, 217] on label "Malaria" at bounding box center [426, 221] width 52 height 8
checkbox input "true"
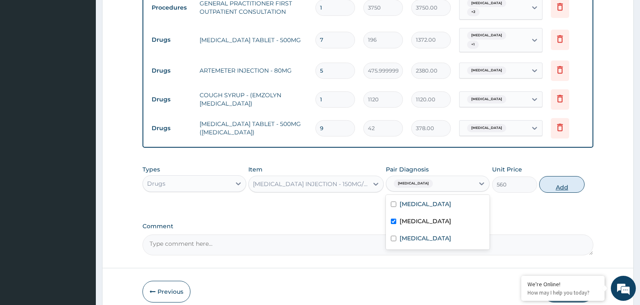
click at [555, 179] on button "Add" at bounding box center [561, 184] width 45 height 17
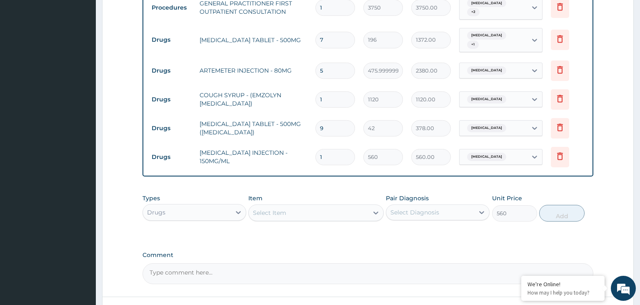
type input "0"
drag, startPoint x: 337, startPoint y: 150, endPoint x: 291, endPoint y: 151, distance: 45.9
click at [316, 151] on input "1" at bounding box center [336, 157] width 40 height 16
type input "2"
type input "1120.00"
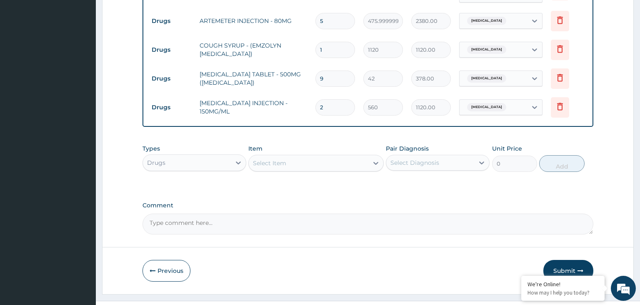
scroll to position [485, 0]
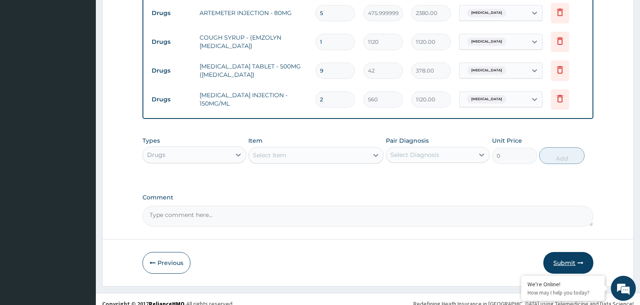
type input "2"
click at [556, 255] on button "Submit" at bounding box center [569, 263] width 50 height 22
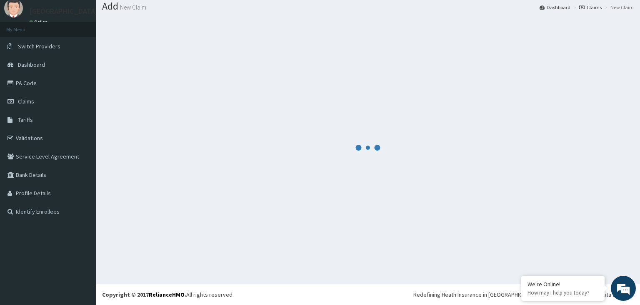
scroll to position [26, 0]
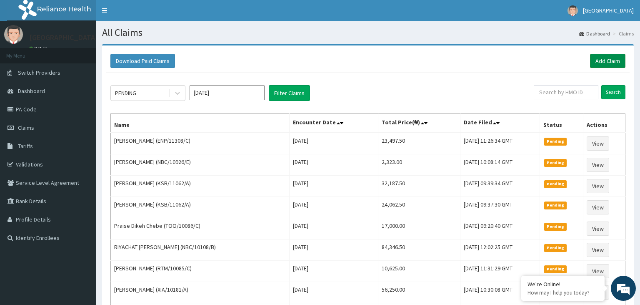
click at [613, 63] on link "Add Claim" at bounding box center [607, 61] width 35 height 14
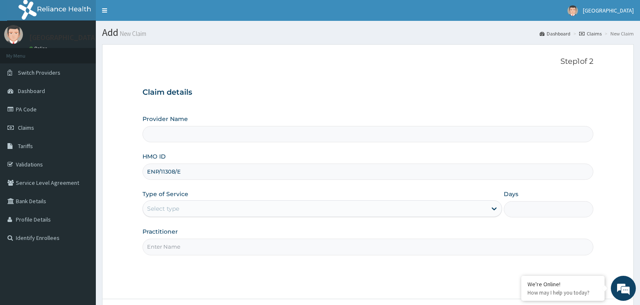
type input "[GEOGRAPHIC_DATA]-KADUNA"
click at [162, 173] on input "ENP/11308/E" at bounding box center [369, 171] width 452 height 16
click at [160, 173] on input "ENP/11308/E" at bounding box center [369, 171] width 452 height 16
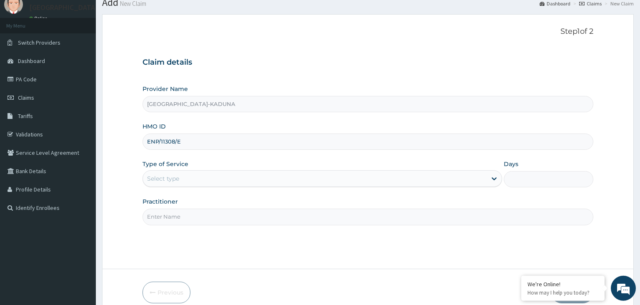
scroll to position [44, 0]
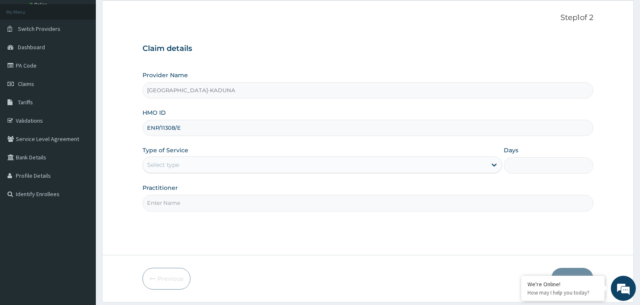
type input "ENP/11308/E"
click at [211, 166] on div "Select type" at bounding box center [315, 164] width 344 height 13
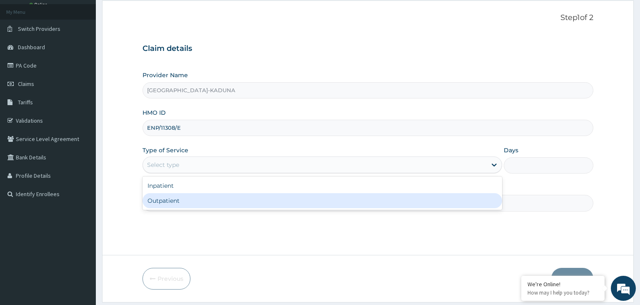
click at [178, 207] on div "Outpatient" at bounding box center [323, 200] width 360 height 15
type input "1"
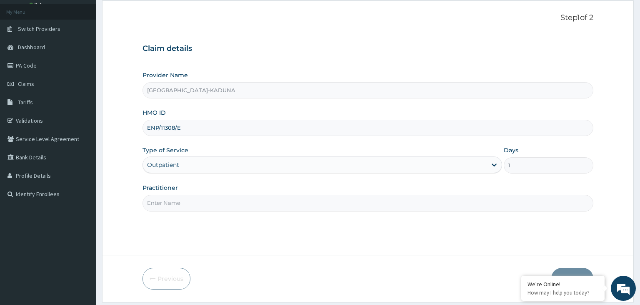
click at [180, 204] on input "Practitioner" at bounding box center [369, 203] width 452 height 16
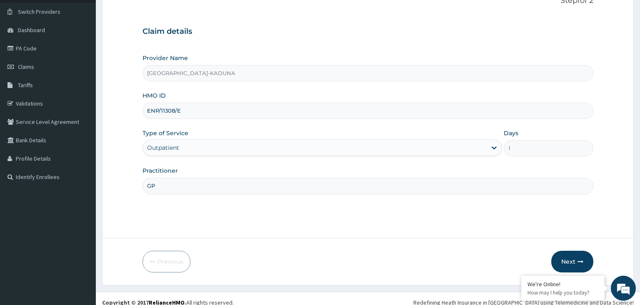
scroll to position [68, 0]
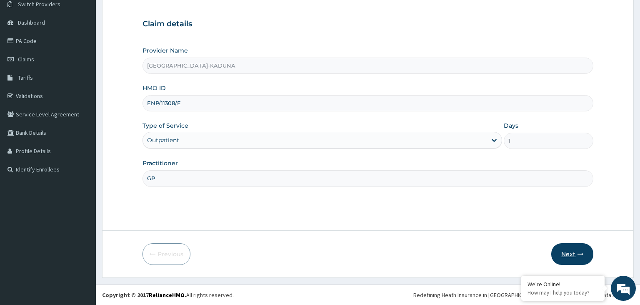
type input "GP"
click at [573, 250] on button "Next" at bounding box center [573, 254] width 42 height 22
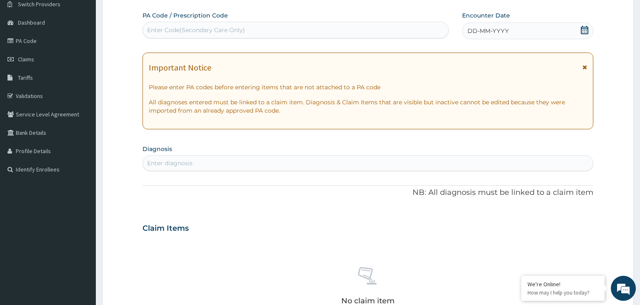
scroll to position [0, 0]
click at [588, 30] on icon at bounding box center [585, 30] width 8 height 8
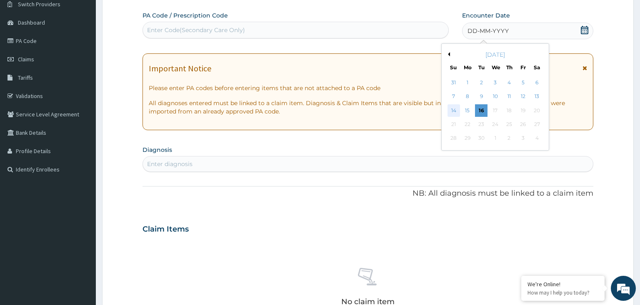
click at [448, 113] on div "14" at bounding box center [454, 110] width 13 height 13
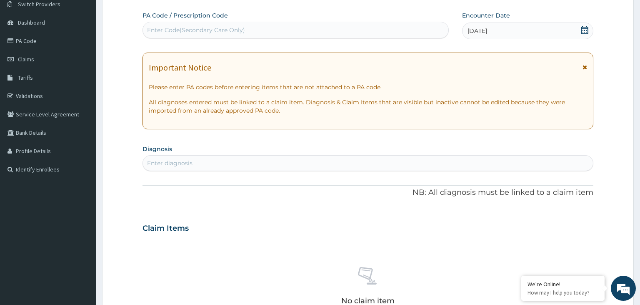
click at [331, 145] on section "Diagnosis Enter diagnosis" at bounding box center [369, 157] width 452 height 28
click at [289, 164] on div "Enter diagnosis" at bounding box center [368, 162] width 451 height 13
type input "[MEDICAL_DATA]"
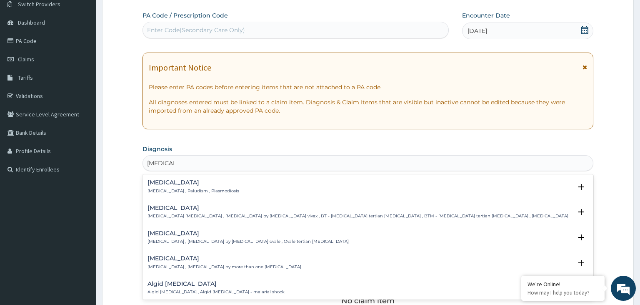
click at [183, 186] on div "[MEDICAL_DATA] [MEDICAL_DATA] , Paludism , Plasmodiosis" at bounding box center [194, 186] width 92 height 15
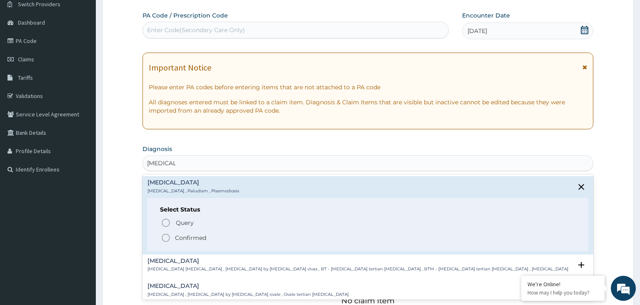
click at [189, 241] on p "Confirmed" at bounding box center [190, 237] width 31 height 8
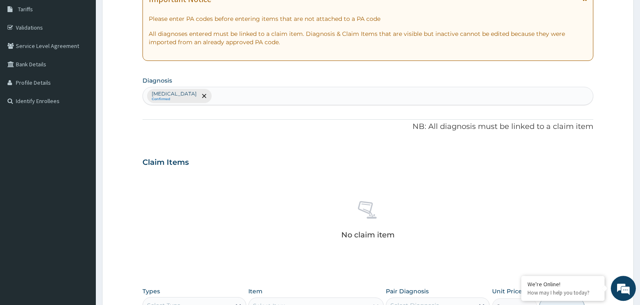
scroll to position [244, 0]
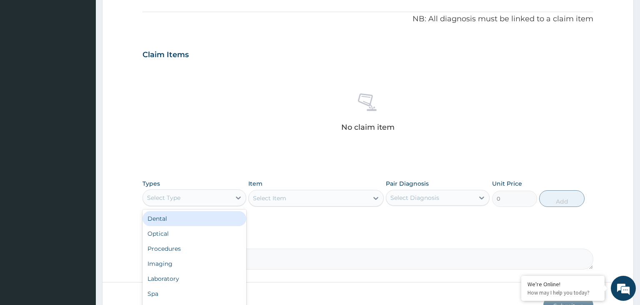
click at [226, 196] on div "Select Type" at bounding box center [187, 197] width 88 height 13
click at [183, 283] on div "Laboratory" at bounding box center [195, 278] width 104 height 15
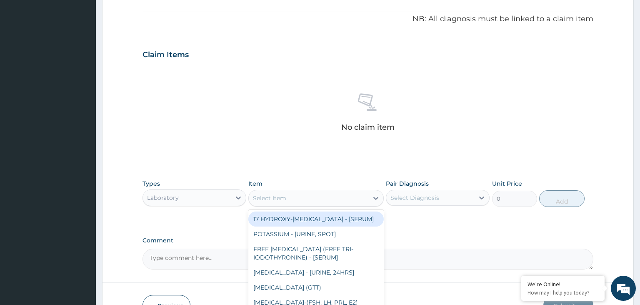
click at [319, 197] on div "Select Item" at bounding box center [309, 197] width 120 height 13
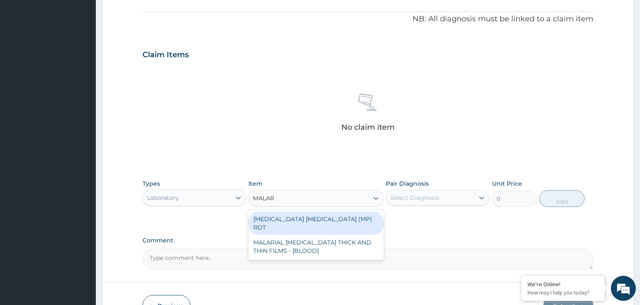
type input "MALARI"
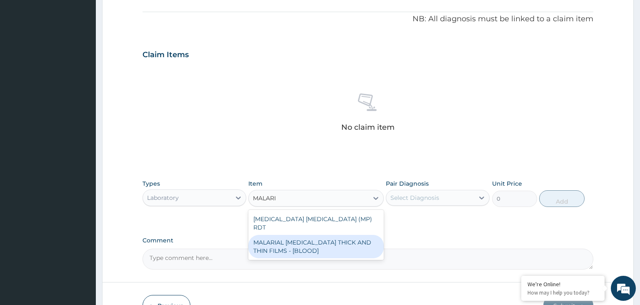
click at [312, 246] on div "MALARIAL [MEDICAL_DATA] THICK AND THIN FILMS - [BLOOD]" at bounding box center [315, 246] width 135 height 23
type input "2187.5"
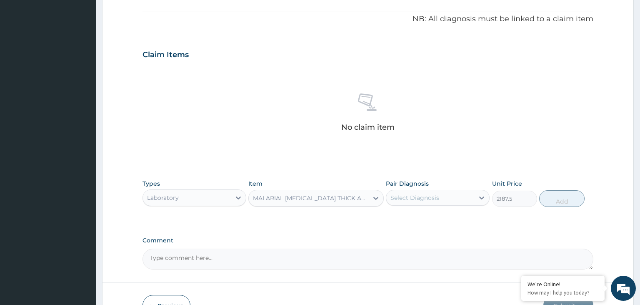
click at [438, 191] on div "Select Diagnosis" at bounding box center [430, 197] width 88 height 13
click at [420, 233] on div "PA Code / Prescription Code Enter Code(Secondary Care Only) Encounter Date [DAT…" at bounding box center [369, 52] width 452 height 434
click at [444, 201] on div "Select Diagnosis" at bounding box center [430, 197] width 88 height 13
click at [426, 224] on div "[MEDICAL_DATA]" at bounding box center [438, 219] width 104 height 17
checkbox input "true"
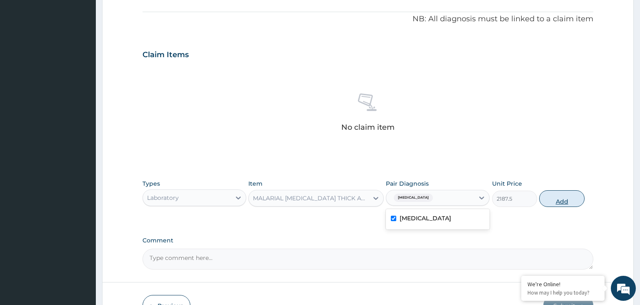
click at [564, 196] on button "Add" at bounding box center [561, 198] width 45 height 17
type input "0"
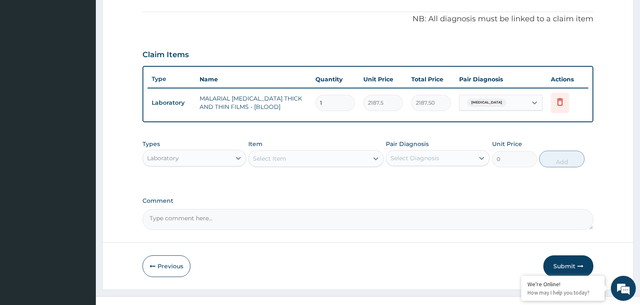
click at [216, 155] on div "Laboratory" at bounding box center [187, 157] width 88 height 13
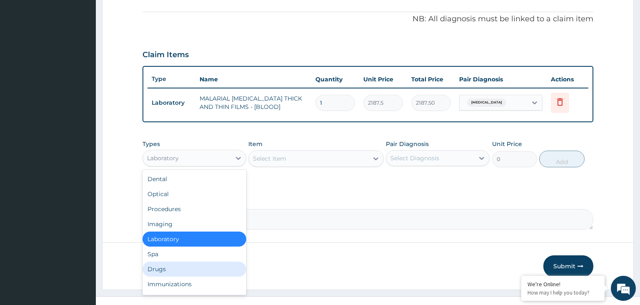
click at [180, 264] on div "Drugs" at bounding box center [195, 268] width 104 height 15
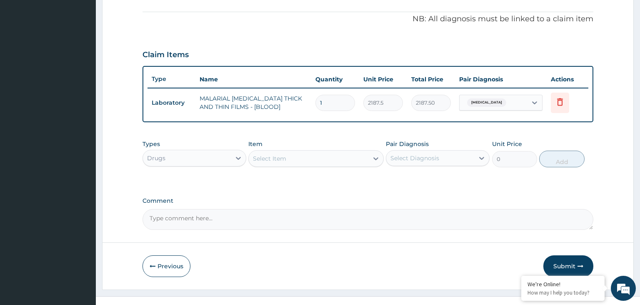
click at [331, 162] on div "Select Item" at bounding box center [309, 158] width 120 height 13
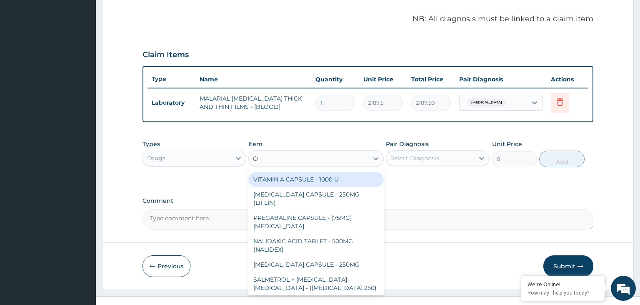
type input "COA"
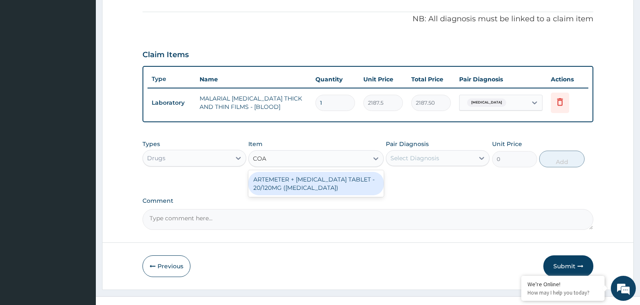
click at [331, 182] on div "ARTEMETER + [MEDICAL_DATA] TABLET - 20/120MG ([MEDICAL_DATA])" at bounding box center [315, 183] width 135 height 23
type input "210"
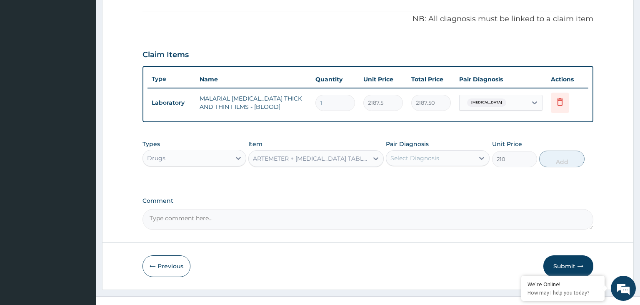
click at [455, 154] on div "Select Diagnosis" at bounding box center [430, 157] width 88 height 13
click at [415, 186] on div "[MEDICAL_DATA]" at bounding box center [438, 179] width 104 height 17
checkbox input "true"
click at [566, 158] on button "Add" at bounding box center [561, 159] width 45 height 17
type input "0"
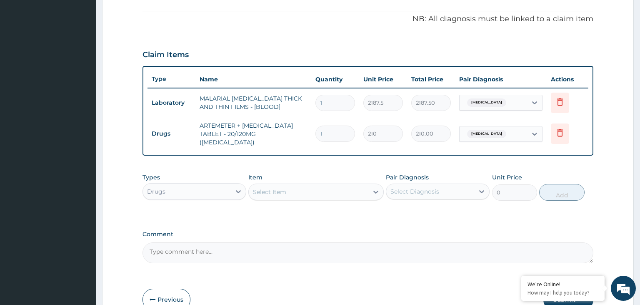
drag, startPoint x: 327, startPoint y: 132, endPoint x: 303, endPoint y: 132, distance: 24.6
click at [316, 132] on input "1" at bounding box center [336, 133] width 40 height 16
type input "2"
type input "420.00"
type input "24"
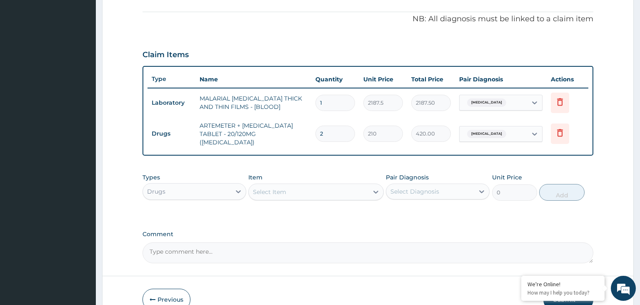
type input "5040.00"
type input "24"
click at [342, 189] on div "Select Item" at bounding box center [309, 191] width 120 height 13
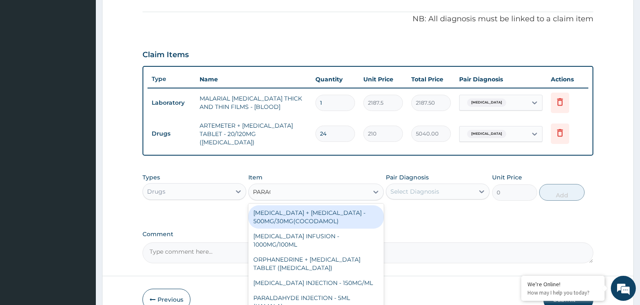
type input "PARACE"
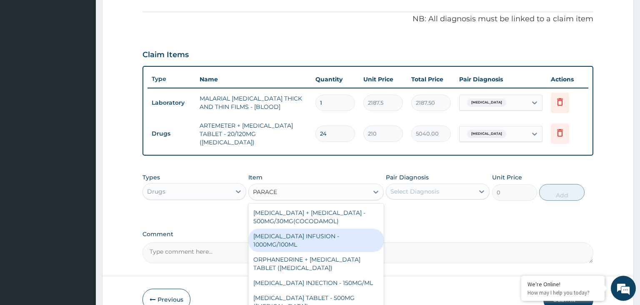
scroll to position [47, 0]
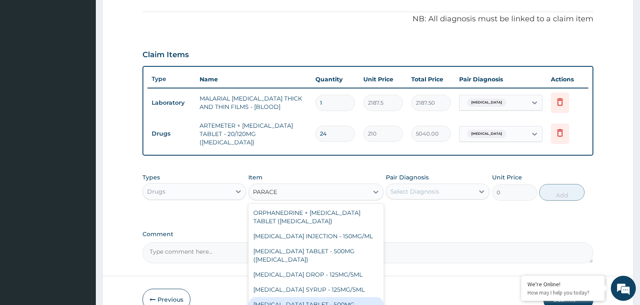
drag, startPoint x: 323, startPoint y: 296, endPoint x: 343, endPoint y: 291, distance: 20.5
click at [323, 297] on div "[MEDICAL_DATA] TABLET - 500MG" at bounding box center [315, 304] width 135 height 15
type input "33.59999999999999"
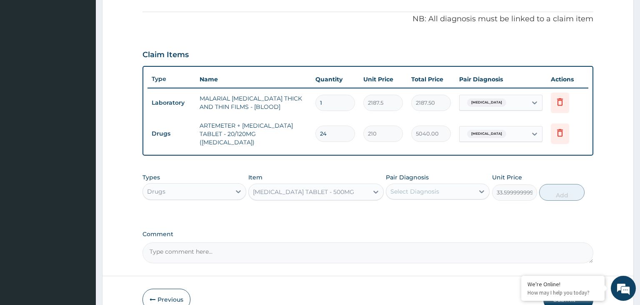
click at [464, 188] on div "Select Diagnosis" at bounding box center [430, 191] width 88 height 13
click at [444, 211] on div "[MEDICAL_DATA]" at bounding box center [438, 212] width 104 height 17
checkbox input "true"
click at [560, 184] on button "Add" at bounding box center [561, 192] width 45 height 17
type input "0"
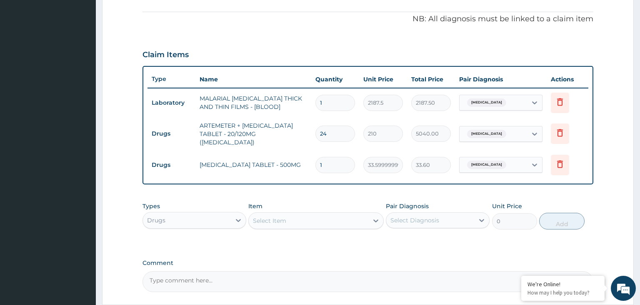
drag, startPoint x: 323, startPoint y: 163, endPoint x: 319, endPoint y: 165, distance: 5.0
click at [319, 165] on input "1" at bounding box center [336, 165] width 40 height 16
type input "9"
type input "302.40"
type input "9"
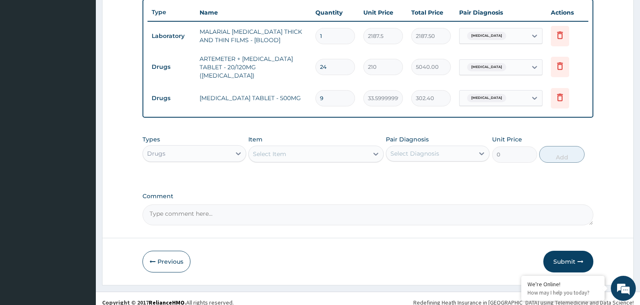
scroll to position [313, 0]
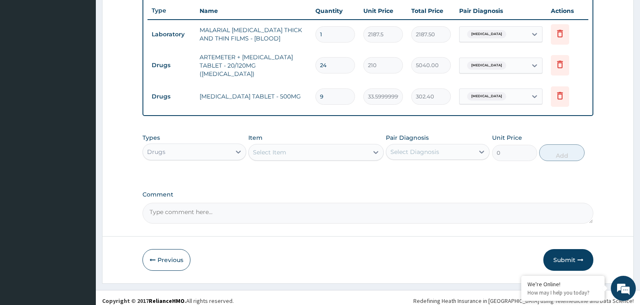
click at [214, 150] on div "Drugs" at bounding box center [187, 151] width 88 height 13
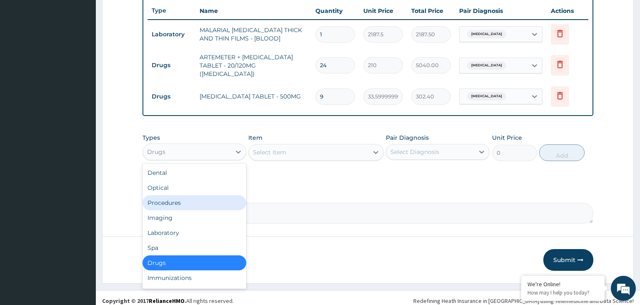
click at [201, 195] on div "Procedures" at bounding box center [195, 202] width 104 height 15
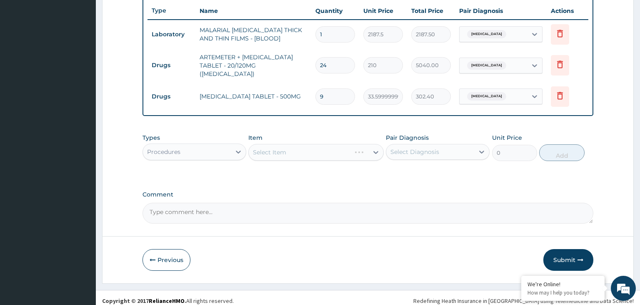
click at [337, 149] on div "Select Item" at bounding box center [315, 152] width 135 height 17
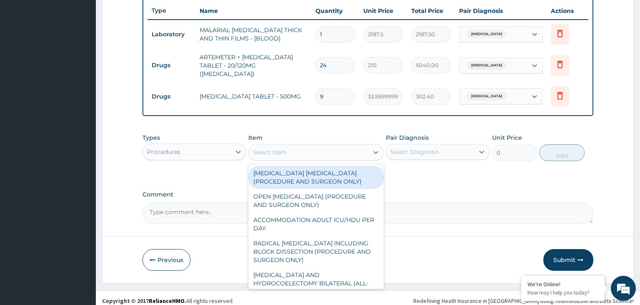
click at [306, 146] on div "Select Item" at bounding box center [309, 152] width 120 height 13
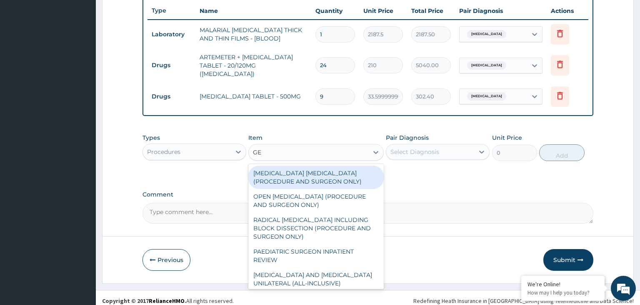
type input "G"
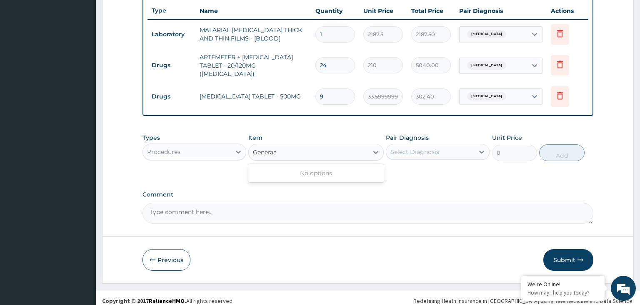
type input "Genera"
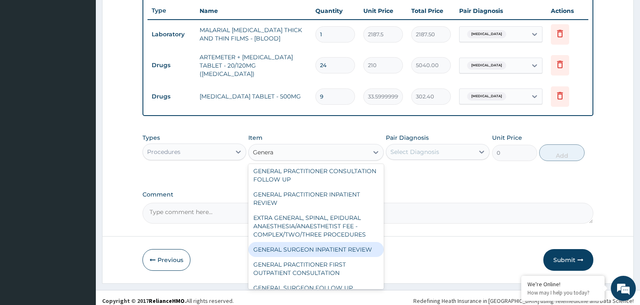
scroll to position [168, 0]
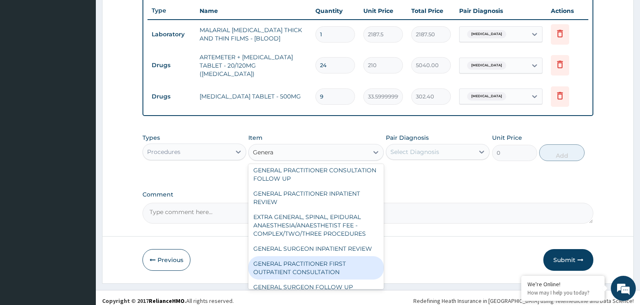
click at [330, 256] on div "GENERAL PRACTITIONER FIRST OUTPATIENT CONSULTATION" at bounding box center [315, 267] width 135 height 23
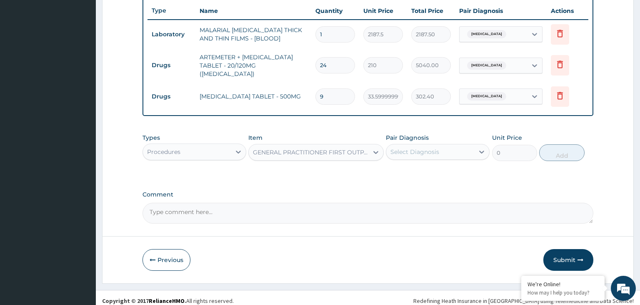
type input "3750"
click at [434, 148] on div "Select Diagnosis" at bounding box center [415, 152] width 49 height 8
drag, startPoint x: 408, startPoint y: 180, endPoint x: 406, endPoint y: 175, distance: 4.8
click at [441, 147] on div "Select Diagnosis" at bounding box center [430, 151] width 88 height 13
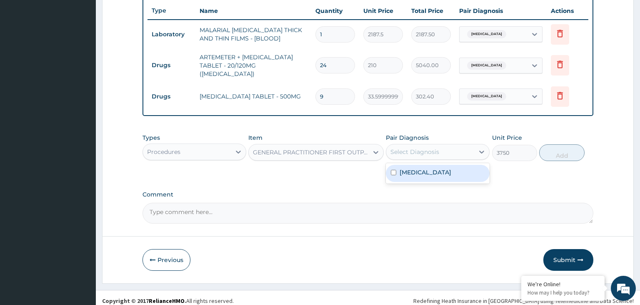
click at [436, 165] on div "Malaria" at bounding box center [438, 173] width 104 height 17
checkbox input "true"
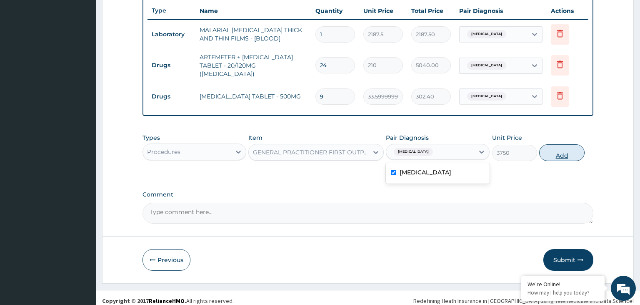
click at [559, 148] on button "Add" at bounding box center [561, 152] width 45 height 17
type input "0"
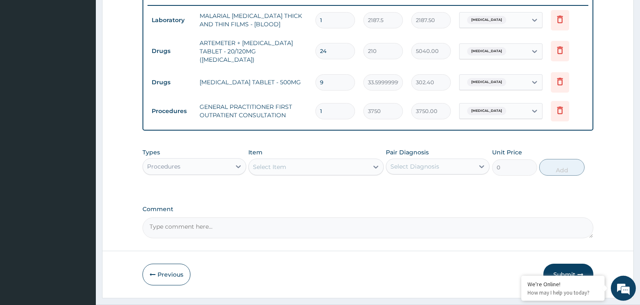
scroll to position [341, 0]
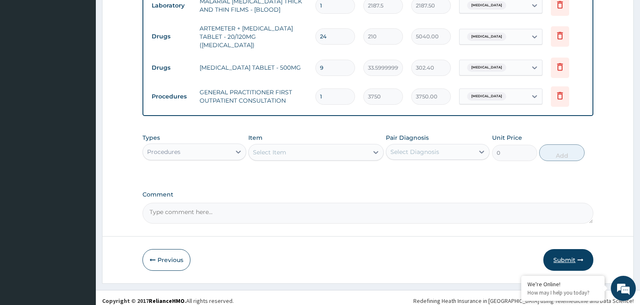
click at [554, 256] on button "Submit" at bounding box center [569, 260] width 50 height 22
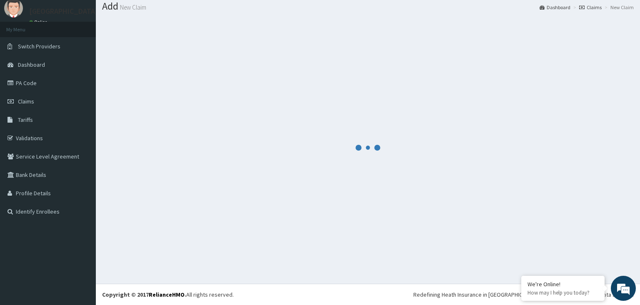
scroll to position [26, 0]
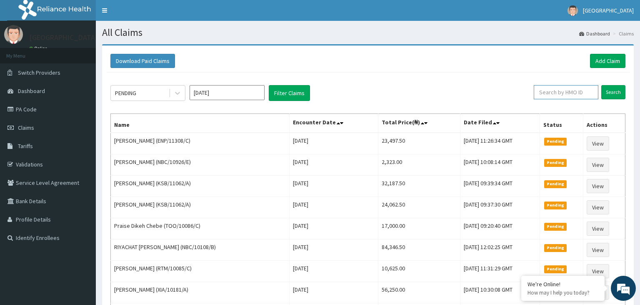
paste input "IFP/10393/B"
click at [546, 93] on input "IFP/10393/B" at bounding box center [553, 92] width 59 height 14
type input "IFP/10393/B"
click at [615, 61] on link "Add Claim" at bounding box center [607, 61] width 35 height 14
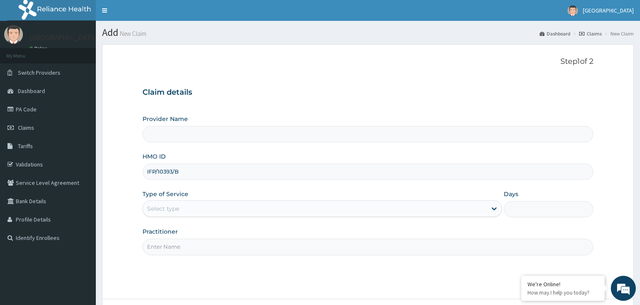
click at [160, 173] on input "IFP/10393/B" at bounding box center [369, 171] width 452 height 16
type input "Harmony Hospital-KADUNA"
type input "IFP/10393/B"
click at [212, 211] on div "Select type" at bounding box center [315, 208] width 344 height 13
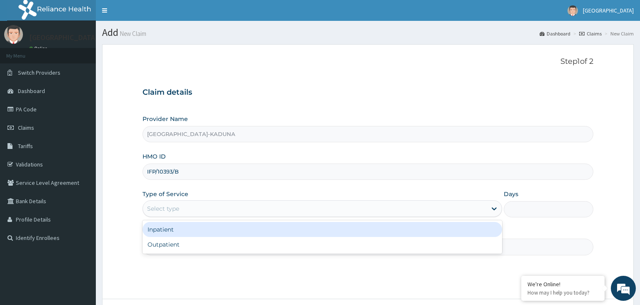
drag, startPoint x: 184, startPoint y: 228, endPoint x: 188, endPoint y: 227, distance: 4.3
click at [184, 227] on div "Inpatient" at bounding box center [323, 229] width 360 height 15
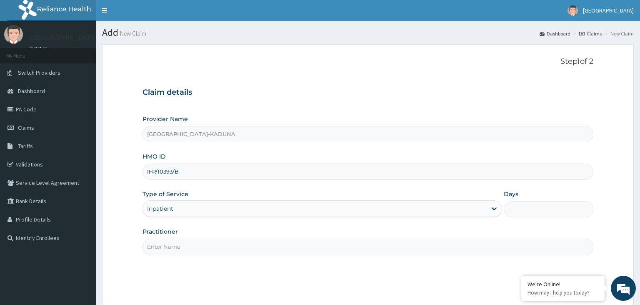
click at [511, 209] on input "Days" at bounding box center [549, 209] width 90 height 16
type input "2"
click at [268, 244] on input "Practitioner" at bounding box center [369, 246] width 452 height 16
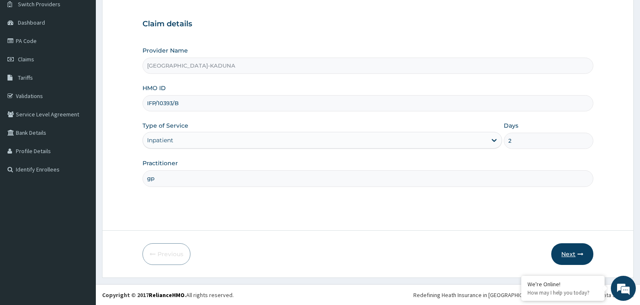
type input "gp"
click at [574, 246] on button "Next" at bounding box center [573, 254] width 42 height 22
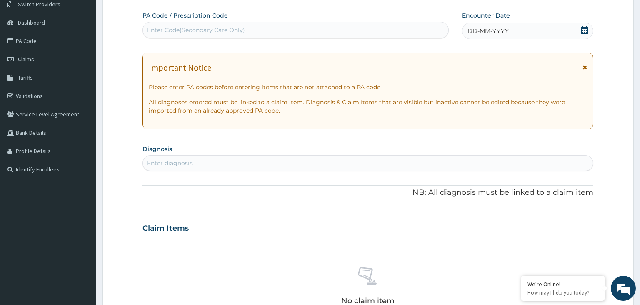
click at [226, 33] on div "Enter Code(Secondary Care Only)" at bounding box center [196, 30] width 98 height 8
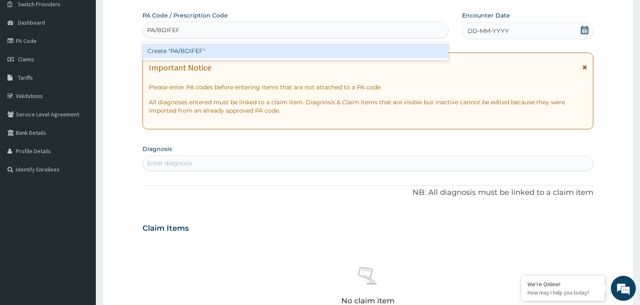
click at [166, 32] on input "PA/BDIFEF" at bounding box center [163, 30] width 33 height 8
type input "PA/BD1FEF"
click at [198, 53] on div "Create "PA/BD1FEF"" at bounding box center [296, 50] width 307 height 15
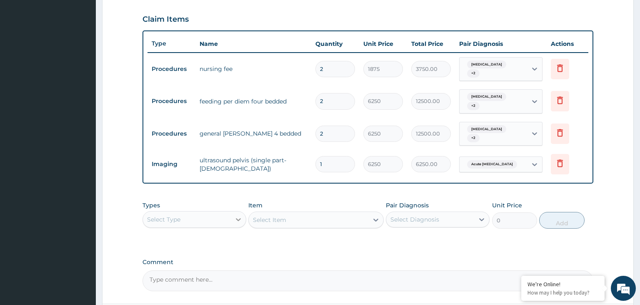
scroll to position [341, 0]
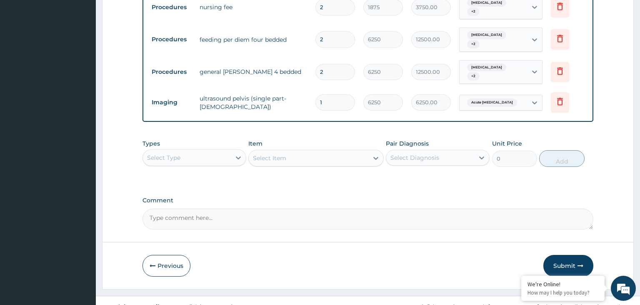
click at [196, 152] on div "Select Type" at bounding box center [187, 157] width 88 height 13
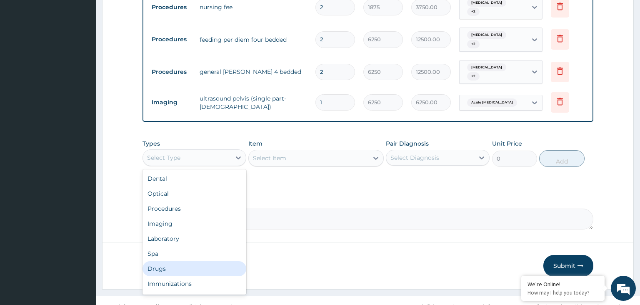
click at [198, 261] on div "Drugs" at bounding box center [195, 268] width 104 height 15
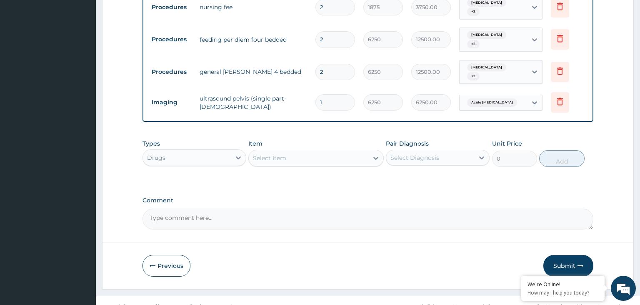
click at [336, 151] on div "Select Item" at bounding box center [309, 157] width 120 height 13
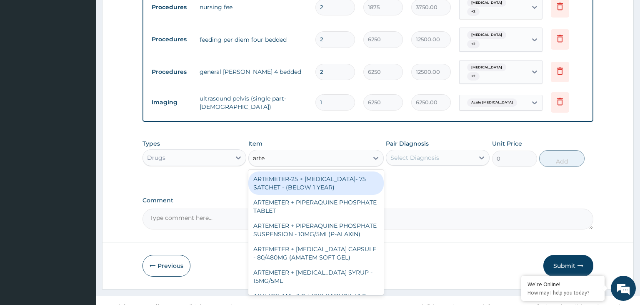
type input "artes"
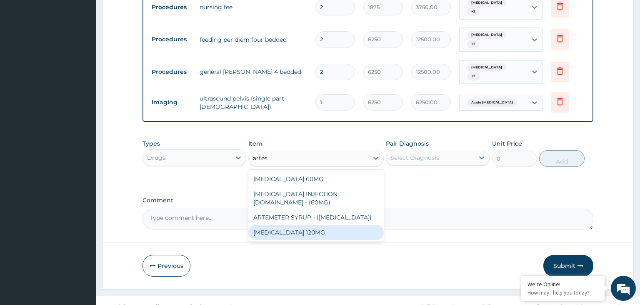
click at [321, 225] on div "ARTESUNATE 120MG" at bounding box center [315, 232] width 135 height 15
type input "4000"
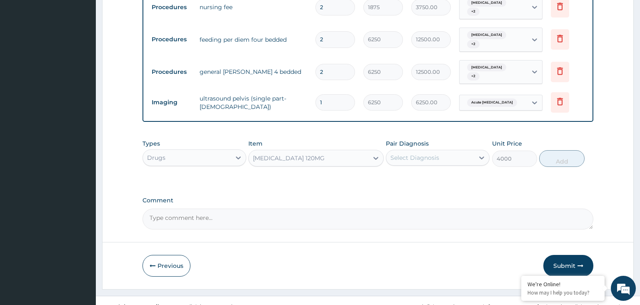
click at [443, 153] on div "Select Diagnosis" at bounding box center [438, 158] width 104 height 16
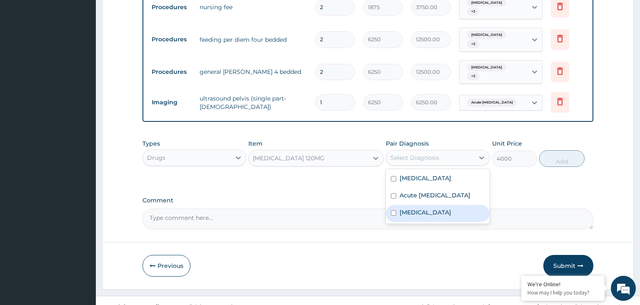
click at [424, 205] on div "Malaria" at bounding box center [438, 213] width 104 height 17
checkbox input "true"
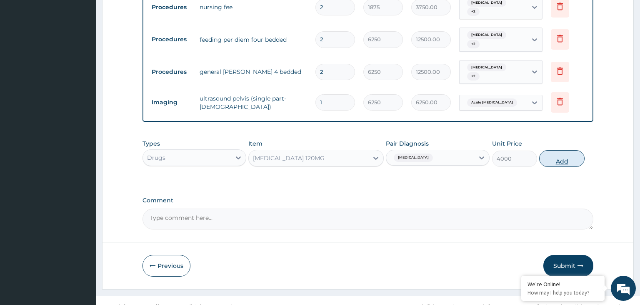
click at [576, 150] on button "Add" at bounding box center [561, 158] width 45 height 17
type input "0"
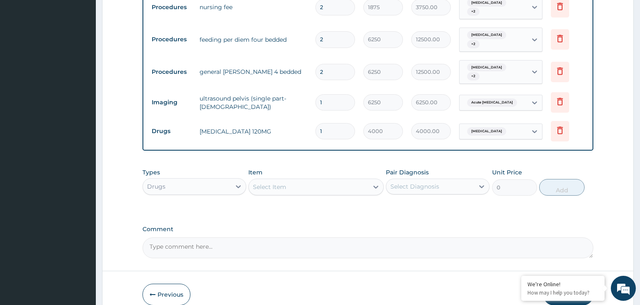
click at [322, 125] on input "1" at bounding box center [336, 131] width 40 height 16
drag, startPoint x: 331, startPoint y: 120, endPoint x: 309, endPoint y: 124, distance: 22.5
click at [316, 124] on input "1" at bounding box center [336, 131] width 40 height 16
type input "3"
type input "12000.00"
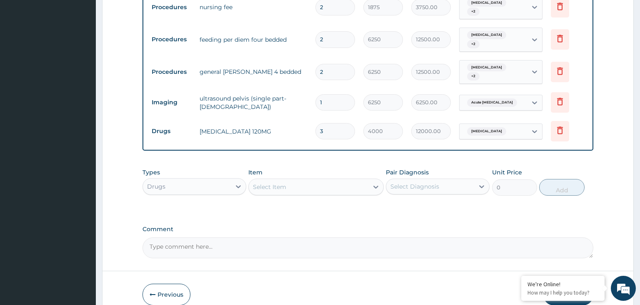
type input "3"
click at [276, 178] on div "Select Item" at bounding box center [315, 186] width 135 height 17
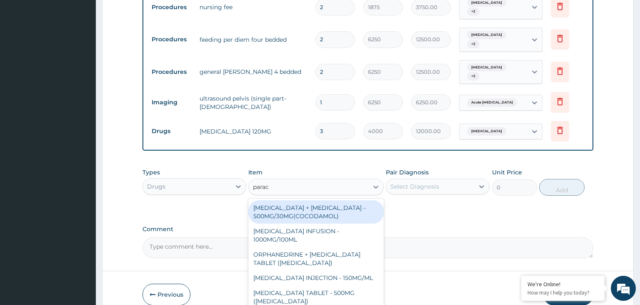
type input "parace"
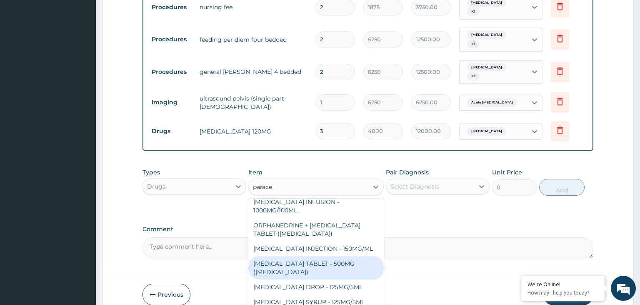
scroll to position [42, 0]
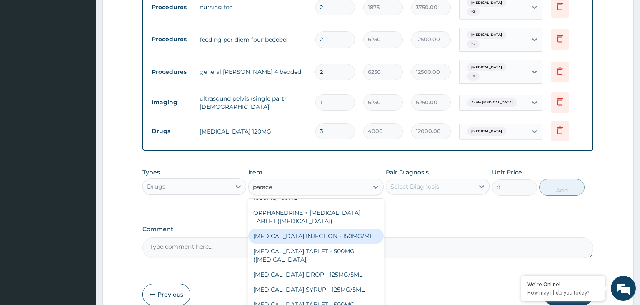
click at [337, 228] on div "PARACETAMOL INJECTION - 150MG/ML" at bounding box center [315, 235] width 135 height 15
type input "560"
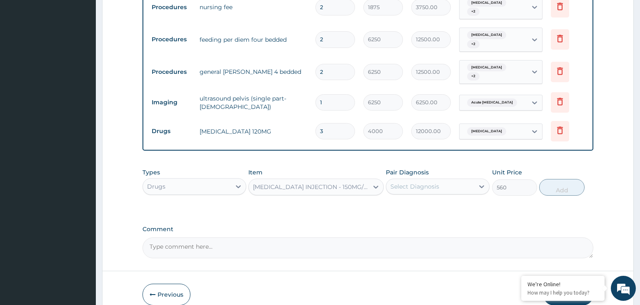
click at [417, 182] on div "Select Diagnosis" at bounding box center [415, 186] width 49 height 8
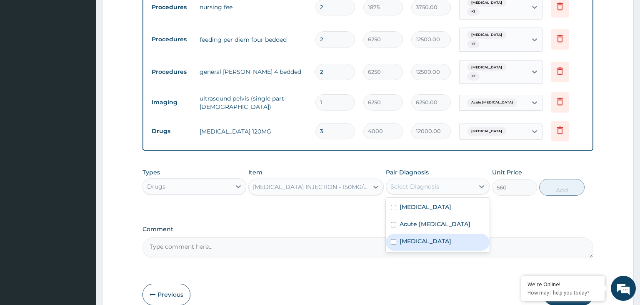
drag, startPoint x: 421, startPoint y: 226, endPoint x: 426, endPoint y: 226, distance: 4.6
click at [422, 237] on label "Malaria" at bounding box center [426, 241] width 52 height 8
checkbox input "true"
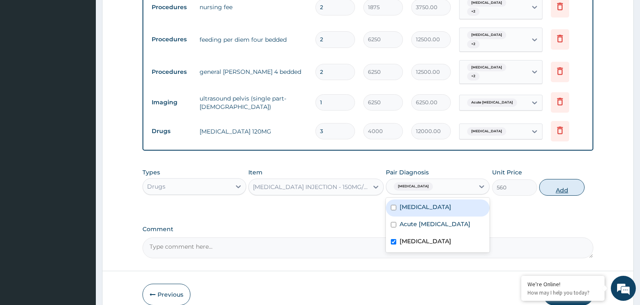
click at [558, 179] on button "Add" at bounding box center [561, 187] width 45 height 17
type input "0"
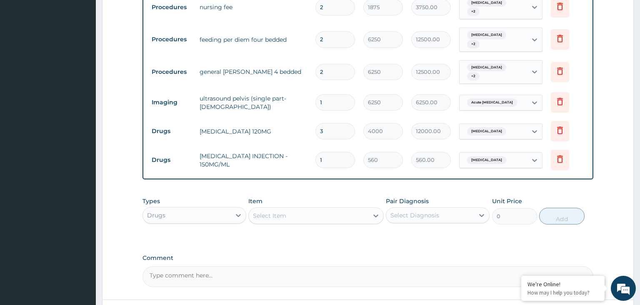
drag, startPoint x: 329, startPoint y: 145, endPoint x: 300, endPoint y: 151, distance: 30.3
click at [316, 152] on input "1" at bounding box center [336, 160] width 40 height 16
type input "8"
type input "4480.00"
type input "8"
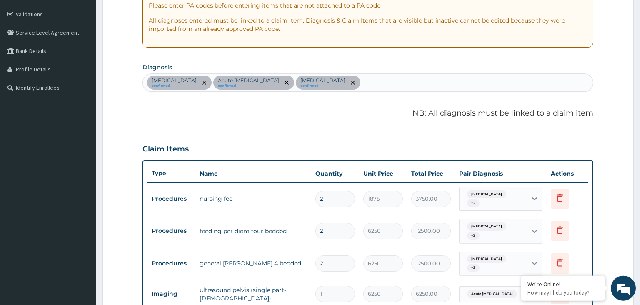
scroll to position [77, 0]
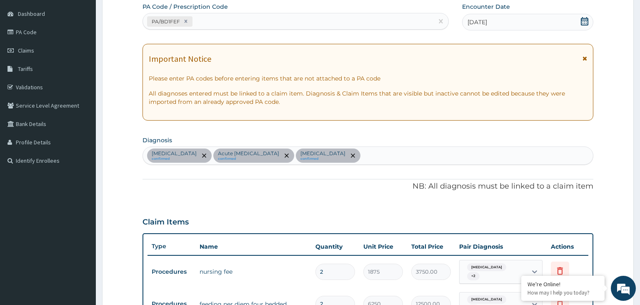
click at [323, 159] on div "Sepsis confirmed Acute pelvic pain confirmed Malaria confirmed" at bounding box center [368, 156] width 451 height 18
type input "upper res"
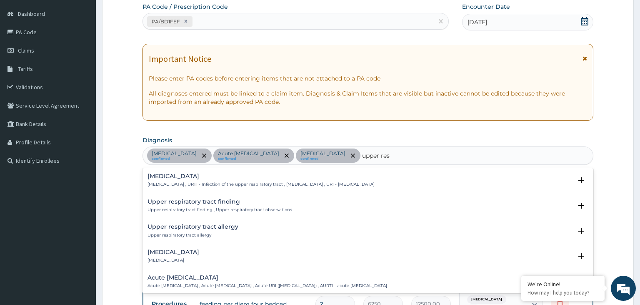
click at [207, 179] on div "Upper respiratory infection Upper respiratory infection , URTI - Infection of t…" at bounding box center [261, 180] width 227 height 15
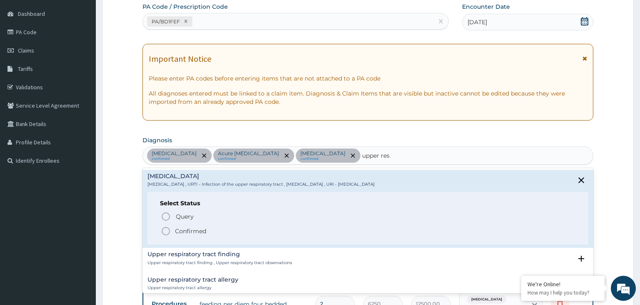
click at [204, 232] on p "Confirmed" at bounding box center [190, 231] width 31 height 8
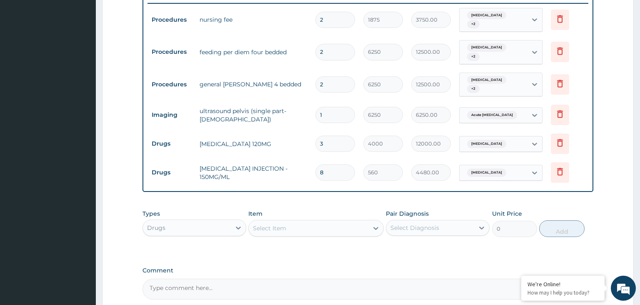
scroll to position [341, 0]
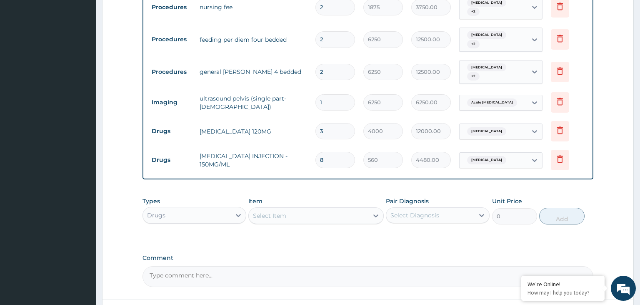
click at [316, 209] on div "Select Item" at bounding box center [309, 215] width 120 height 13
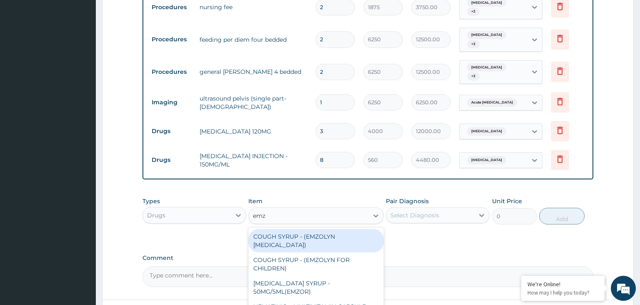
type input "emzo"
click at [318, 234] on div "COUGH SYRUP - (EMZOLYN EXPECTORANT)" at bounding box center [315, 240] width 135 height 23
type input "1120"
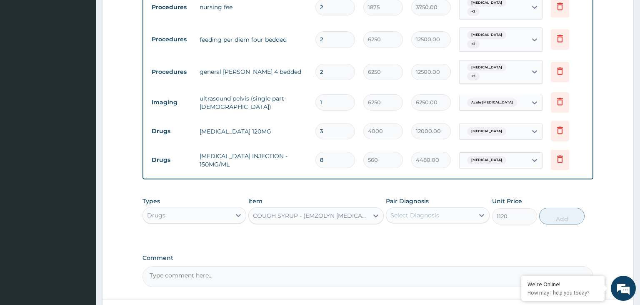
click at [441, 208] on div "Select Diagnosis" at bounding box center [430, 214] width 88 height 13
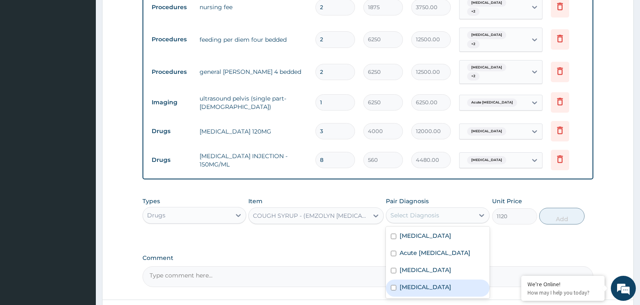
click at [423, 283] on label "Upper respiratory infection" at bounding box center [426, 287] width 52 height 8
checkbox input "true"
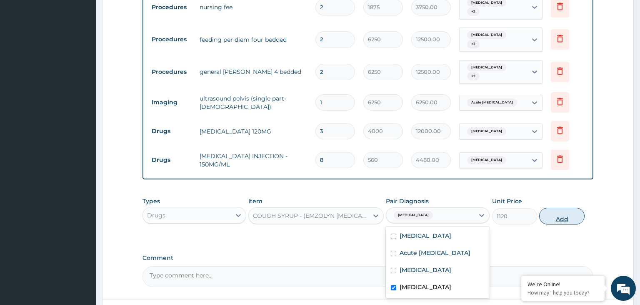
click at [557, 208] on button "Add" at bounding box center [561, 216] width 45 height 17
type input "0"
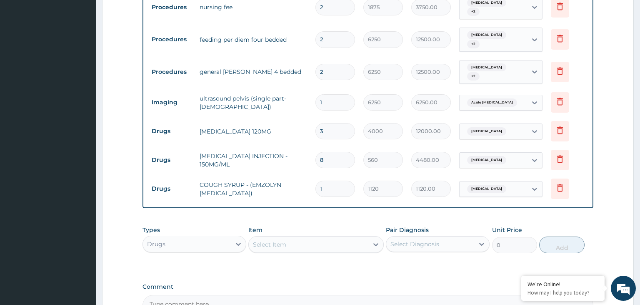
click at [286, 238] on div "Select Item" at bounding box center [309, 244] width 120 height 13
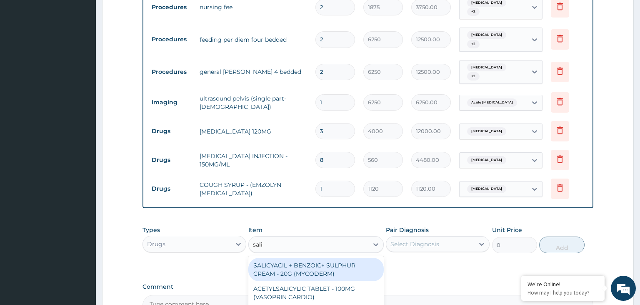
type input "salin"
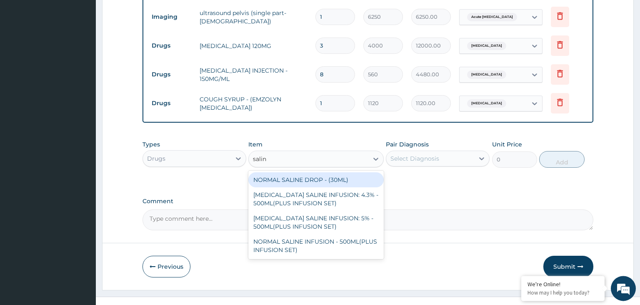
scroll to position [427, 0]
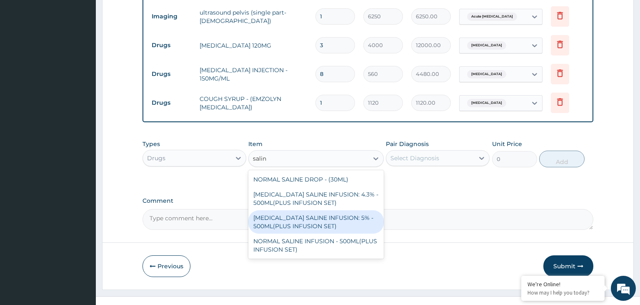
click at [329, 213] on div "DEXTROSE SALINE INFUSION: 5% - 500ML(PLUS INFUSION SET)" at bounding box center [315, 221] width 135 height 23
type input "1092"
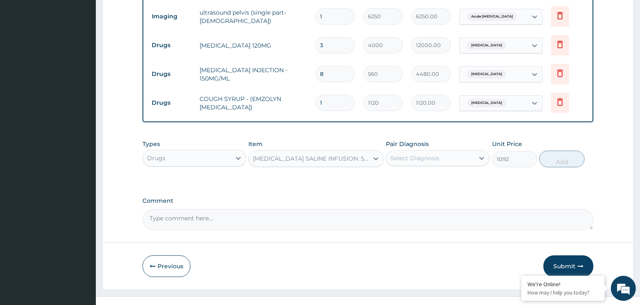
click at [446, 151] on div "Select Diagnosis" at bounding box center [430, 157] width 88 height 13
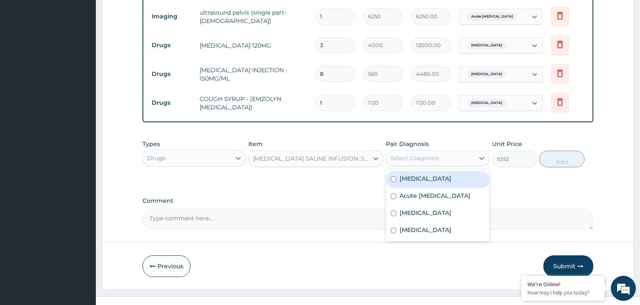
click at [421, 171] on div "Sepsis" at bounding box center [438, 179] width 104 height 17
checkbox input "true"
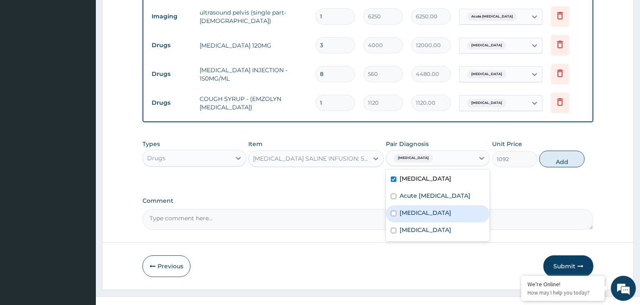
drag, startPoint x: 422, startPoint y: 204, endPoint x: 422, endPoint y: 220, distance: 15.8
click at [422, 205] on div "Malaria" at bounding box center [438, 213] width 104 height 17
checkbox input "true"
click at [422, 226] on label "Upper respiratory infection" at bounding box center [426, 230] width 52 height 8
click at [452, 226] on label "Upper respiratory infection" at bounding box center [426, 230] width 52 height 8
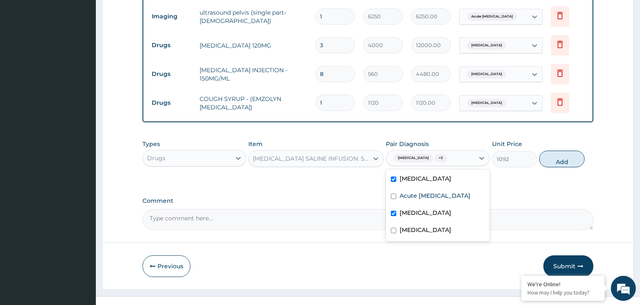
checkbox input "false"
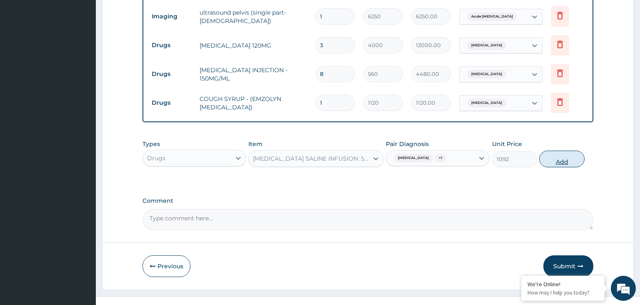
click at [570, 152] on button "Add" at bounding box center [561, 159] width 45 height 17
type input "0"
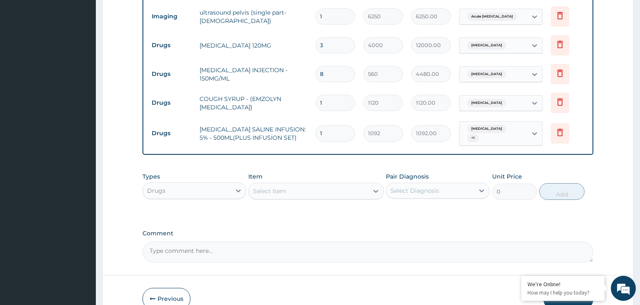
drag, startPoint x: 337, startPoint y: 120, endPoint x: 309, endPoint y: 120, distance: 28.8
click at [316, 125] on input "1" at bounding box center [336, 133] width 40 height 16
click at [296, 184] on div "Select Item" at bounding box center [309, 190] width 120 height 13
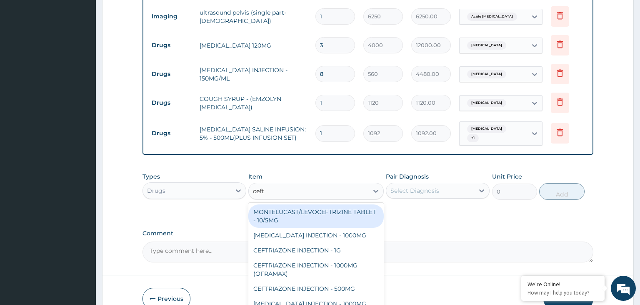
type input "ceftr"
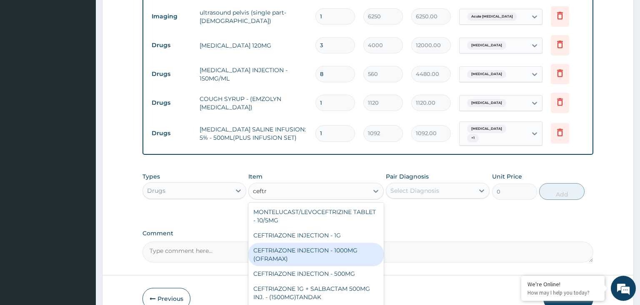
click at [335, 243] on div "CEFTRIAZONE INJECTION - 1000MG (OFRAMAX)" at bounding box center [315, 254] width 135 height 23
type input "2520"
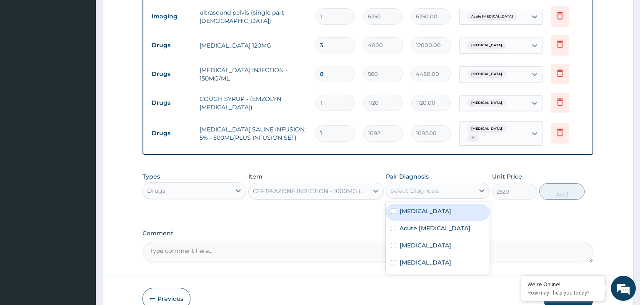
click at [462, 184] on div "Select Diagnosis" at bounding box center [430, 190] width 88 height 13
click at [423, 203] on div "Sepsis" at bounding box center [438, 211] width 104 height 17
checkbox input "true"
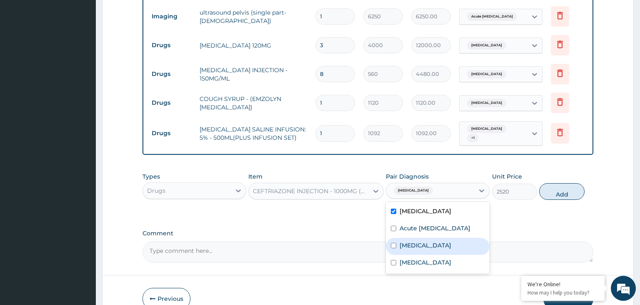
click at [459, 255] on div "Upper respiratory infection" at bounding box center [438, 263] width 104 height 17
checkbox input "true"
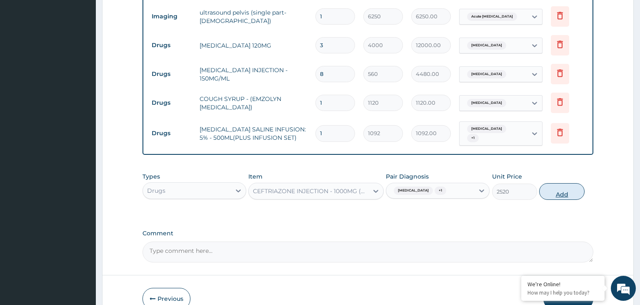
click at [560, 183] on button "Add" at bounding box center [561, 191] width 45 height 17
type input "0"
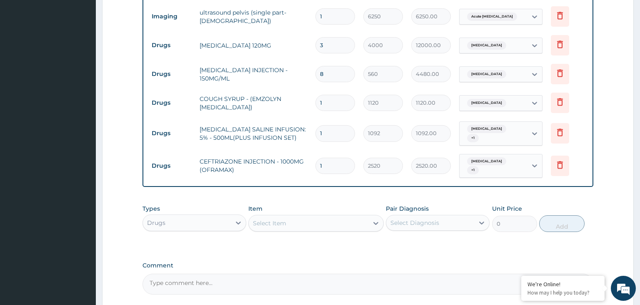
drag, startPoint x: 324, startPoint y: 154, endPoint x: 318, endPoint y: 158, distance: 7.5
click at [318, 158] on input "1" at bounding box center [336, 166] width 40 height 16
type input "4"
type input "10080.00"
type input "4"
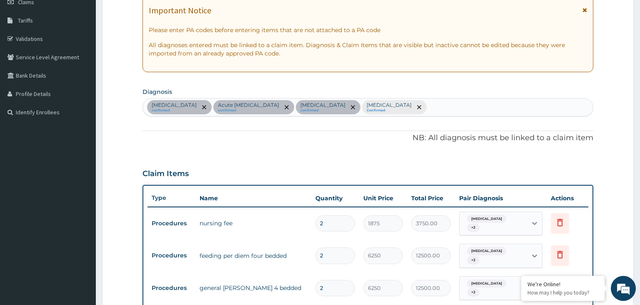
scroll to position [119, 0]
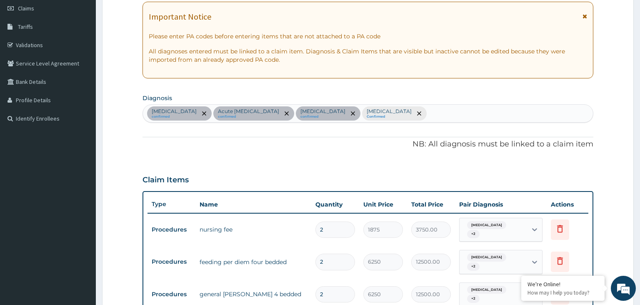
click at [396, 118] on div "Sepsis confirmed Acute pelvic pain confirmed Malaria confirmed Upper respirator…" at bounding box center [368, 114] width 451 height 18
type input "anemia"
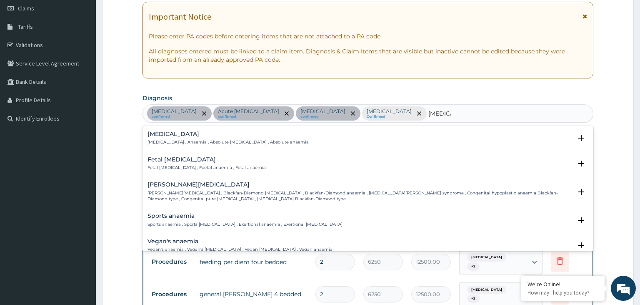
click at [174, 137] on h4 "Anemia" at bounding box center [228, 134] width 161 height 6
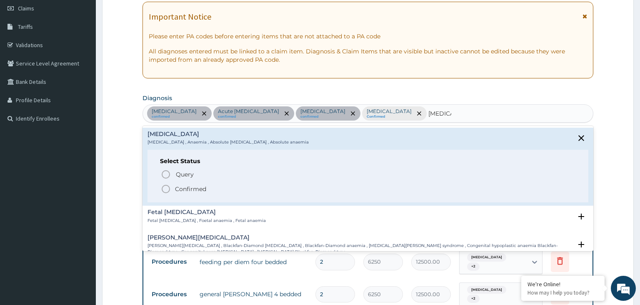
click at [176, 187] on p "Confirmed" at bounding box center [190, 189] width 31 height 8
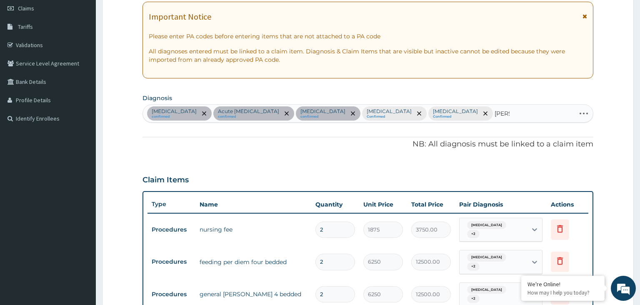
type input "nause"
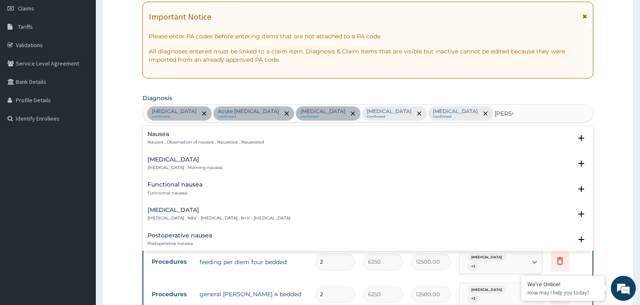
click at [194, 138] on div "Nausea Nausea , Observation of nausea , Nauseous , Nauseated" at bounding box center [206, 138] width 117 height 15
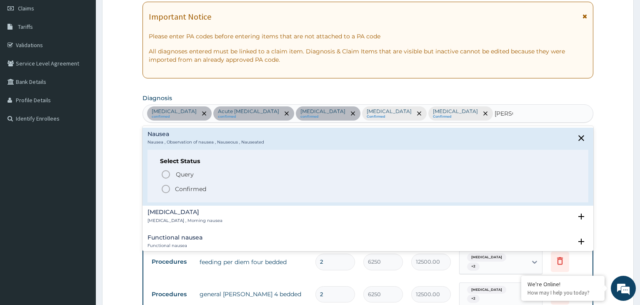
click at [186, 191] on p "Confirmed" at bounding box center [190, 189] width 31 height 8
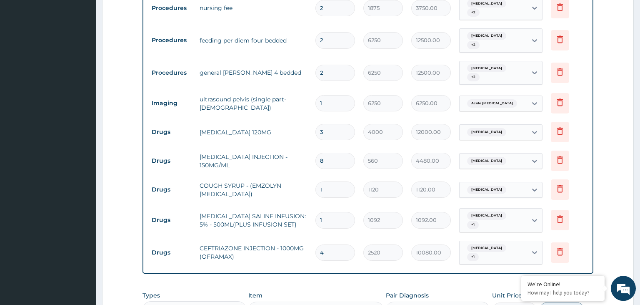
scroll to position [485, 0]
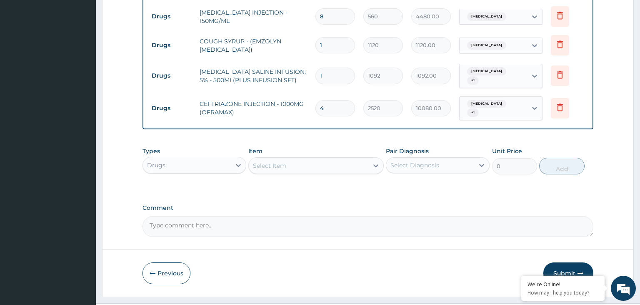
click at [324, 159] on div "Select Item" at bounding box center [309, 165] width 120 height 13
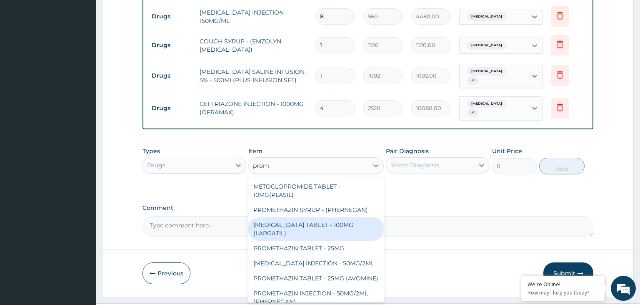
type input "prome"
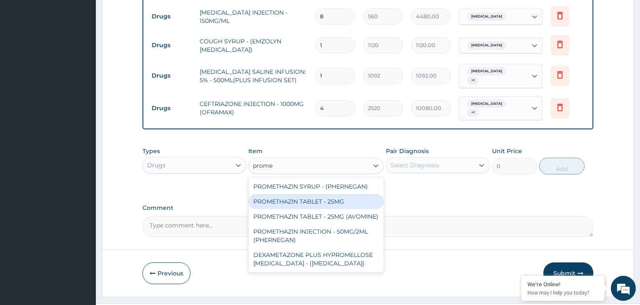
click at [342, 194] on div "PROMETHAZIN TABLET - 25MG" at bounding box center [315, 201] width 135 height 15
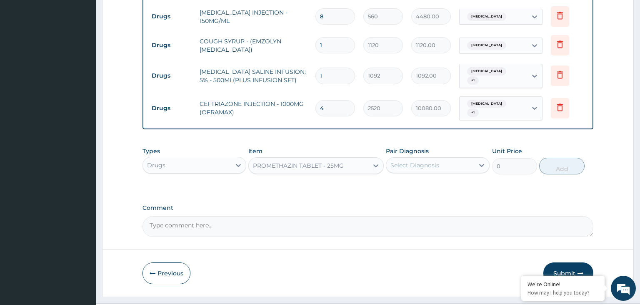
type input "16.8"
click at [446, 158] on div "Select Diagnosis" at bounding box center [430, 164] width 88 height 13
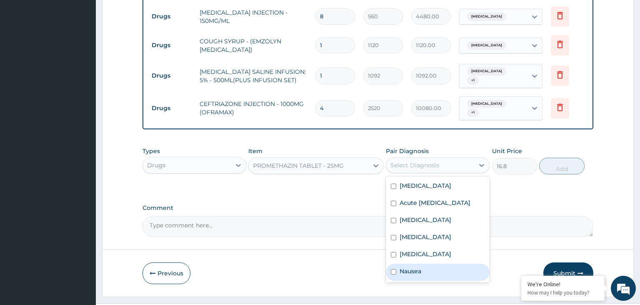
click at [413, 267] on label "Nausea" at bounding box center [411, 271] width 22 height 8
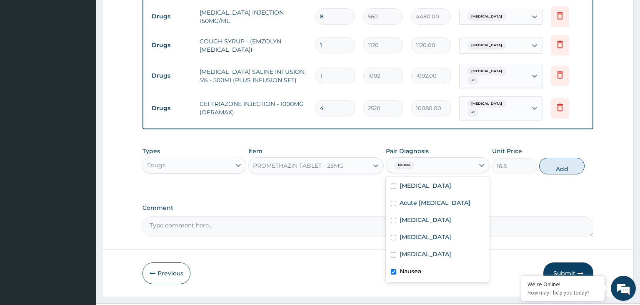
checkbox input "true"
click at [549, 158] on button "Add" at bounding box center [561, 166] width 45 height 17
type input "0"
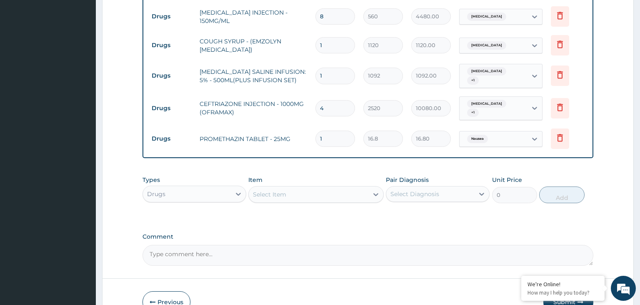
drag, startPoint x: 339, startPoint y: 123, endPoint x: 312, endPoint y: 127, distance: 27.5
click at [316, 130] on input "1" at bounding box center [336, 138] width 40 height 16
type input "6"
type input "100.80"
type input "6"
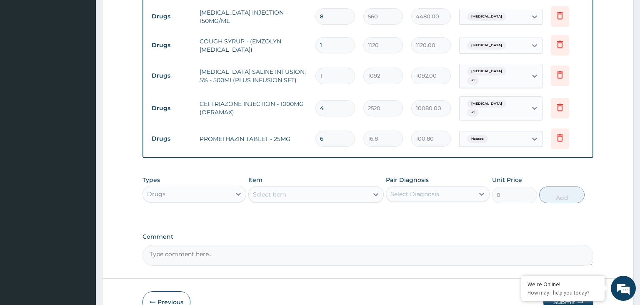
click at [286, 188] on div "Select Item" at bounding box center [309, 194] width 120 height 13
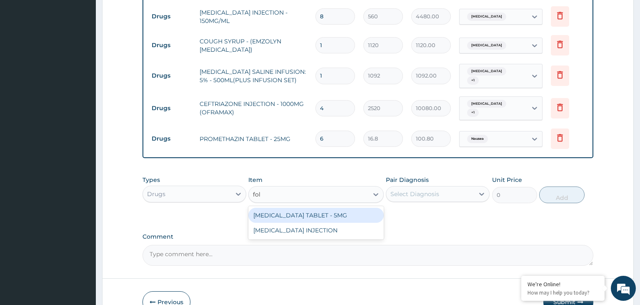
type input "foli"
click at [320, 208] on div "FOLIC ACID TABLET - 5MG" at bounding box center [315, 215] width 135 height 15
type input "11.2"
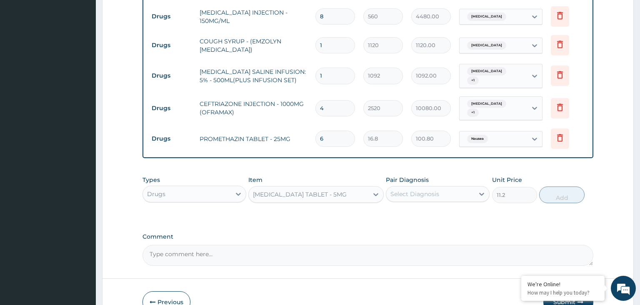
drag, startPoint x: 447, startPoint y: 158, endPoint x: 447, endPoint y: 169, distance: 11.3
click at [447, 176] on div "Pair Diagnosis Select Diagnosis" at bounding box center [438, 190] width 104 height 28
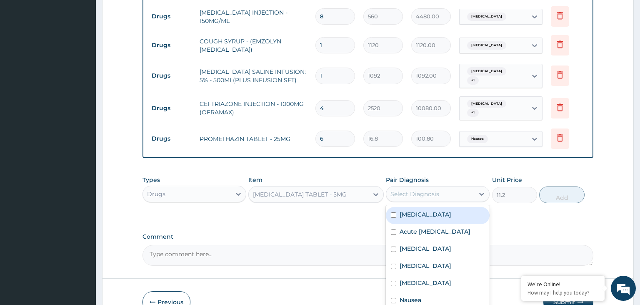
click at [447, 187] on div "Select Diagnosis" at bounding box center [430, 193] width 88 height 13
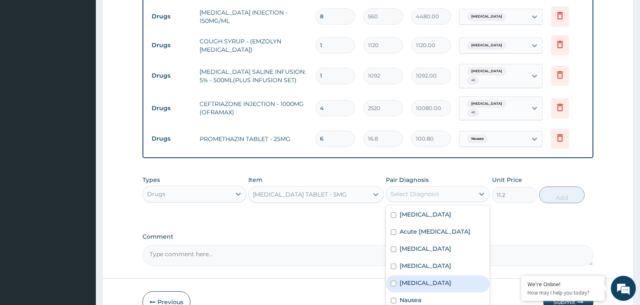
drag, startPoint x: 428, startPoint y: 261, endPoint x: 468, endPoint y: 235, distance: 47.4
click at [428, 275] on div "Anemia" at bounding box center [438, 283] width 104 height 17
checkbox input "true"
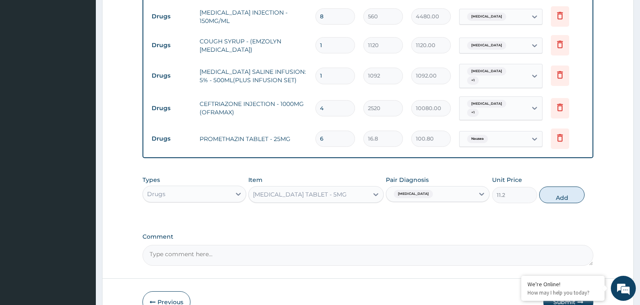
click at [573, 171] on div "Types Drugs Item FOLIC ACID TABLET - 5MG Pair Diagnosis Anemia Unit Price 11.2 …" at bounding box center [369, 189] width 452 height 36
click at [568, 186] on button "Add" at bounding box center [561, 194] width 45 height 17
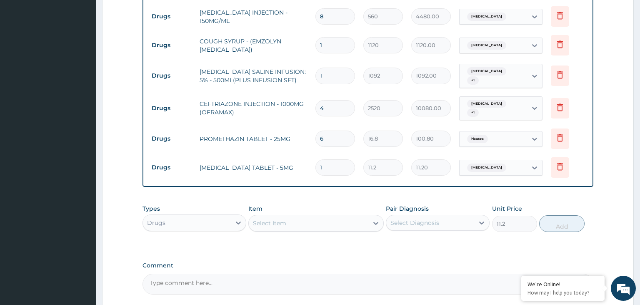
type input "0"
drag, startPoint x: 322, startPoint y: 153, endPoint x: 314, endPoint y: 154, distance: 8.1
click at [316, 159] on input "1" at bounding box center [336, 167] width 40 height 16
type input "2"
type input "22.40"
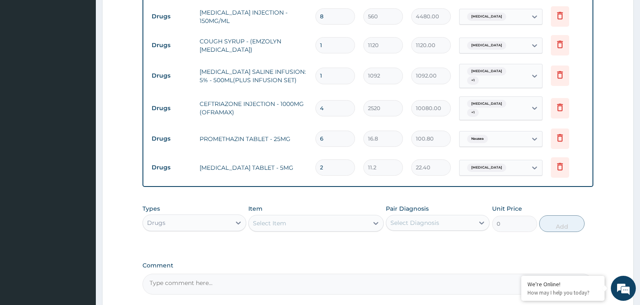
type input "28"
type input "313.60"
type input "28"
click at [303, 216] on div "Select Item" at bounding box center [309, 222] width 120 height 13
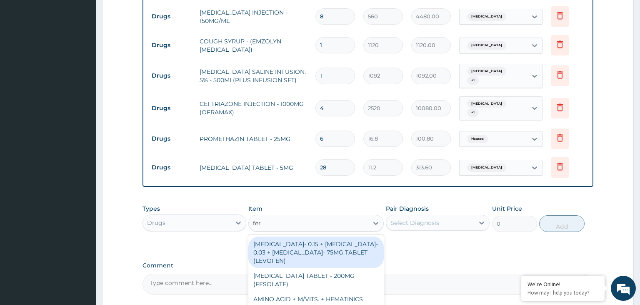
type input "ferr"
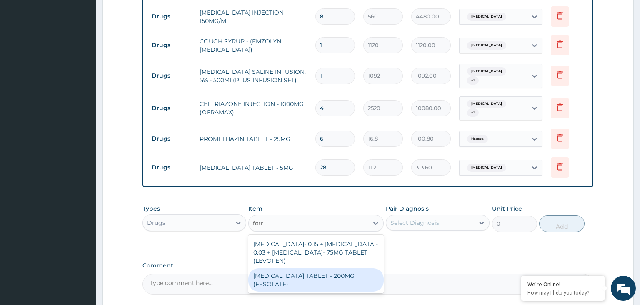
click at [306, 268] on div "FERROUS SULPHATE TABLET - 200MG (FESOLATE)" at bounding box center [315, 279] width 135 height 23
type input "28"
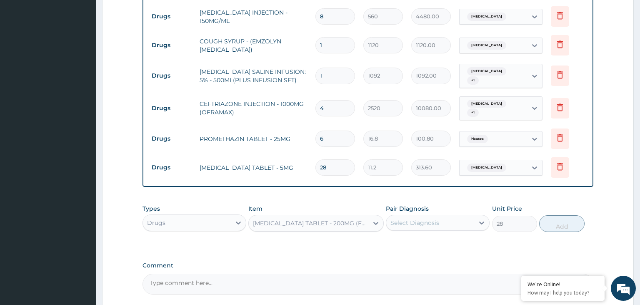
click at [444, 216] on div "Select Diagnosis" at bounding box center [430, 222] width 88 height 13
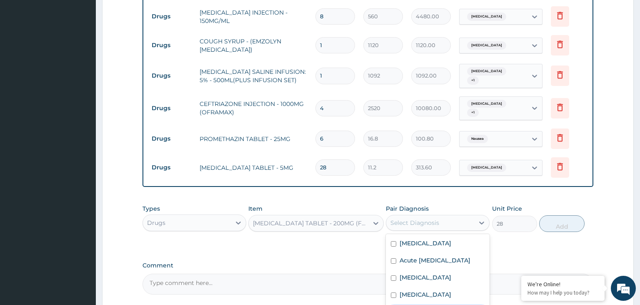
checkbox input "true"
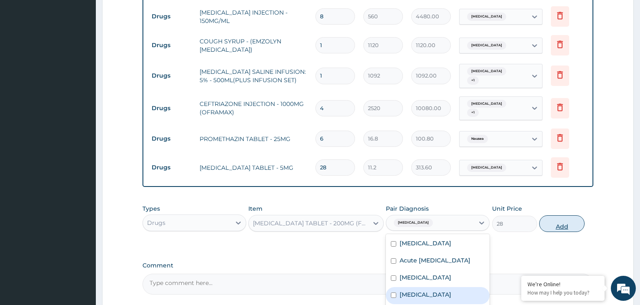
click at [570, 215] on button "Add" at bounding box center [561, 223] width 45 height 17
type input "0"
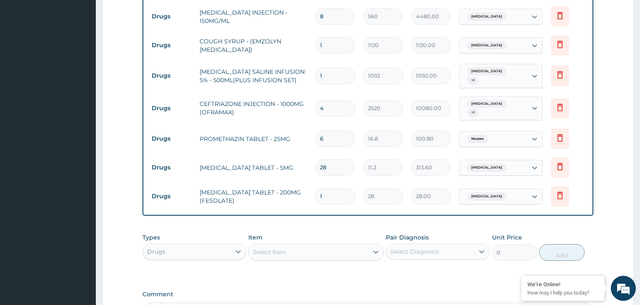
drag, startPoint x: 330, startPoint y: 173, endPoint x: 316, endPoint y: 179, distance: 15.1
click at [318, 188] on input "1" at bounding box center [336, 196] width 40 height 16
type input "2"
type input "56.00"
type input "28"
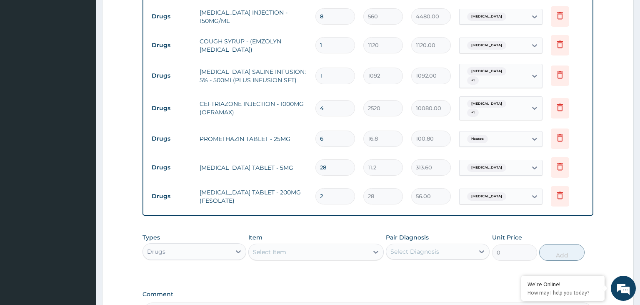
type input "784.00"
type input "28"
drag, startPoint x: 330, startPoint y: 64, endPoint x: 306, endPoint y: 69, distance: 25.1
click at [316, 68] on input "1" at bounding box center [336, 76] width 40 height 16
type input "4"
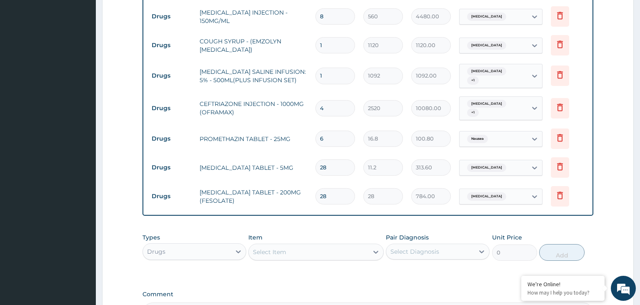
type input "4368.00"
type input "4"
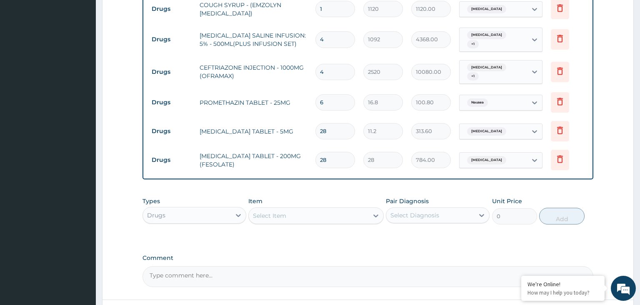
scroll to position [571, 0]
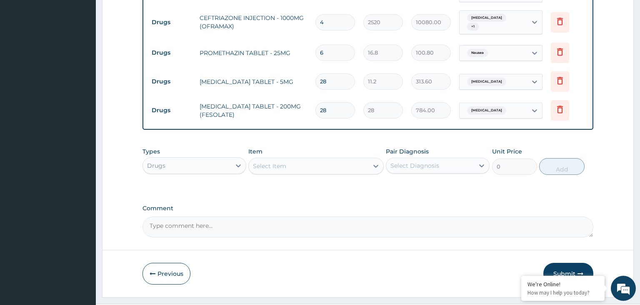
click at [205, 157] on div "Drugs" at bounding box center [195, 165] width 104 height 17
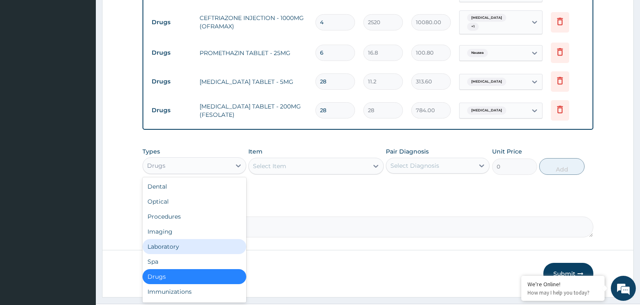
click at [194, 239] on div "Laboratory" at bounding box center [195, 246] width 104 height 15
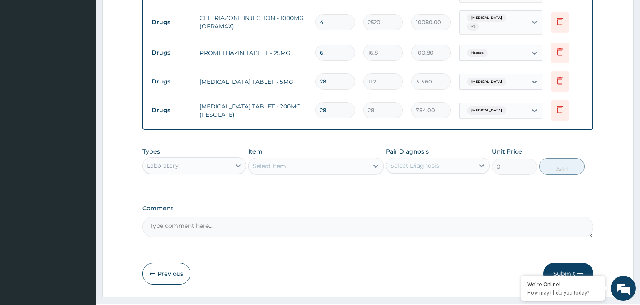
click at [299, 159] on div "Select Item" at bounding box center [309, 165] width 120 height 13
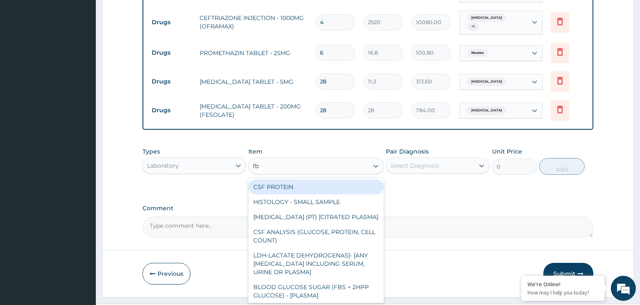
type input "fbc"
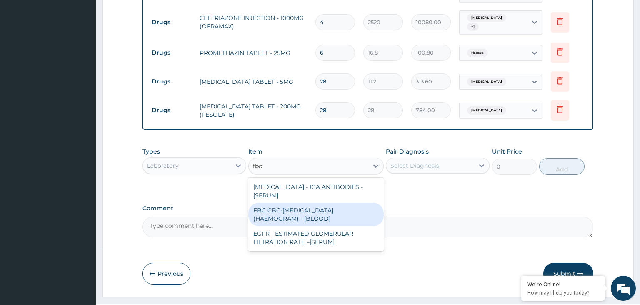
drag, startPoint x: 283, startPoint y: 192, endPoint x: 404, endPoint y: 148, distance: 128.4
click at [283, 203] on div "FBC CBC-COMPLETE BLOOD COUNT (HAEMOGRAM) - [BLOOD]" at bounding box center [315, 214] width 135 height 23
type input "5000"
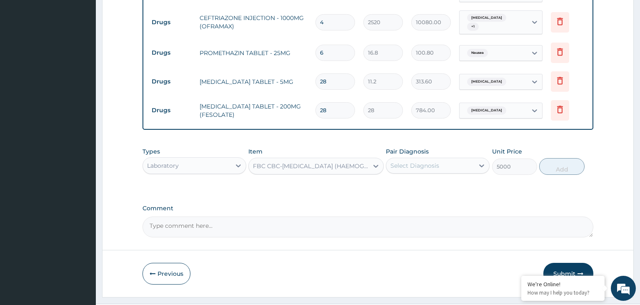
click at [433, 147] on div "Pair Diagnosis Select Diagnosis" at bounding box center [438, 161] width 104 height 28
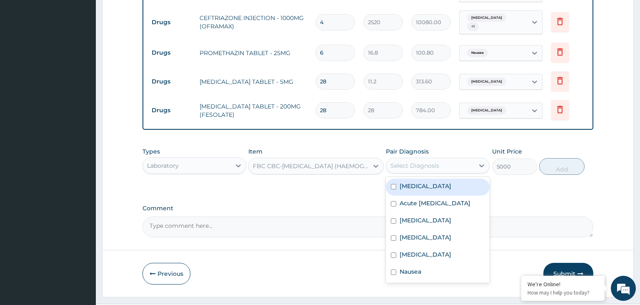
drag, startPoint x: 434, startPoint y: 148, endPoint x: 432, endPoint y: 159, distance: 11.9
click at [434, 161] on div "Select Diagnosis" at bounding box center [415, 165] width 49 height 8
click at [419, 178] on div "Sepsis" at bounding box center [438, 186] width 104 height 17
checkbox input "true"
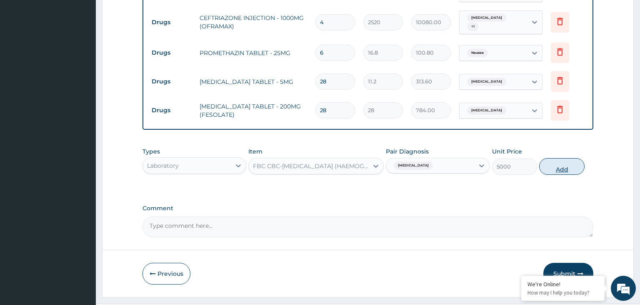
click at [571, 158] on button "Add" at bounding box center [561, 166] width 45 height 17
type input "0"
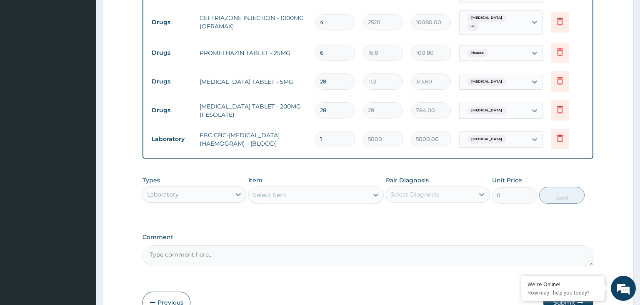
click at [341, 188] on div "Select Item" at bounding box center [309, 194] width 120 height 13
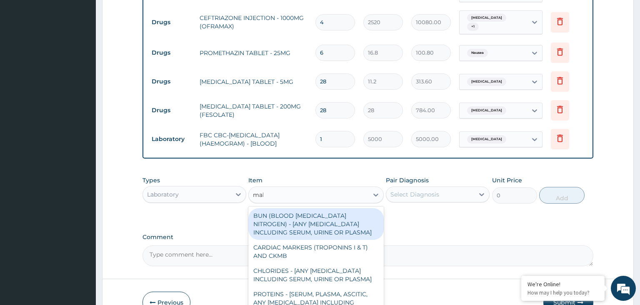
type input "mala"
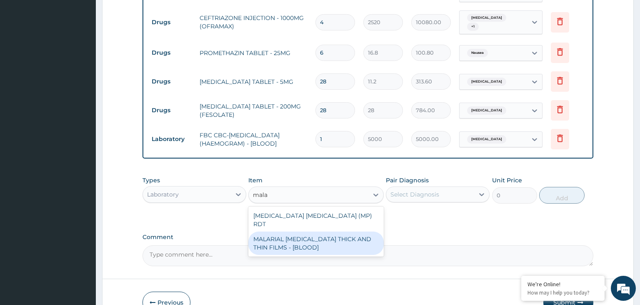
click at [341, 231] on div "MALARIAL PARASITE THICK AND THIN FILMS - [BLOOD]" at bounding box center [315, 242] width 135 height 23
type input "2187.5"
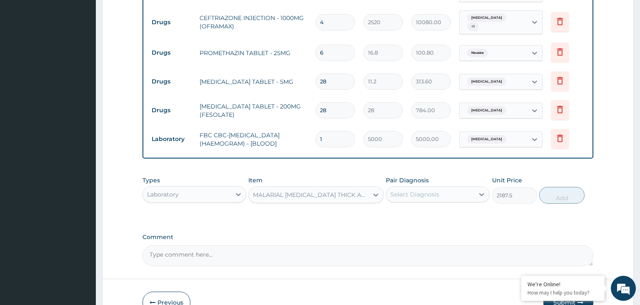
click at [461, 176] on div "Pair Diagnosis Select Diagnosis" at bounding box center [438, 190] width 104 height 28
click at [459, 188] on div "Select Diagnosis" at bounding box center [430, 194] width 88 height 13
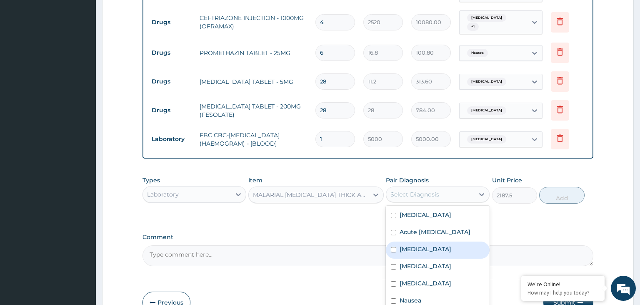
click at [418, 241] on div "Malaria" at bounding box center [438, 249] width 104 height 17
checkbox input "true"
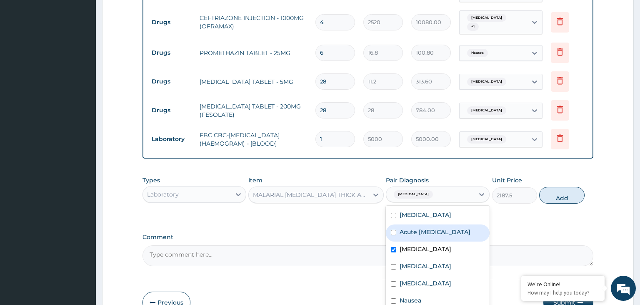
click at [559, 187] on button "Add" at bounding box center [561, 195] width 45 height 17
type input "0"
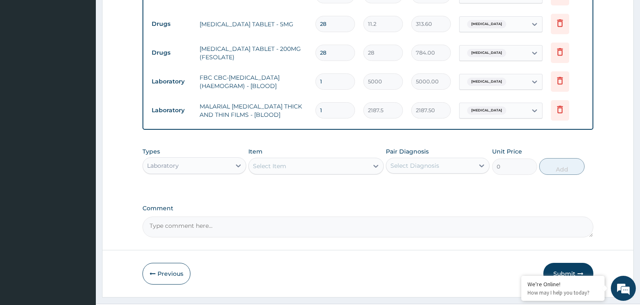
click at [567, 263] on button "Submit" at bounding box center [569, 274] width 50 height 22
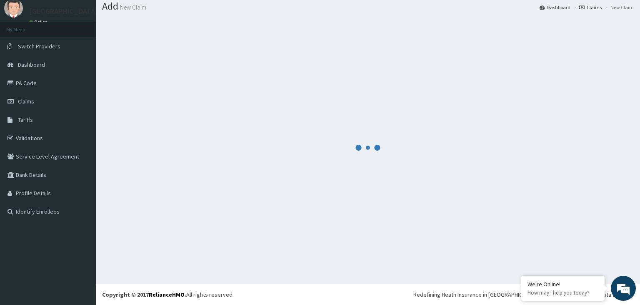
scroll to position [26, 0]
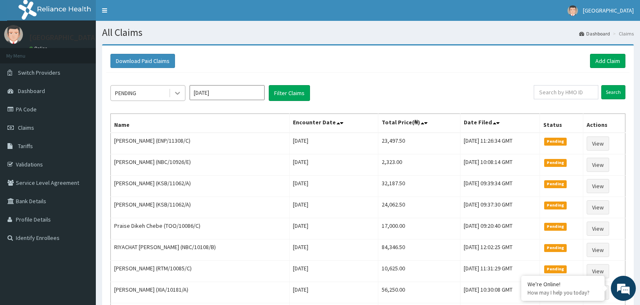
click at [178, 93] on icon at bounding box center [177, 93] width 5 height 3
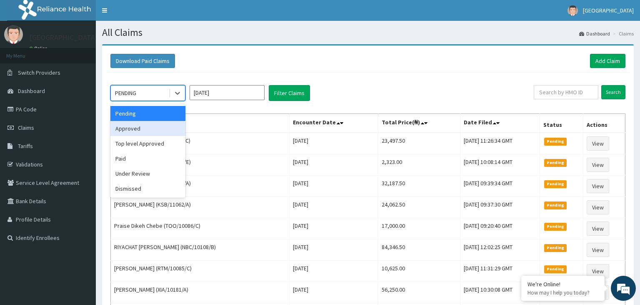
click at [155, 133] on div "Approved" at bounding box center [147, 128] width 75 height 15
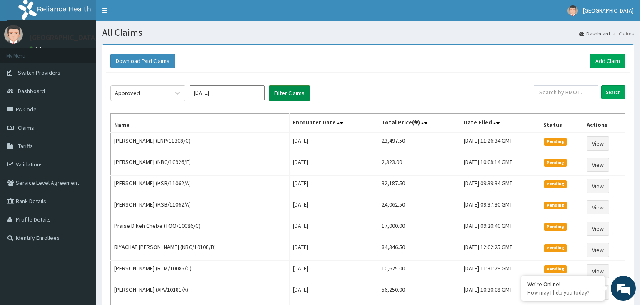
click at [297, 98] on button "Filter Claims" at bounding box center [289, 93] width 41 height 16
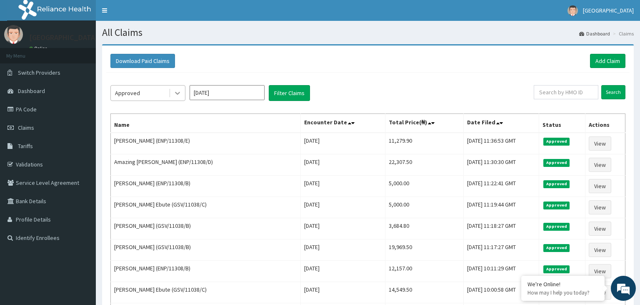
click at [183, 98] on div at bounding box center [177, 92] width 15 height 15
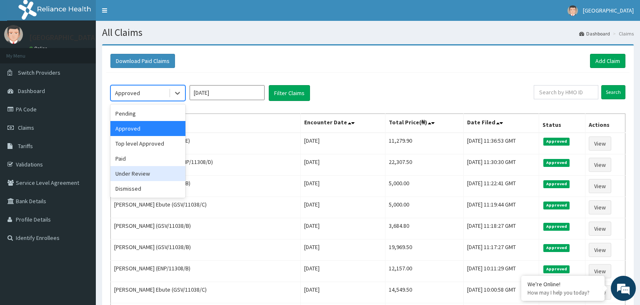
click at [149, 180] on div "Under Review" at bounding box center [147, 173] width 75 height 15
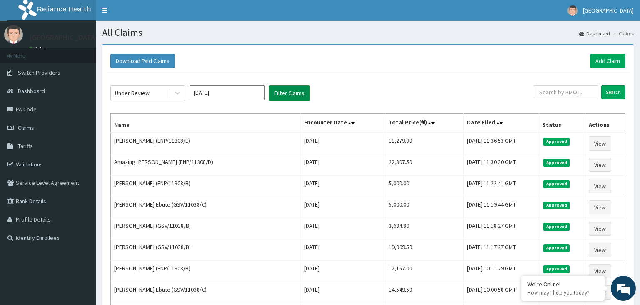
click at [297, 95] on button "Filter Claims" at bounding box center [289, 93] width 41 height 16
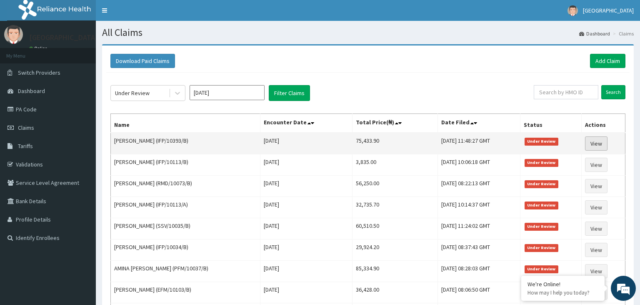
click at [591, 143] on link "View" at bounding box center [596, 143] width 23 height 14
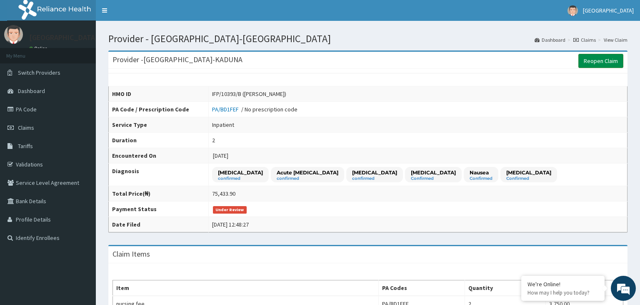
click at [600, 59] on link "Reopen Claim" at bounding box center [601, 61] width 45 height 14
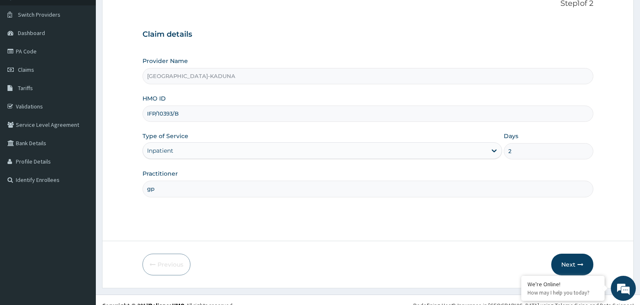
scroll to position [68, 0]
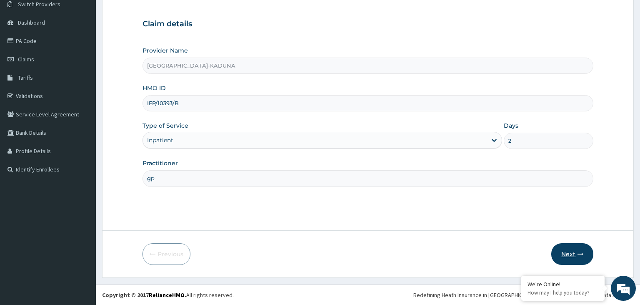
click at [574, 253] on button "Next" at bounding box center [573, 254] width 42 height 22
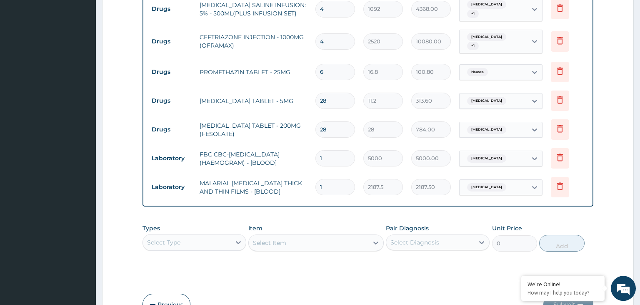
scroll to position [585, 0]
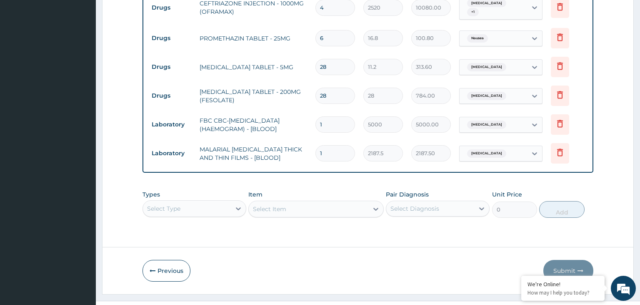
click at [229, 200] on div "Select Type" at bounding box center [195, 208] width 104 height 17
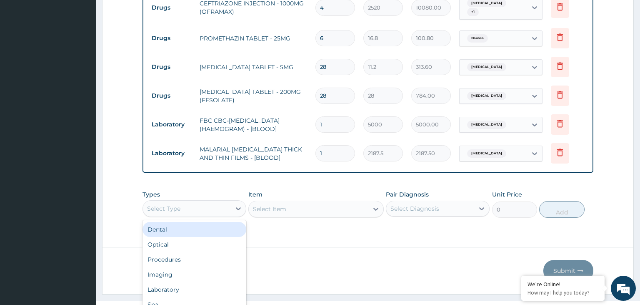
scroll to position [23, 0]
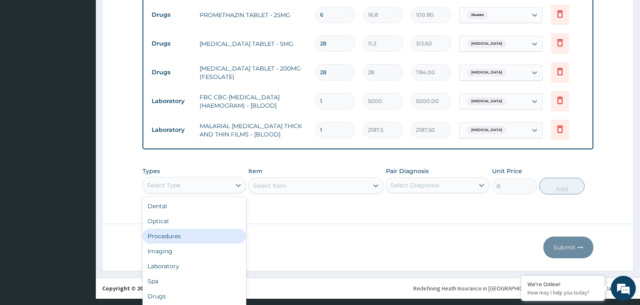
click at [194, 228] on div "Procedures" at bounding box center [195, 235] width 104 height 15
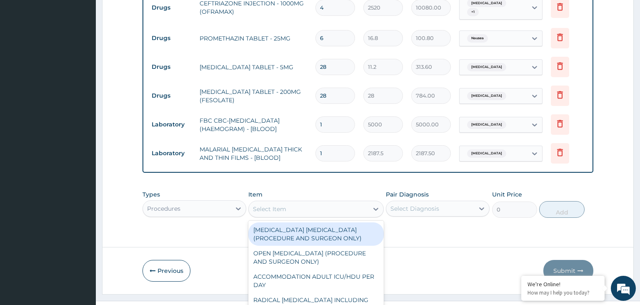
click at [339, 201] on div "option CAESAREAN HYSTERECTOMY (PROCEDURE AND SURGEON ONLY) focused, 1 of 418. 4…" at bounding box center [315, 209] width 135 height 17
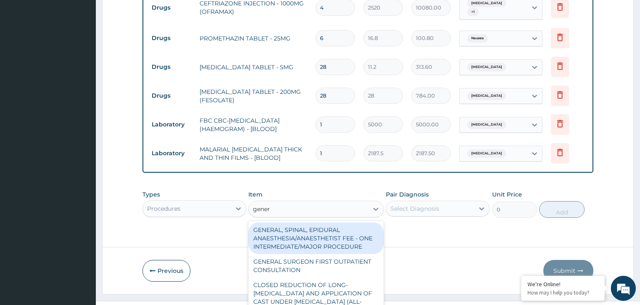
type input "genera"
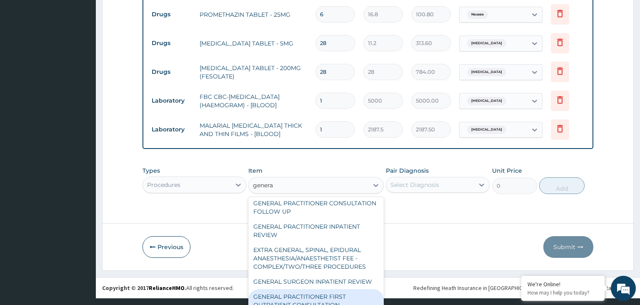
scroll to position [175, 0]
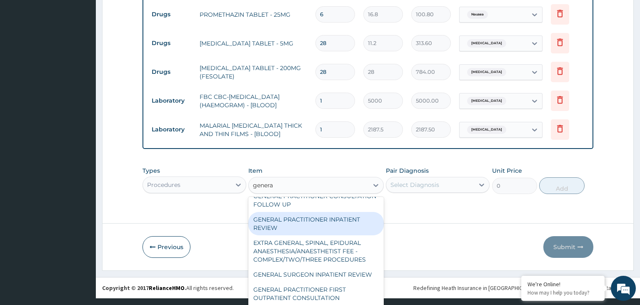
click at [323, 212] on div "GENERAL PRACTITIONER INPATIENT REVIEW" at bounding box center [315, 223] width 135 height 23
type input "2500"
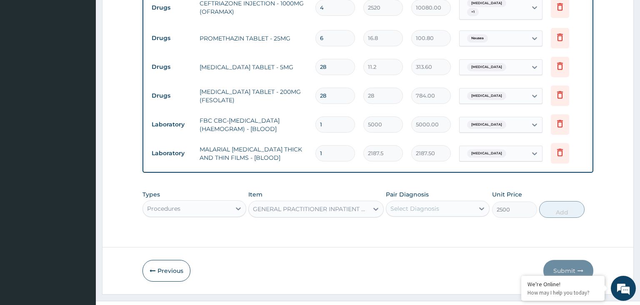
scroll to position [0, 0]
click at [454, 202] on div "Select Diagnosis" at bounding box center [430, 208] width 88 height 13
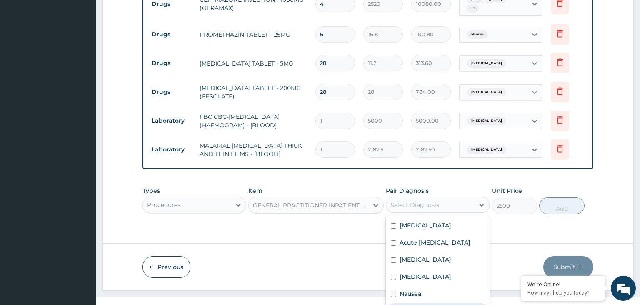
checkbox input "true"
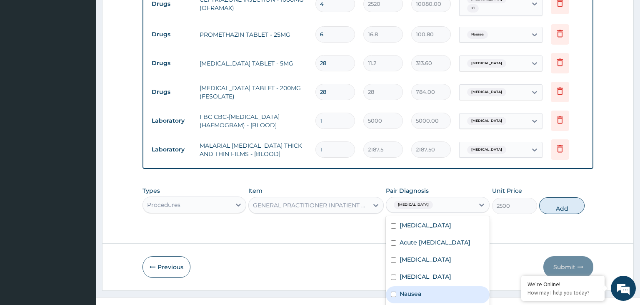
click at [421, 289] on label "Nausea" at bounding box center [411, 293] width 22 height 8
checkbox input "true"
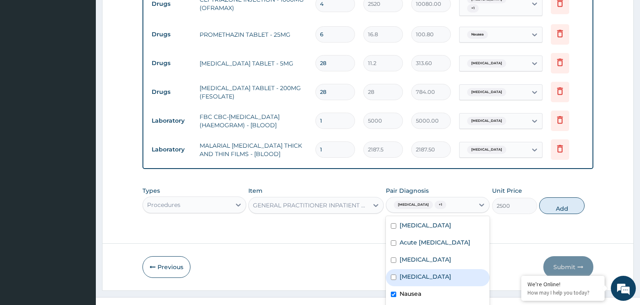
click at [421, 272] on label "Upper respiratory infection" at bounding box center [426, 276] width 52 height 8
checkbox input "true"
click at [419, 255] on label "Malaria" at bounding box center [426, 259] width 52 height 8
checkbox input "true"
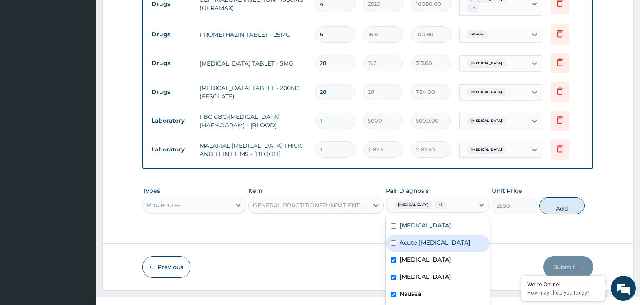
click at [424, 235] on div "Acute pelvic pain" at bounding box center [438, 243] width 104 height 17
checkbox input "true"
click at [424, 218] on div "Sepsis" at bounding box center [438, 226] width 104 height 17
checkbox input "true"
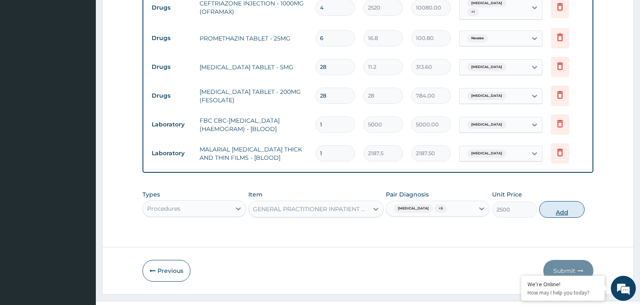
scroll to position [0, 0]
click at [574, 201] on button "Add" at bounding box center [561, 209] width 45 height 17
type input "0"
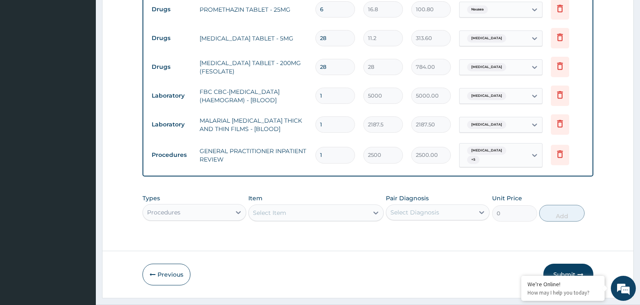
click at [560, 263] on button "Submit" at bounding box center [569, 274] width 50 height 22
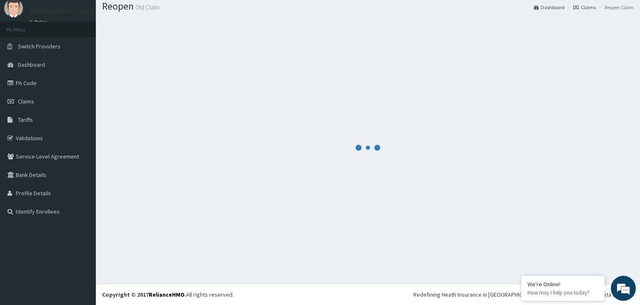
scroll to position [26, 0]
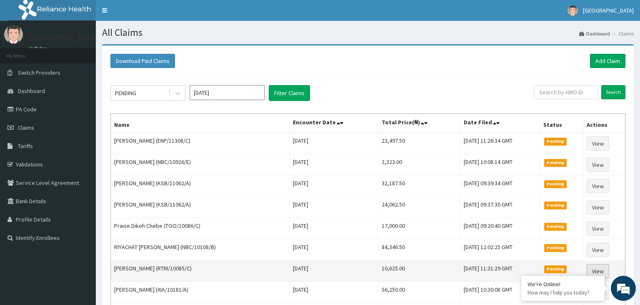
click at [600, 275] on link "View" at bounding box center [598, 271] width 23 height 14
